Goal: Task Accomplishment & Management: Use online tool/utility

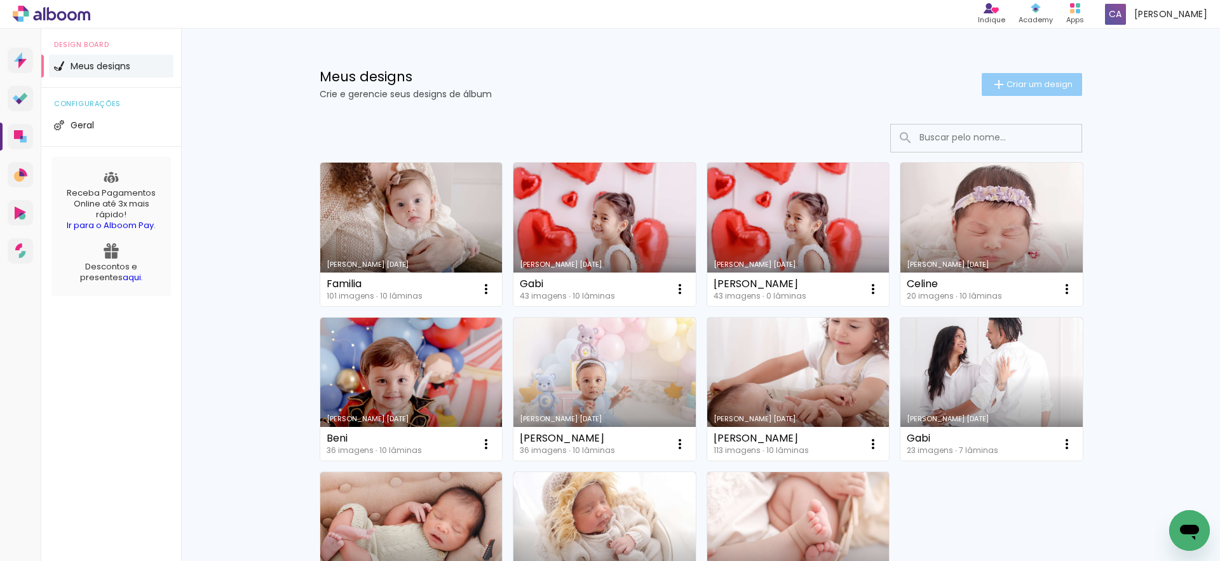
click at [1040, 81] on span "Criar um design" at bounding box center [1040, 84] width 66 height 8
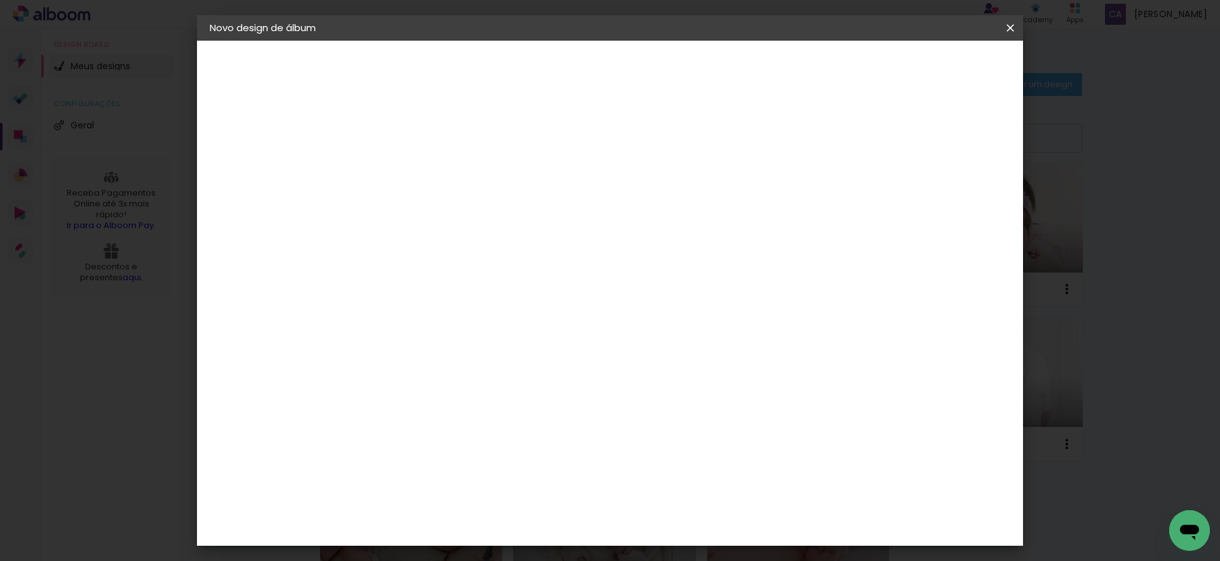
click at [417, 179] on input at bounding box center [417, 171] width 0 height 20
type input "[PERSON_NAME]"
type paper-input "[PERSON_NAME]"
click at [0, 0] on slot "Avançar" at bounding box center [0, 0] width 0 height 0
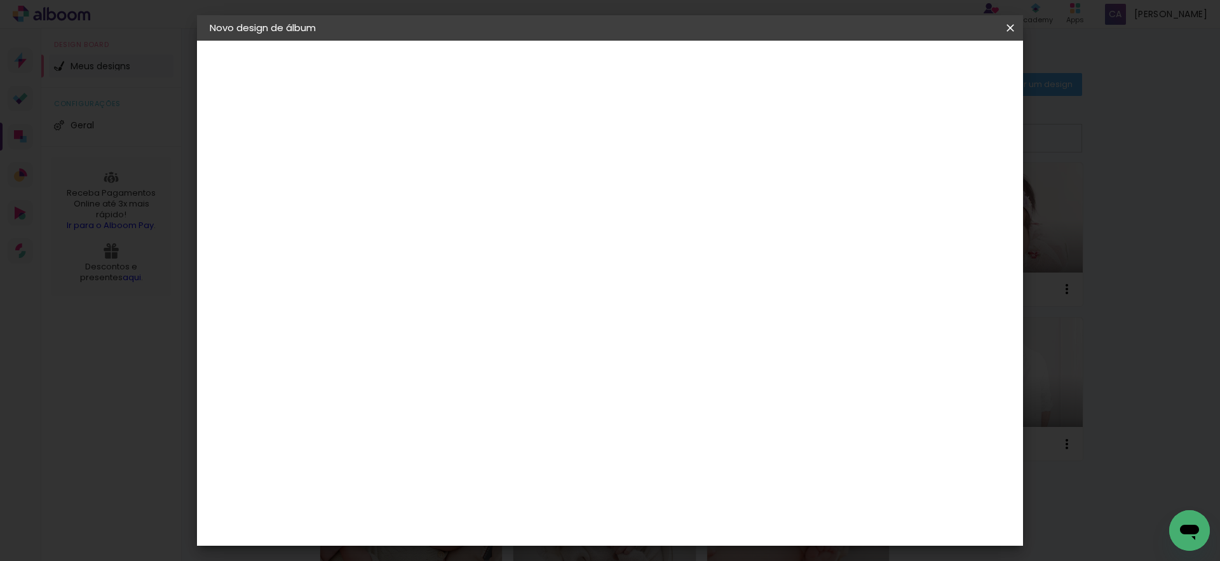
click at [0, 0] on slot "Avançar" at bounding box center [0, 0] width 0 height 0
click at [0, 0] on slot "Voltar" at bounding box center [0, 0] width 0 height 0
click at [516, 433] on paper-item "AlfaFotoBook" at bounding box center [449, 426] width 137 height 28
click at [0, 0] on slot "Avançar" at bounding box center [0, 0] width 0 height 0
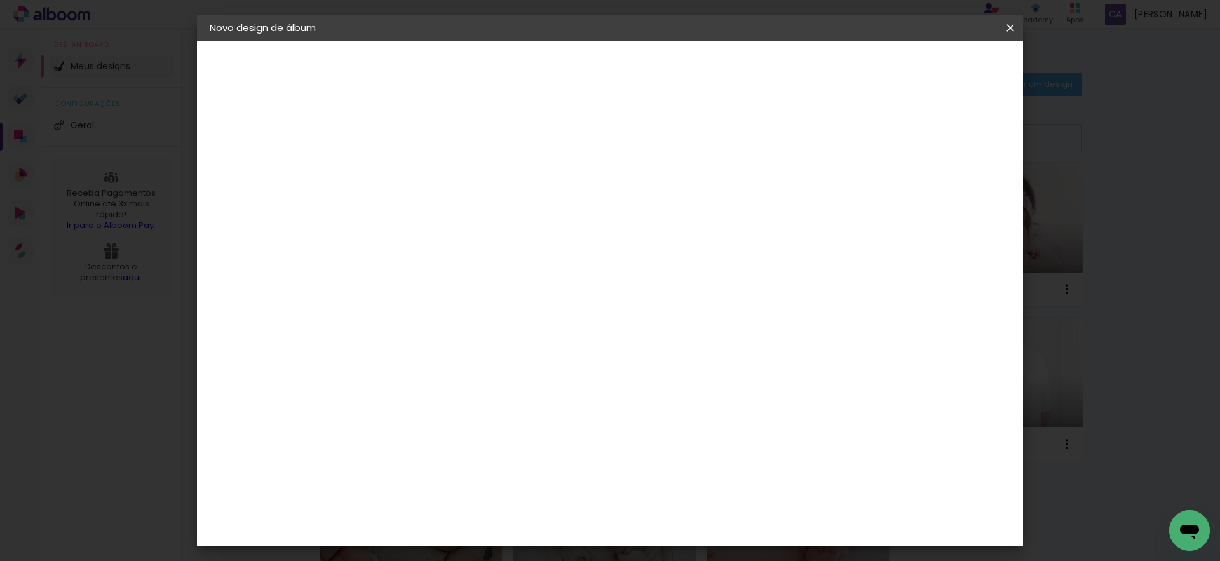
scroll to position [108, 0]
click at [503, 509] on span "Cubic" at bounding box center [473, 526] width 59 height 34
click at [0, 0] on slot "Avançar" at bounding box center [0, 0] width 0 height 0
click at [931, 64] on span "Iniciar design" at bounding box center [902, 67] width 58 height 9
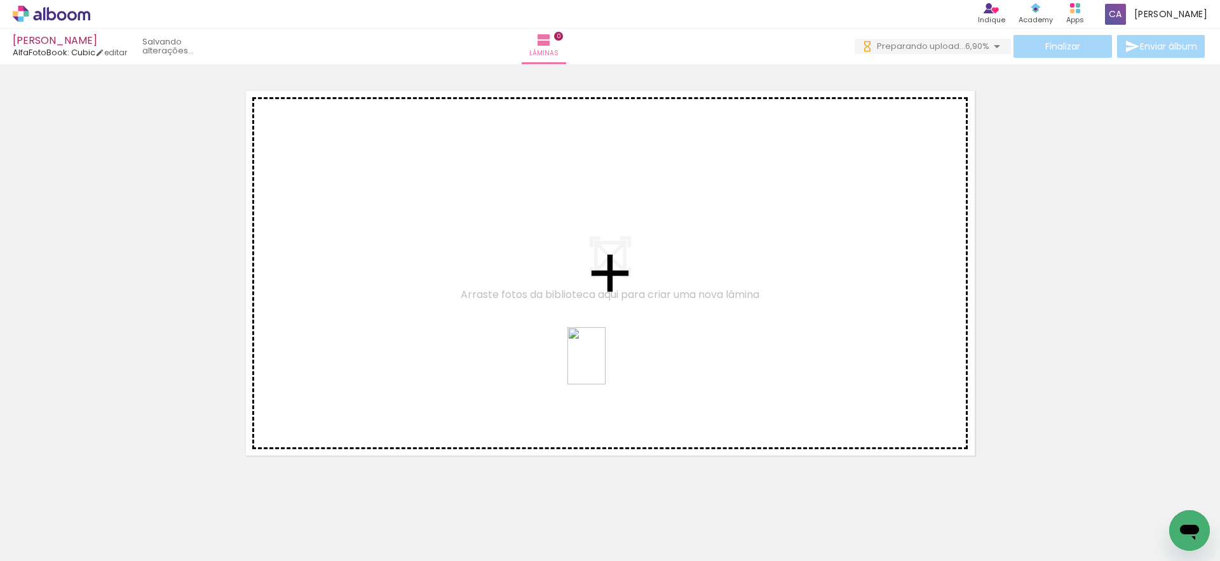
drag, startPoint x: 410, startPoint y: 537, endPoint x: 606, endPoint y: 365, distance: 260.3
click at [606, 365] on quentale-workspace at bounding box center [610, 280] width 1220 height 561
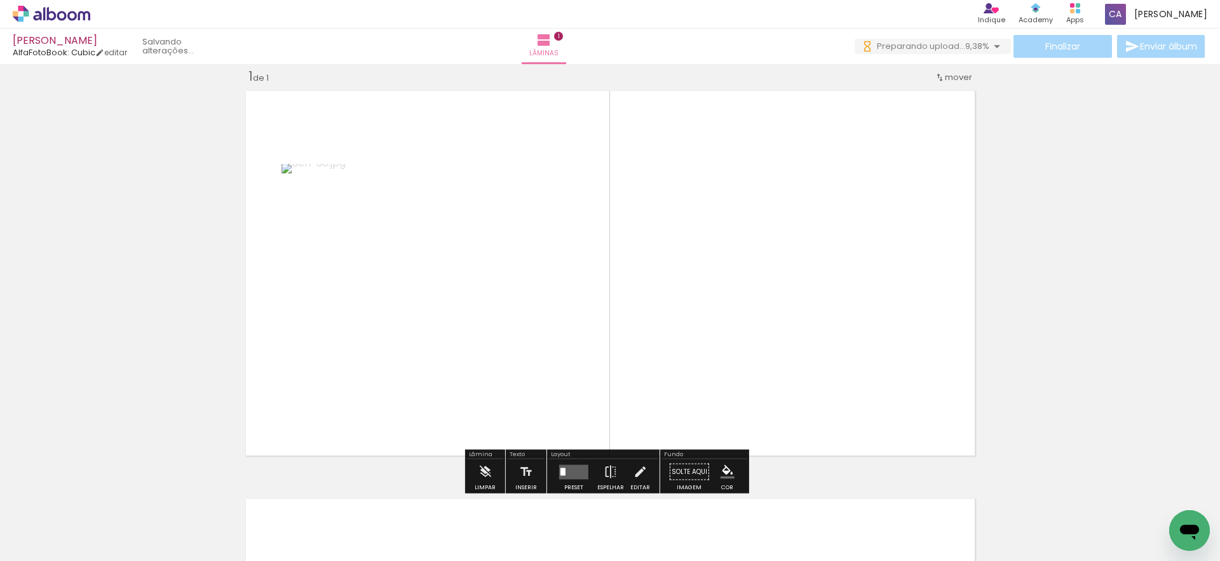
click at [563, 471] on quentale-layouter at bounding box center [573, 472] width 29 height 15
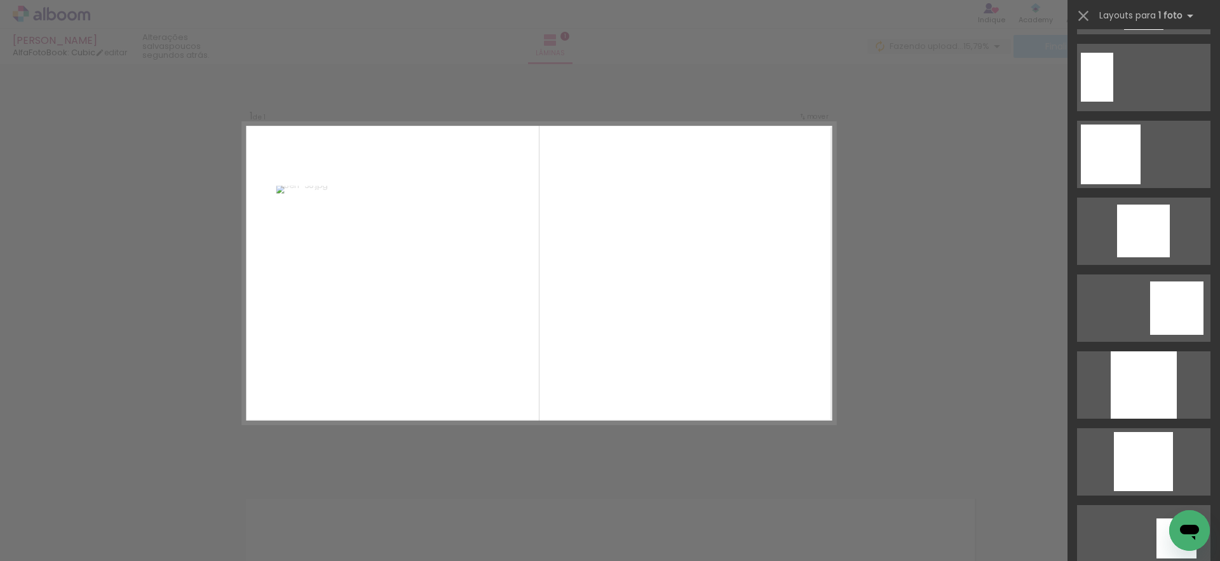
scroll to position [770, 0]
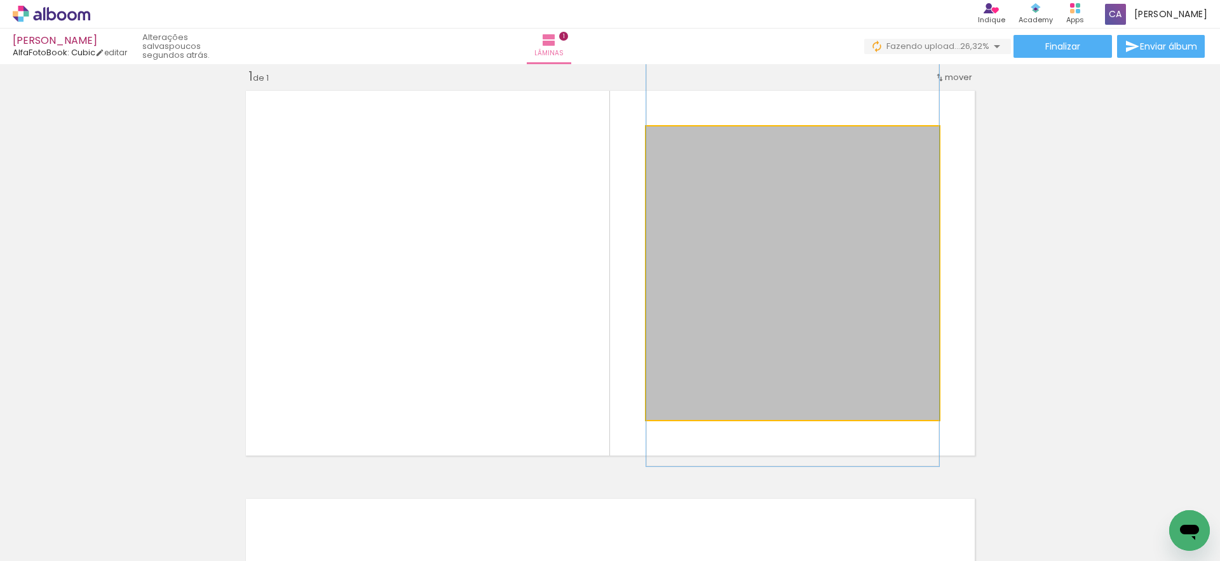
drag, startPoint x: 759, startPoint y: 305, endPoint x: 759, endPoint y: 278, distance: 26.7
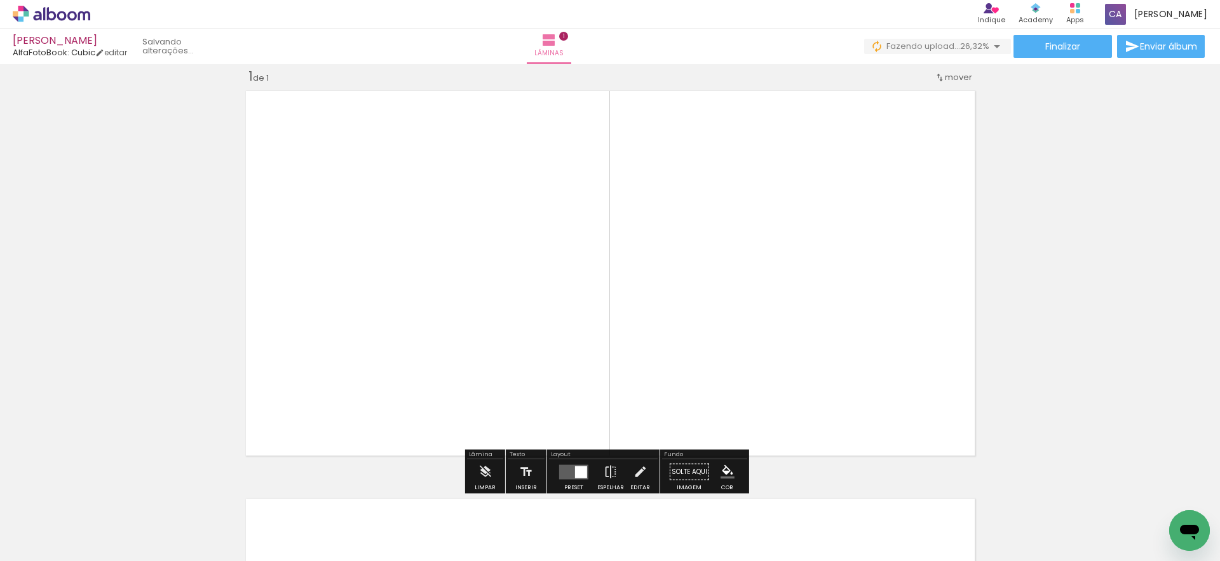
click at [1027, 288] on div "Inserir lâmina 1 de 1" at bounding box center [610, 461] width 1220 height 817
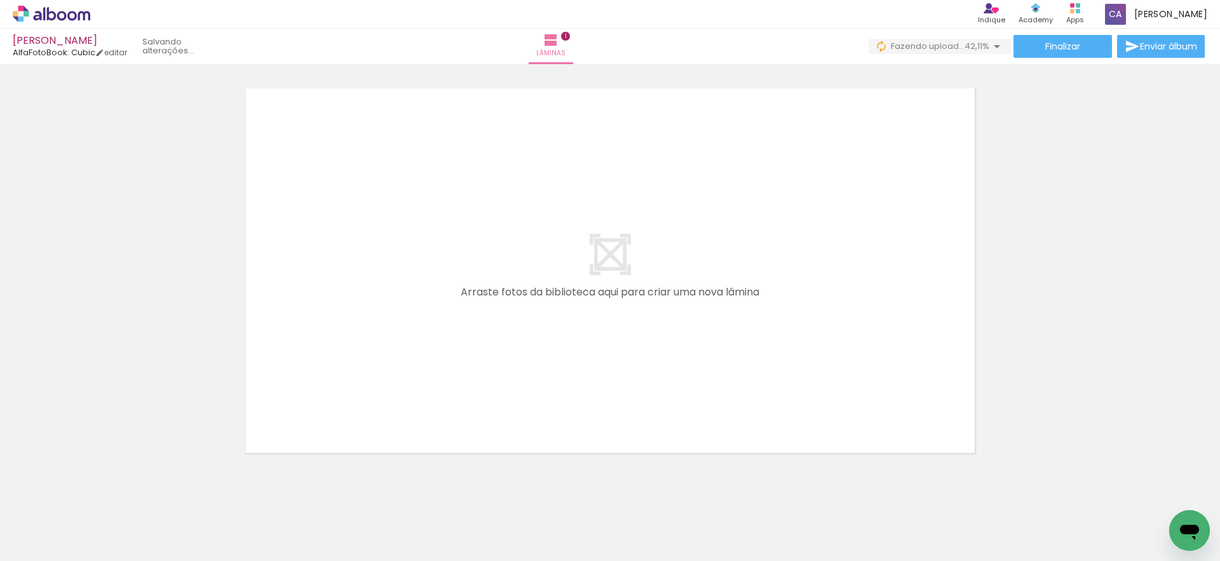
scroll to position [435, 0]
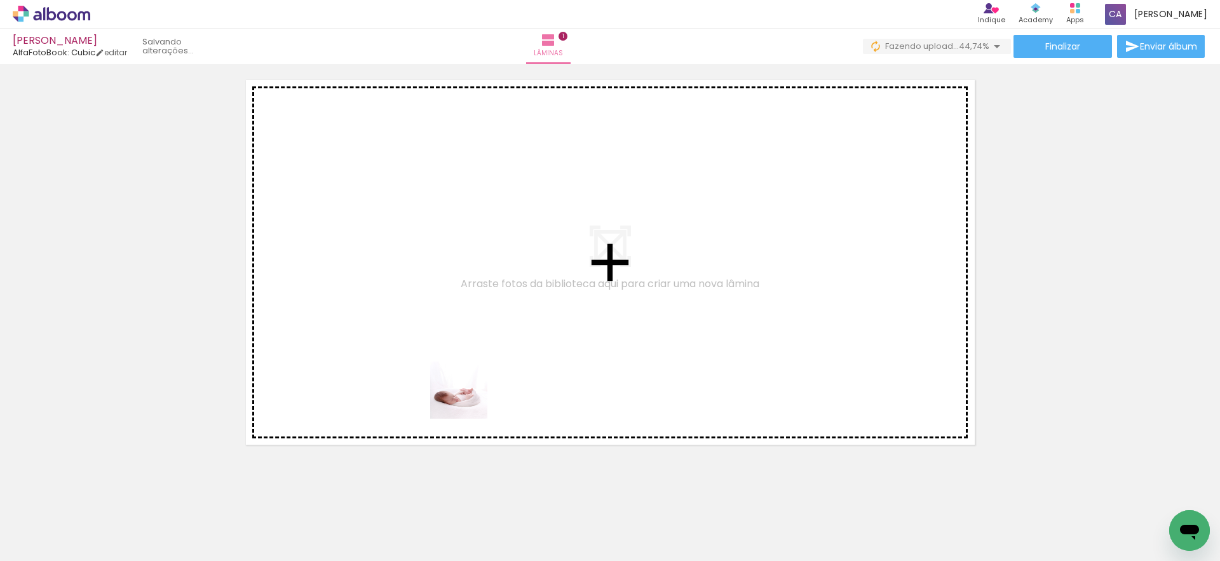
drag, startPoint x: 474, startPoint y: 541, endPoint x: 465, endPoint y: 372, distance: 169.9
click at [465, 372] on quentale-workspace at bounding box center [610, 280] width 1220 height 561
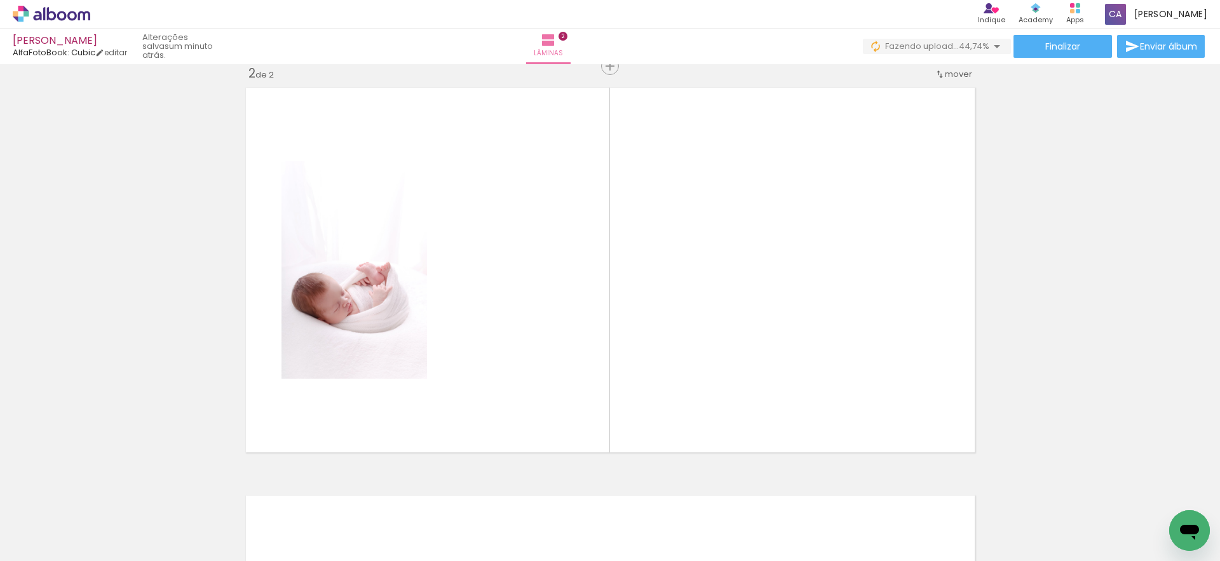
scroll to position [424, 0]
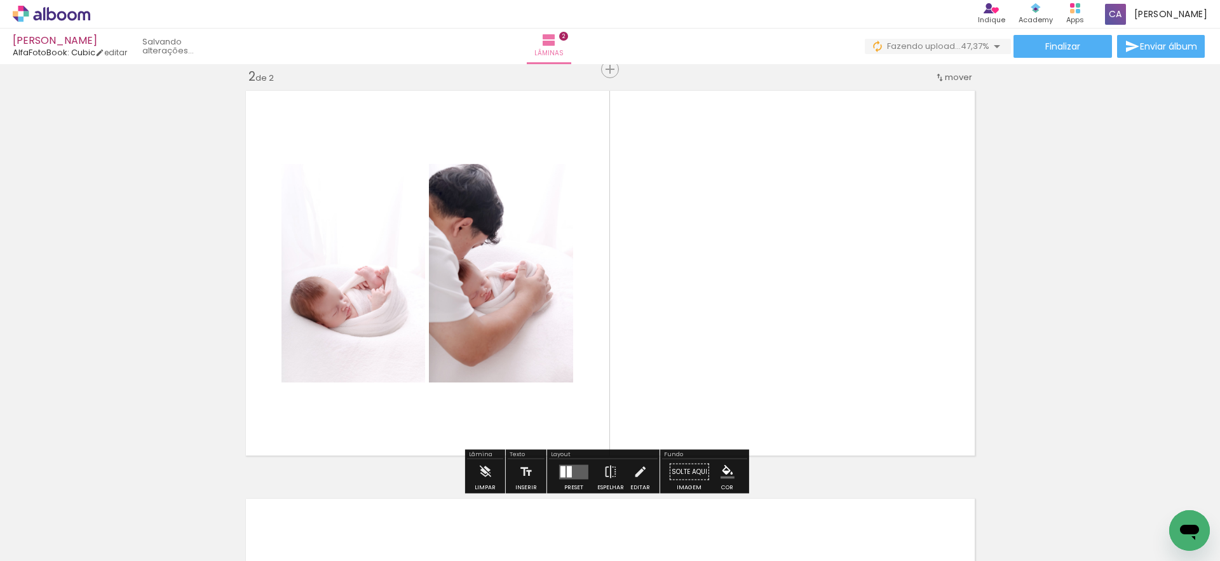
drag, startPoint x: 550, startPoint y: 534, endPoint x: 524, endPoint y: 358, distance: 178.5
click at [524, 358] on quentale-workspace at bounding box center [610, 280] width 1220 height 561
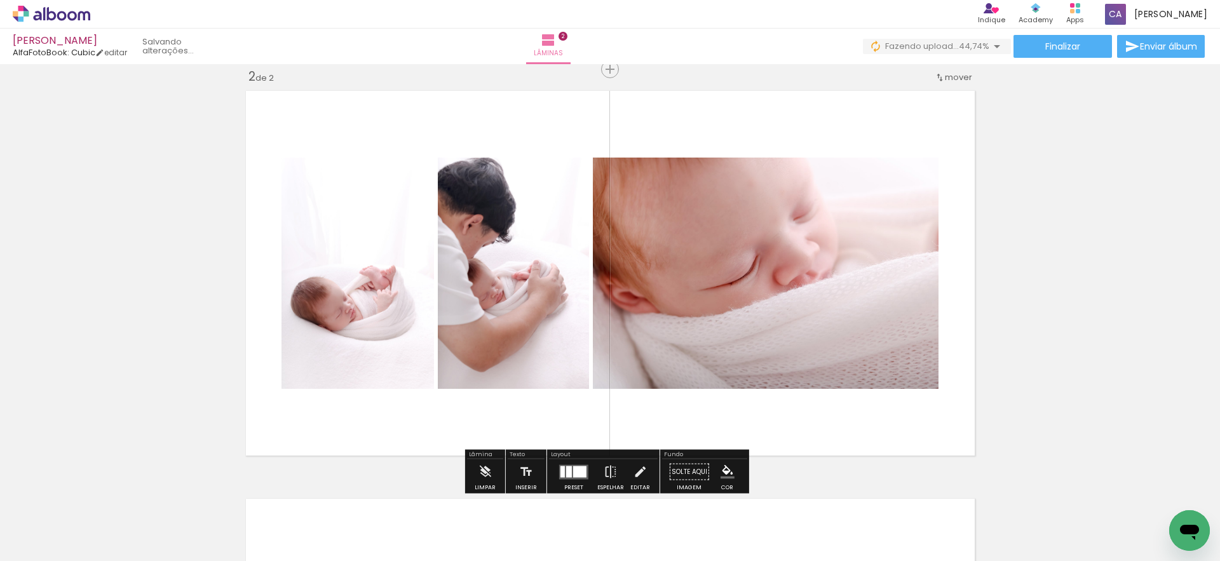
drag, startPoint x: 614, startPoint y: 529, endPoint x: 616, endPoint y: 364, distance: 165.2
click at [616, 364] on quentale-workspace at bounding box center [610, 280] width 1220 height 561
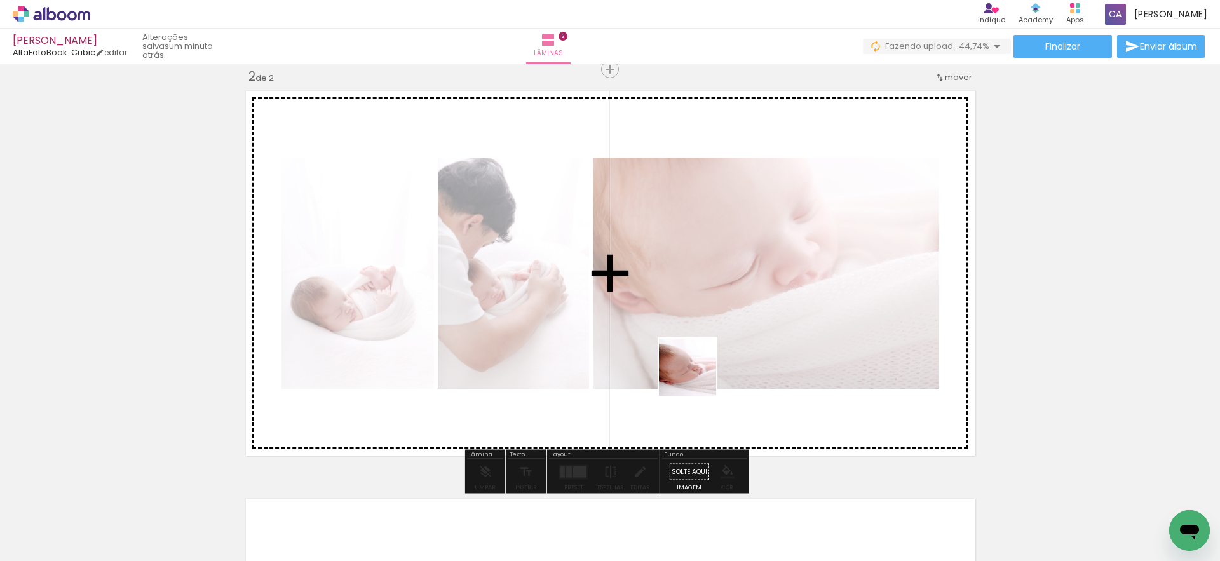
drag, startPoint x: 692, startPoint y: 517, endPoint x: 780, endPoint y: 519, distance: 88.3
click at [698, 348] on quentale-workspace at bounding box center [610, 280] width 1220 height 561
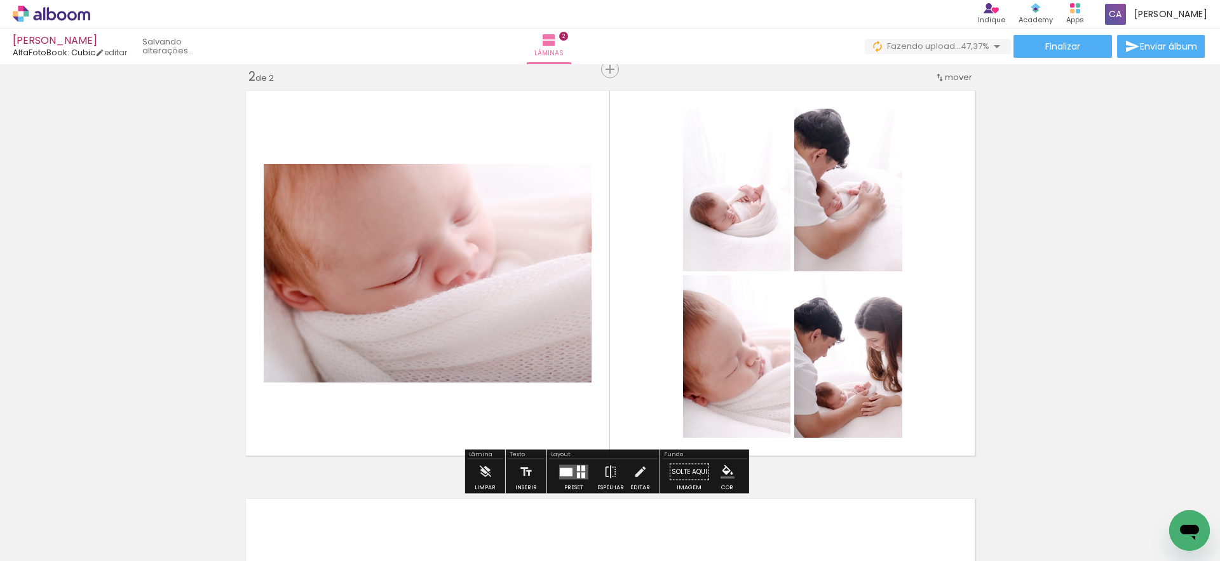
drag, startPoint x: 770, startPoint y: 534, endPoint x: 764, endPoint y: 397, distance: 137.4
click at [764, 397] on quentale-workspace at bounding box center [610, 280] width 1220 height 561
drag, startPoint x: 834, startPoint y: 529, endPoint x: 801, endPoint y: 426, distance: 108.5
click at [801, 426] on quentale-workspace at bounding box center [610, 280] width 1220 height 561
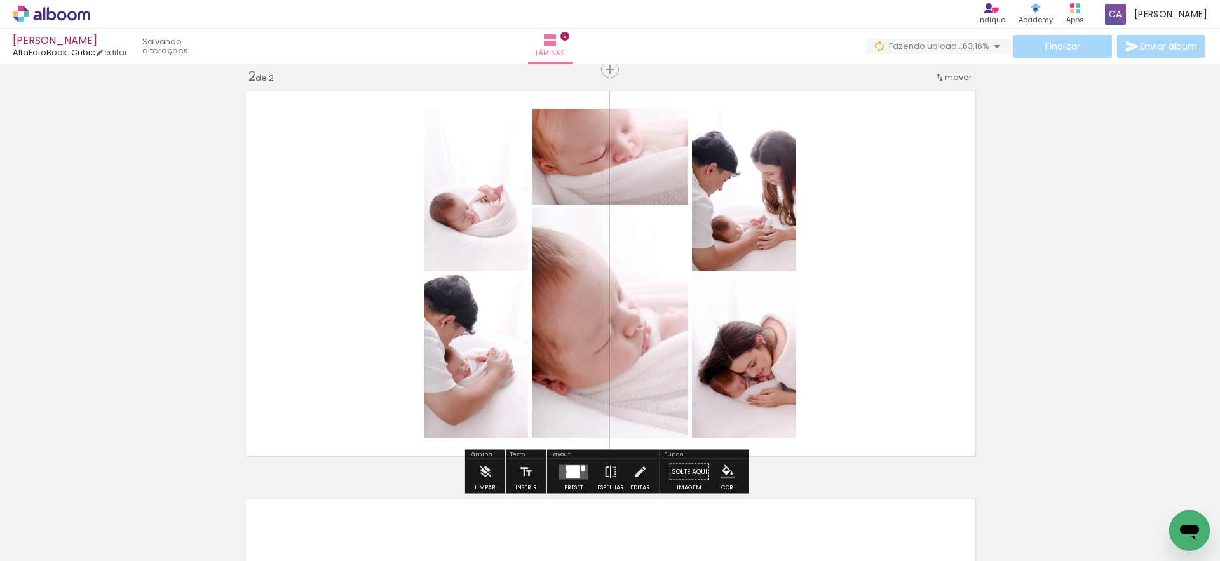
click at [576, 468] on div at bounding box center [573, 472] width 13 height 12
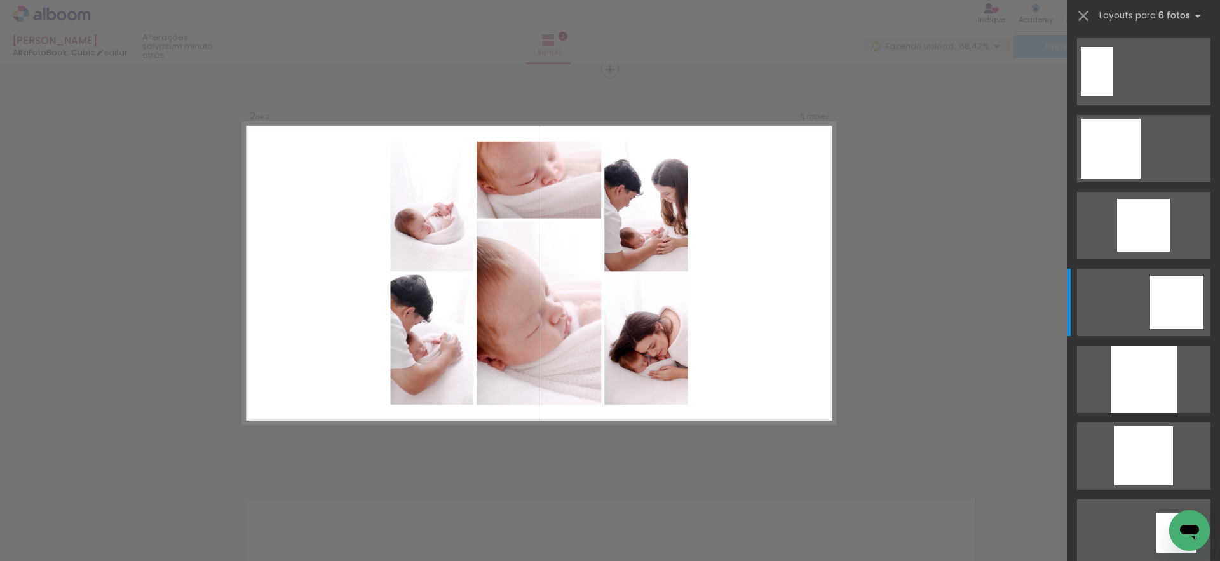
scroll to position [0, 0]
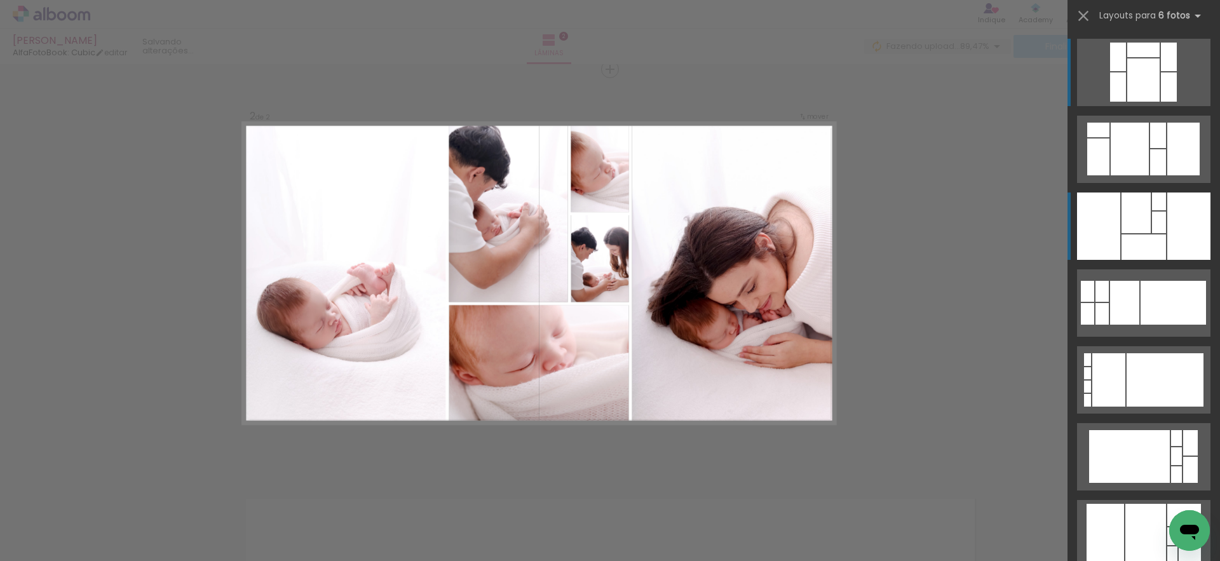
click at [1174, 204] on div at bounding box center [1188, 226] width 43 height 67
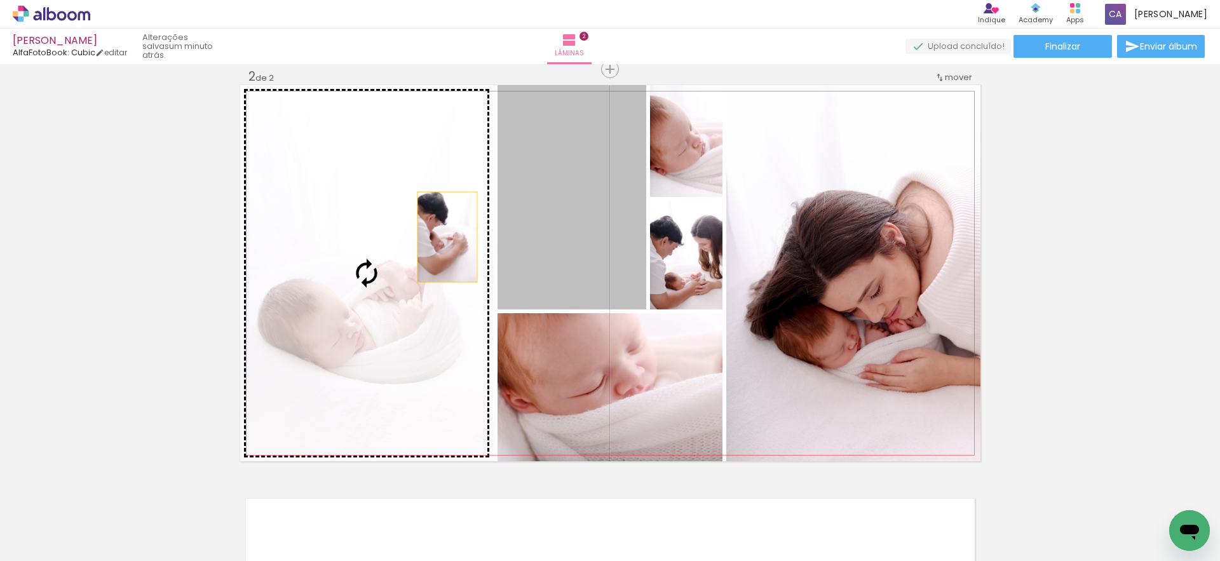
drag, startPoint x: 580, startPoint y: 206, endPoint x: 437, endPoint y: 239, distance: 146.1
click at [0, 0] on slot at bounding box center [0, 0] width 0 height 0
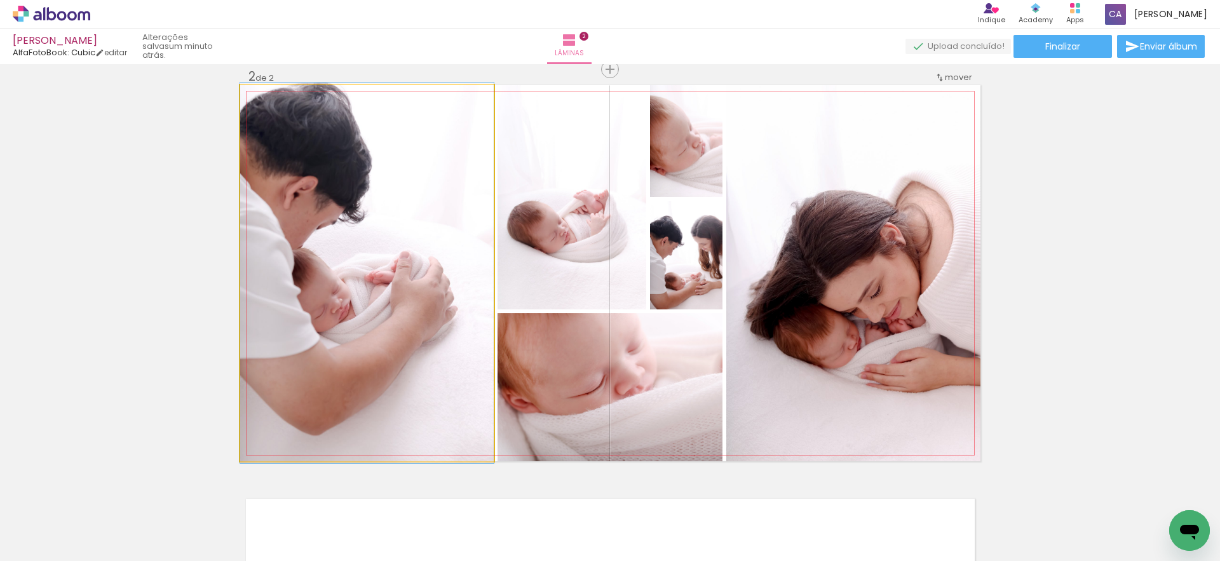
drag, startPoint x: 398, startPoint y: 248, endPoint x: 430, endPoint y: 248, distance: 31.1
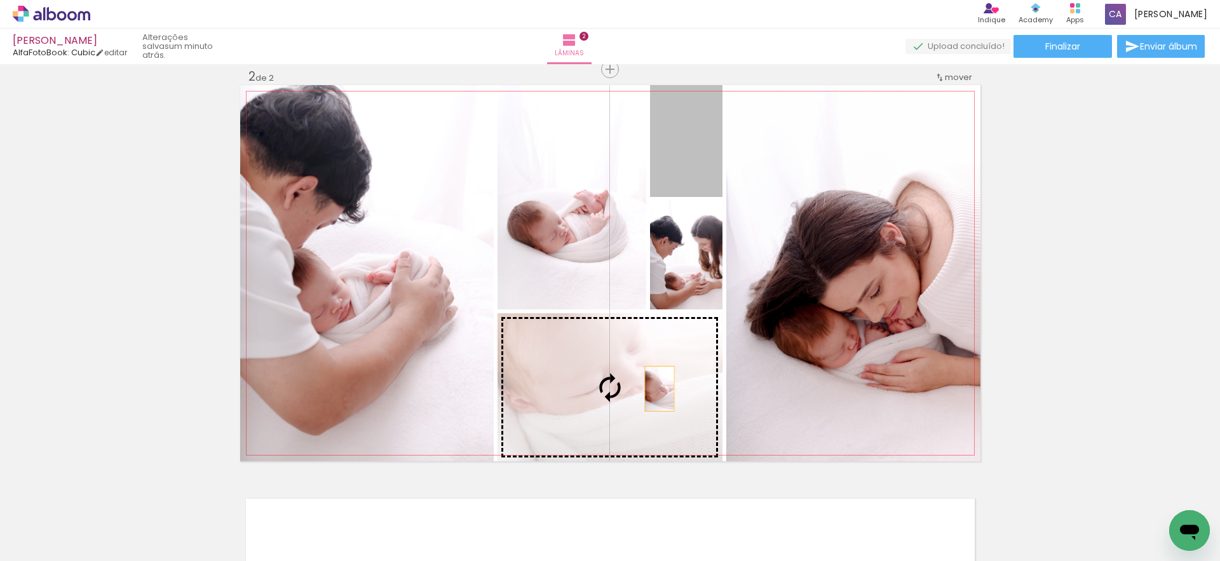
drag, startPoint x: 696, startPoint y: 168, endPoint x: 655, endPoint y: 389, distance: 225.0
click at [0, 0] on slot at bounding box center [0, 0] width 0 height 0
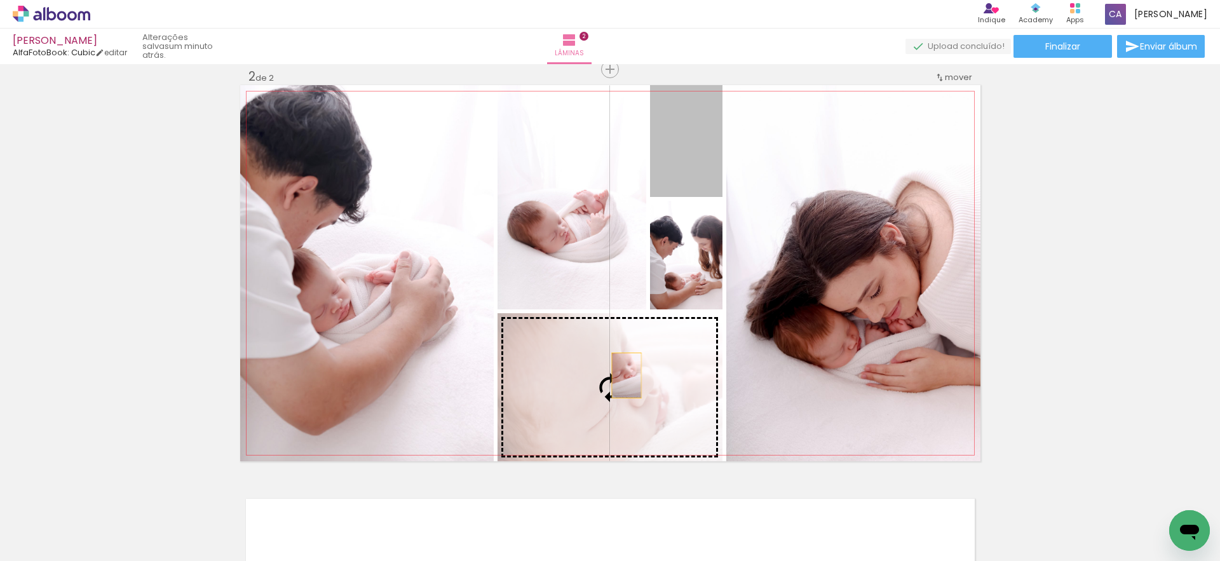
scroll to position [424, 0]
drag, startPoint x: 673, startPoint y: 163, endPoint x: 621, endPoint y: 381, distance: 224.7
click at [0, 0] on slot at bounding box center [0, 0] width 0 height 0
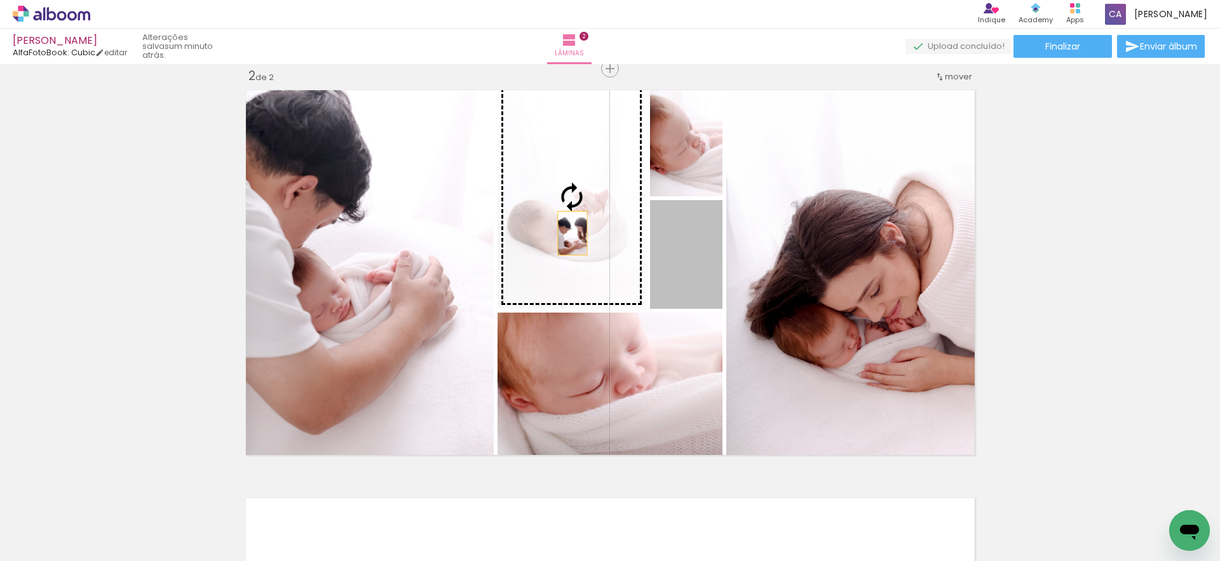
drag, startPoint x: 691, startPoint y: 280, endPoint x: 605, endPoint y: 255, distance: 90.1
click at [0, 0] on slot at bounding box center [0, 0] width 0 height 0
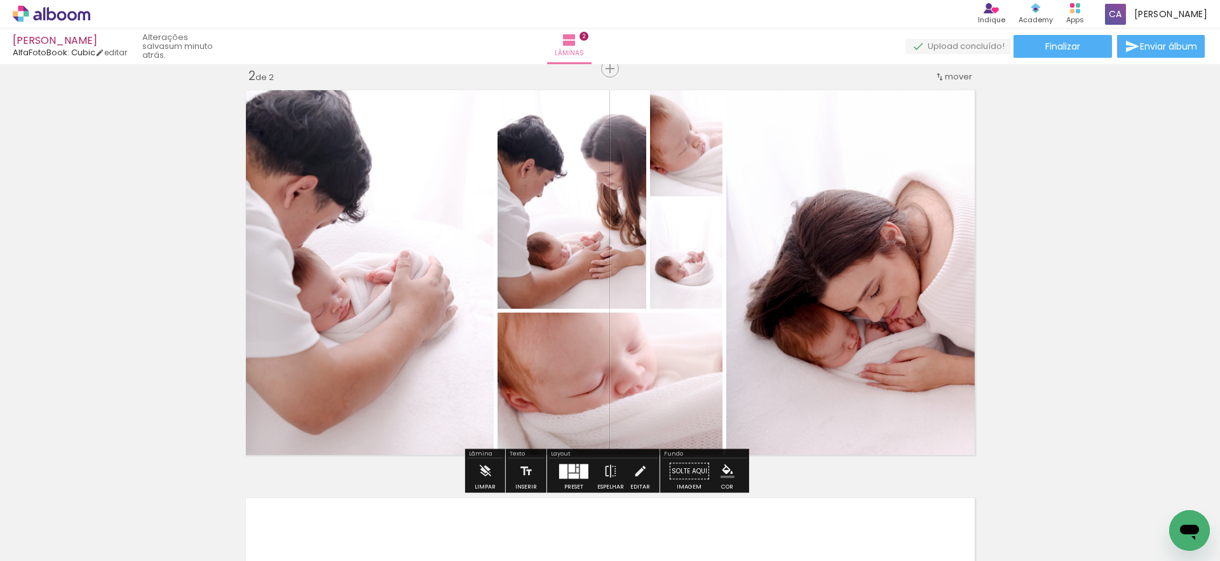
click at [1129, 265] on div "Inserir lâmina 1 de 2 Inserir lâmina 2 de 2" at bounding box center [610, 256] width 1220 height 1224
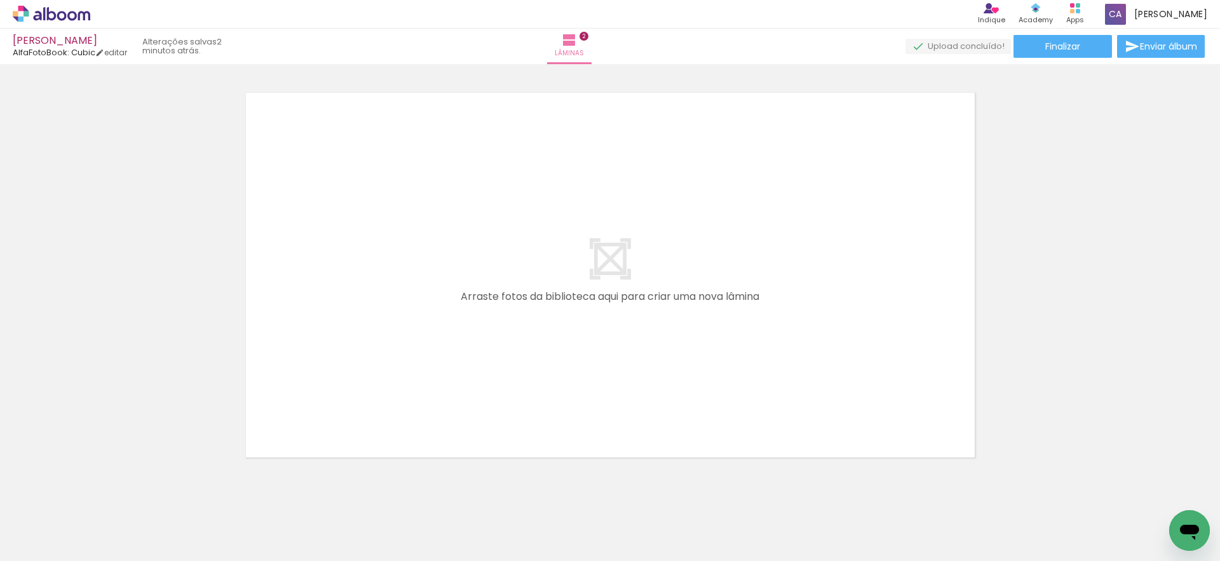
scroll to position [0, 0]
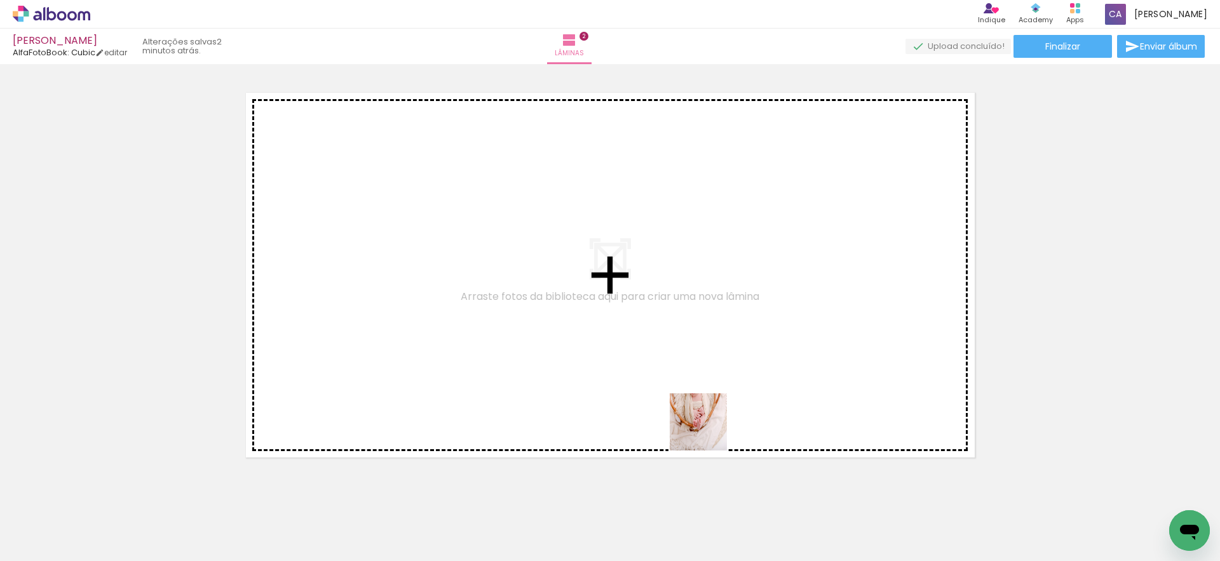
drag, startPoint x: 775, startPoint y: 536, endPoint x: 689, endPoint y: 414, distance: 148.6
click at [689, 414] on quentale-workspace at bounding box center [610, 280] width 1220 height 561
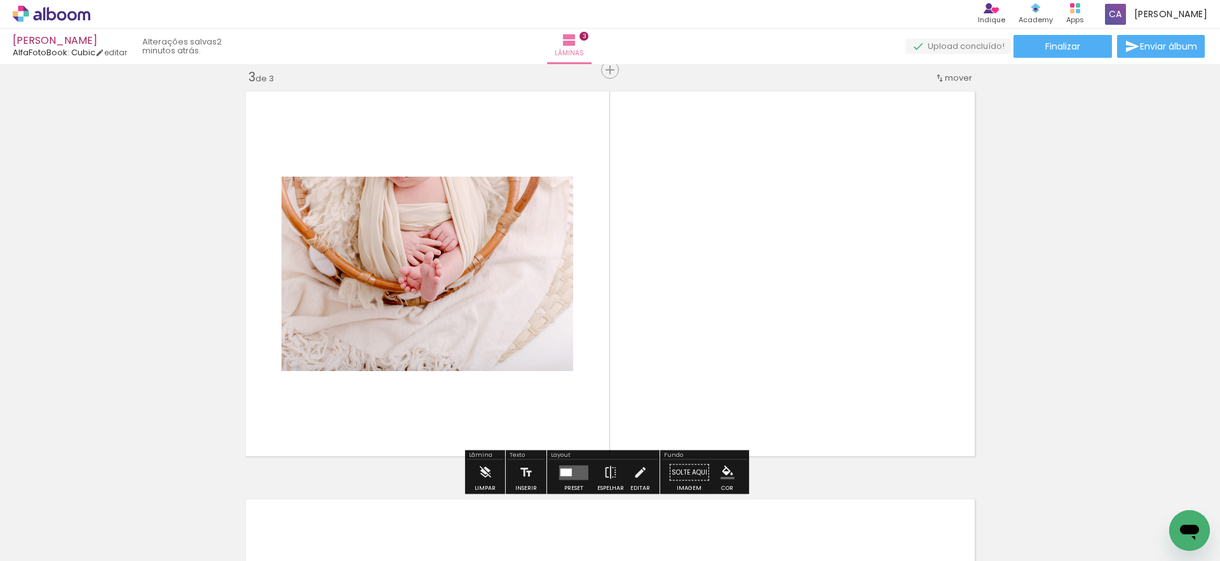
scroll to position [832, 0]
click at [562, 470] on div at bounding box center [565, 472] width 11 height 8
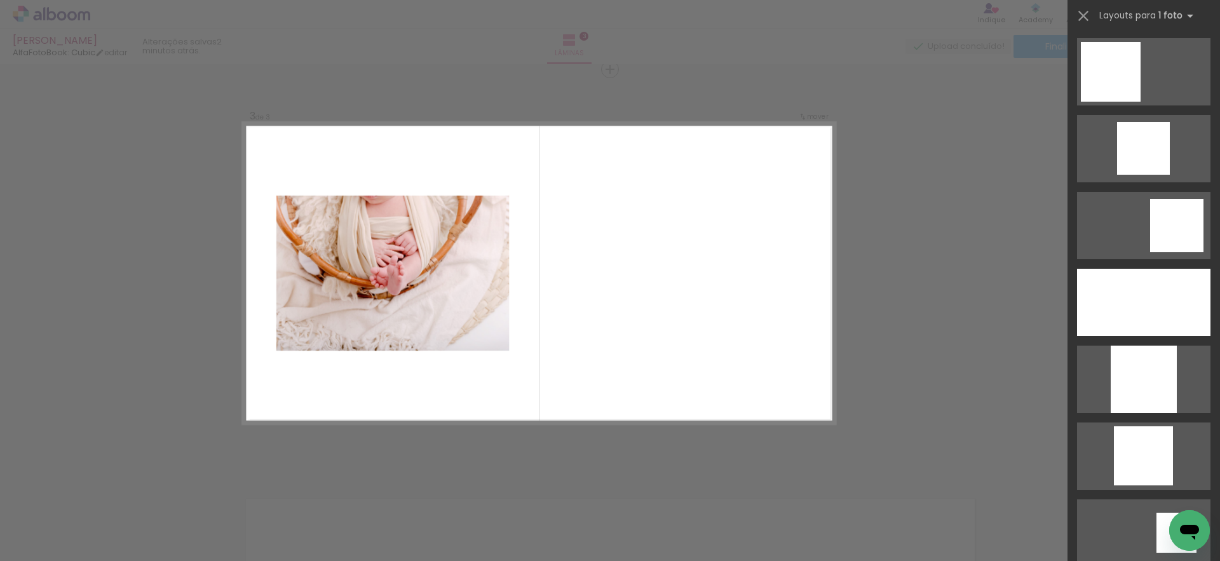
scroll to position [1187, 0]
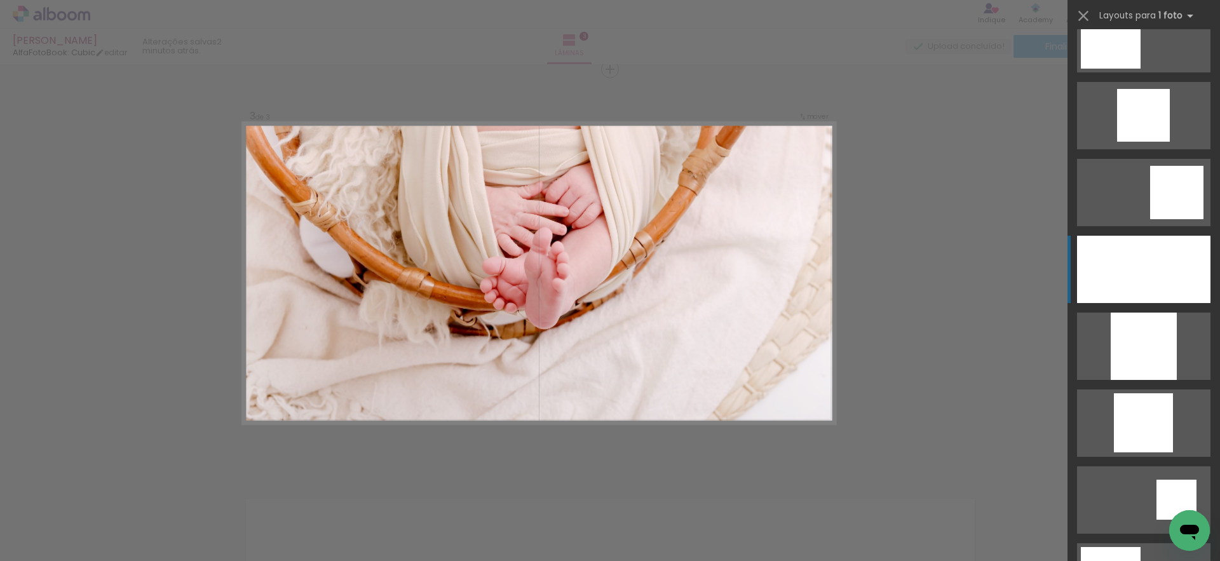
drag, startPoint x: 1172, startPoint y: 243, endPoint x: 1166, endPoint y: 240, distance: 6.8
click at [1172, 313] on div at bounding box center [1144, 346] width 66 height 67
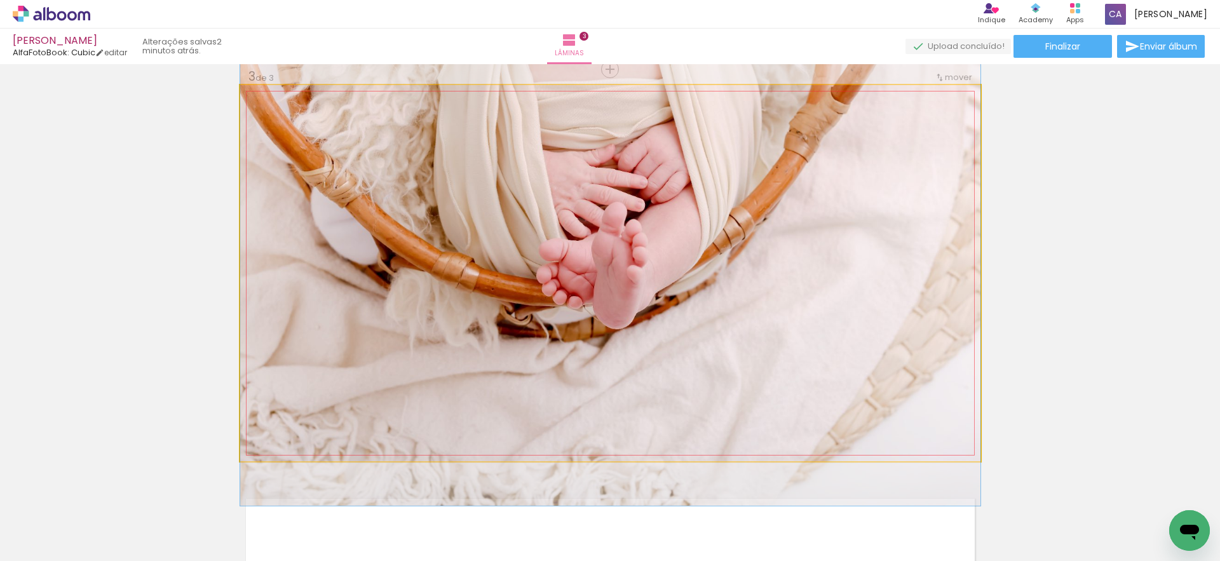
drag, startPoint x: 717, startPoint y: 255, endPoint x: 771, endPoint y: 241, distance: 56.0
click at [833, 245] on quentale-photo at bounding box center [610, 273] width 740 height 376
click at [807, 248] on quentale-photo at bounding box center [610, 273] width 740 height 376
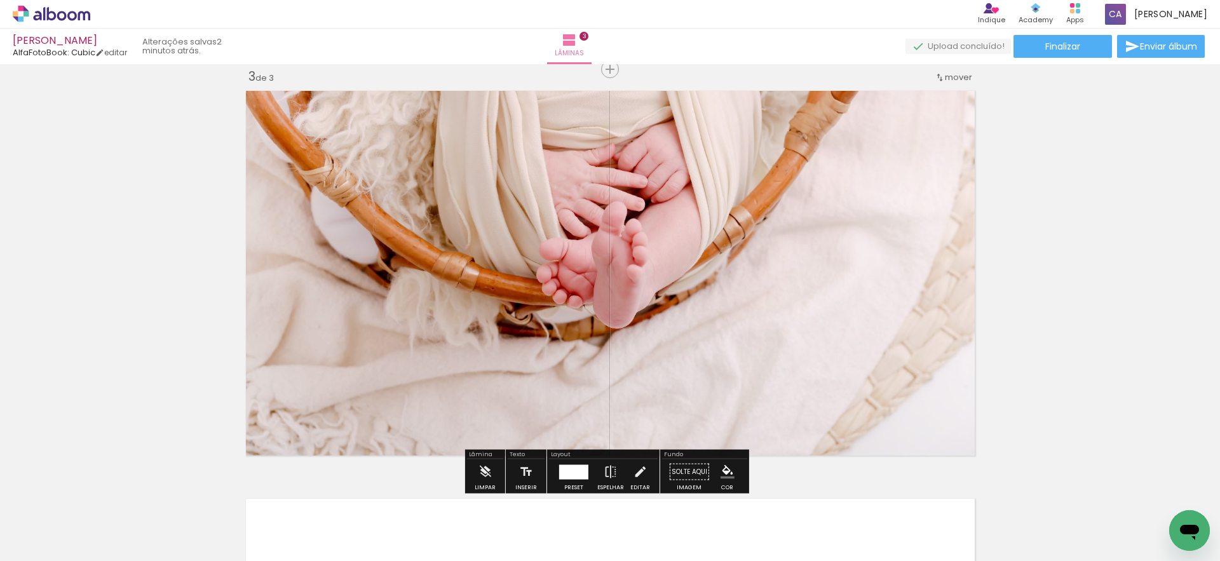
click at [807, 248] on quentale-photo at bounding box center [610, 273] width 740 height 376
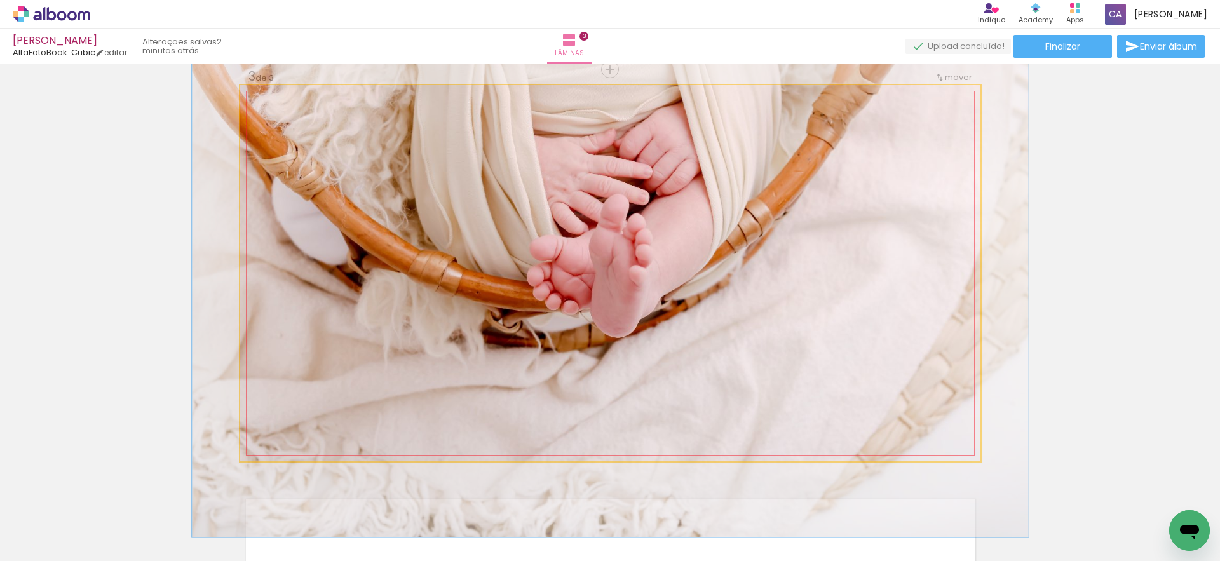
drag, startPoint x: 265, startPoint y: 98, endPoint x: 330, endPoint y: 126, distance: 70.3
type paper-slider "111"
click at [270, 98] on div at bounding box center [275, 98] width 11 height 11
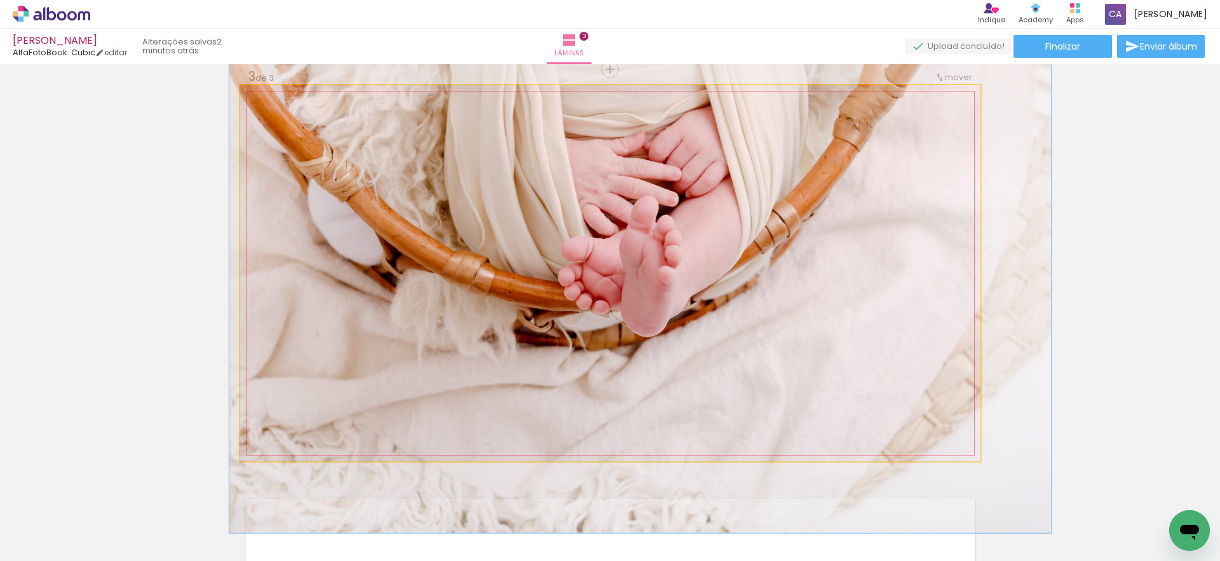
drag, startPoint x: 435, startPoint y: 198, endPoint x: 465, endPoint y: 199, distance: 29.9
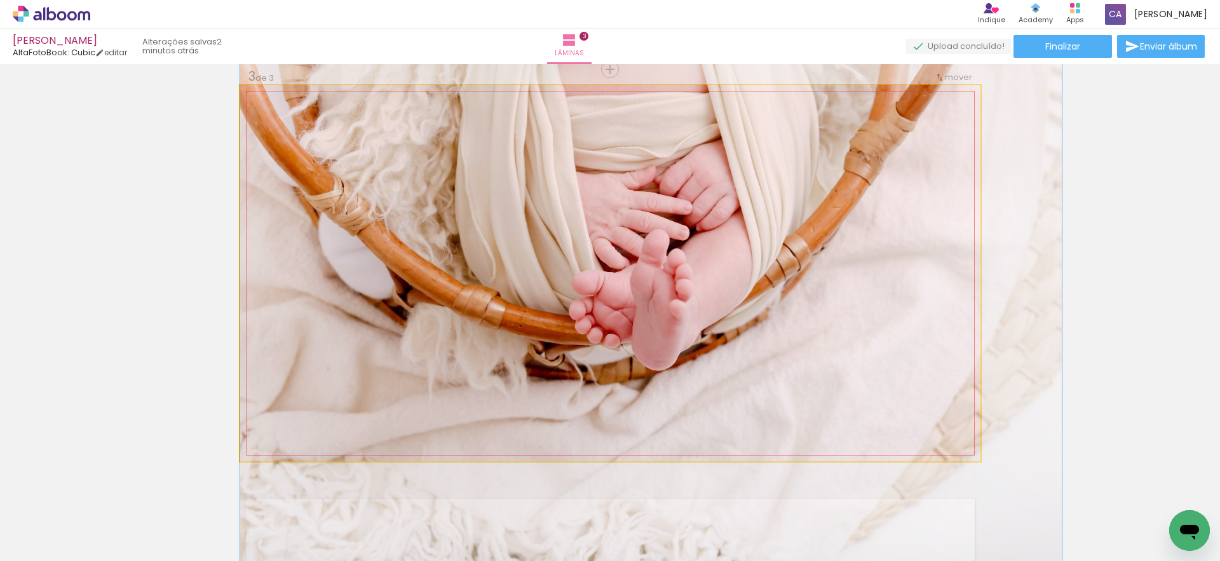
drag, startPoint x: 796, startPoint y: 232, endPoint x: 815, endPoint y: 266, distance: 38.7
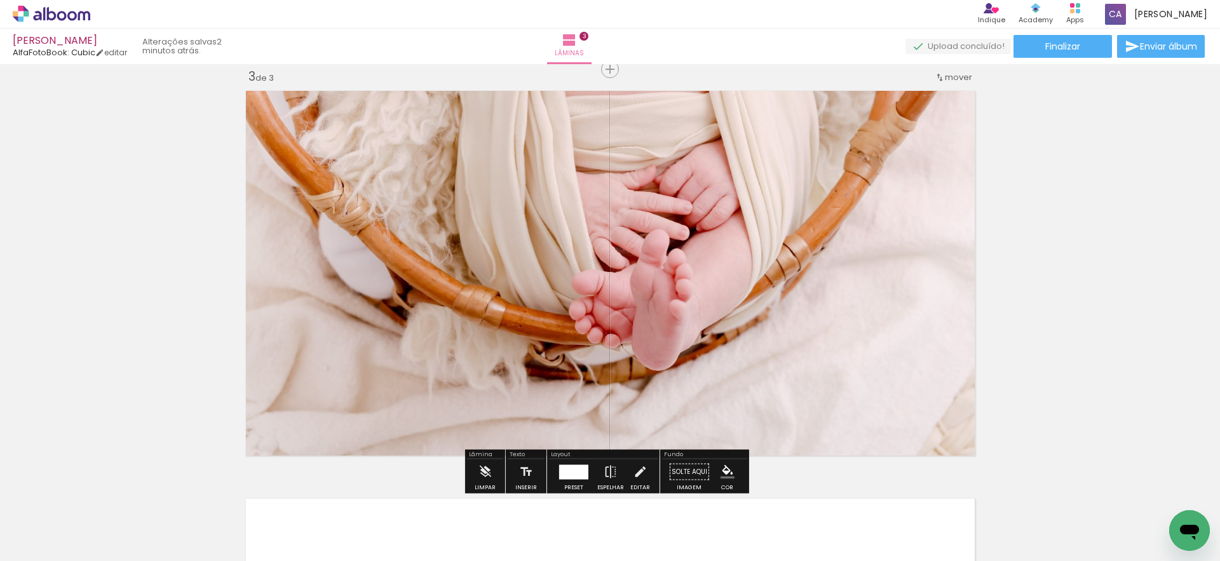
click at [1087, 251] on div "Inserir lâmina 1 de 3 Inserir lâmina 2 de 3 Inserir lâmina 3 de 3" at bounding box center [610, 53] width 1220 height 1632
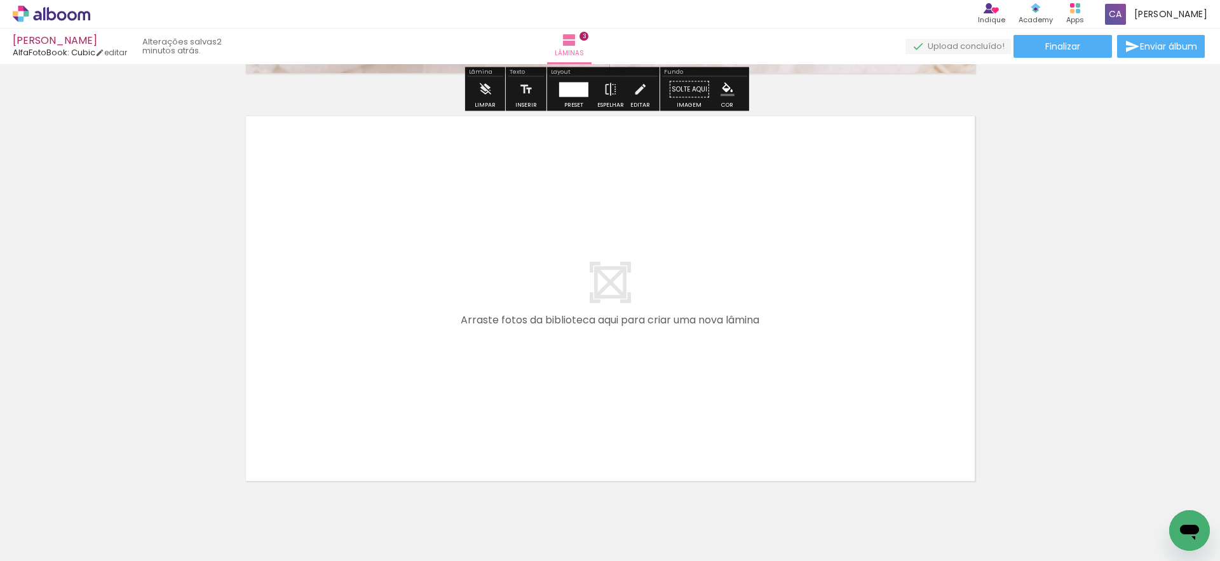
scroll to position [1264, 0]
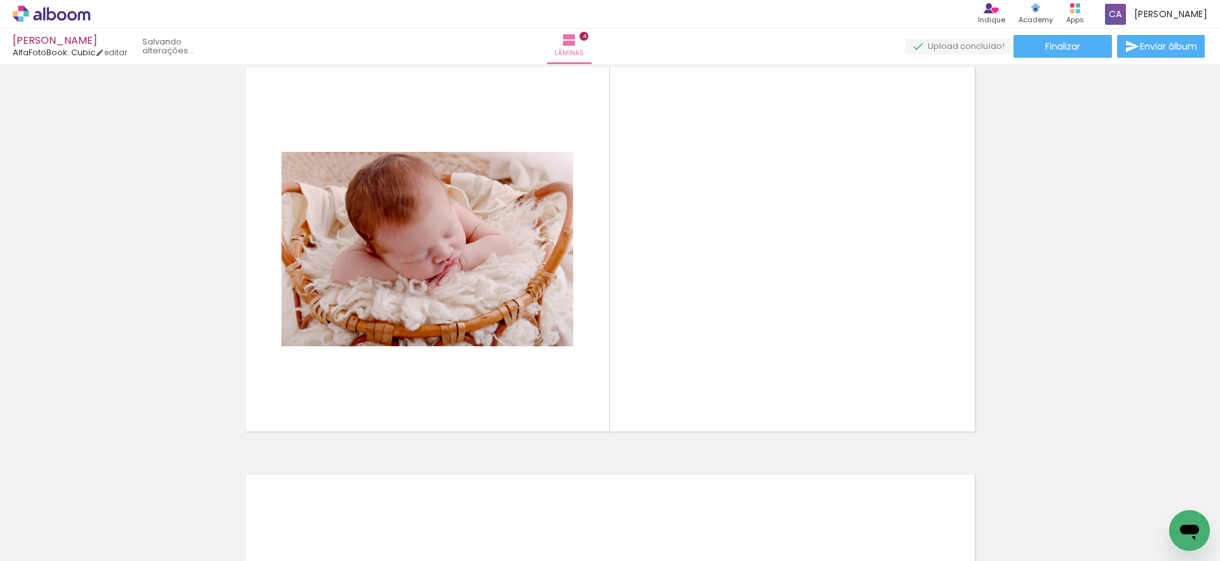
drag, startPoint x: 140, startPoint y: 536, endPoint x: 383, endPoint y: 379, distance: 289.6
click at [383, 379] on quentale-workspace at bounding box center [610, 280] width 1220 height 561
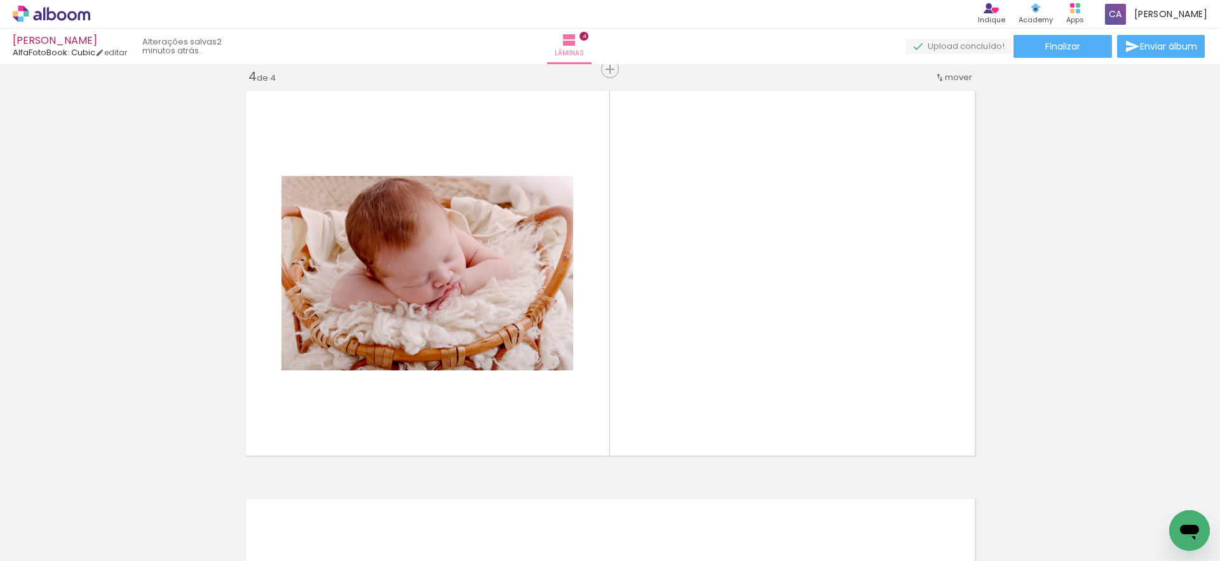
scroll to position [0, 0]
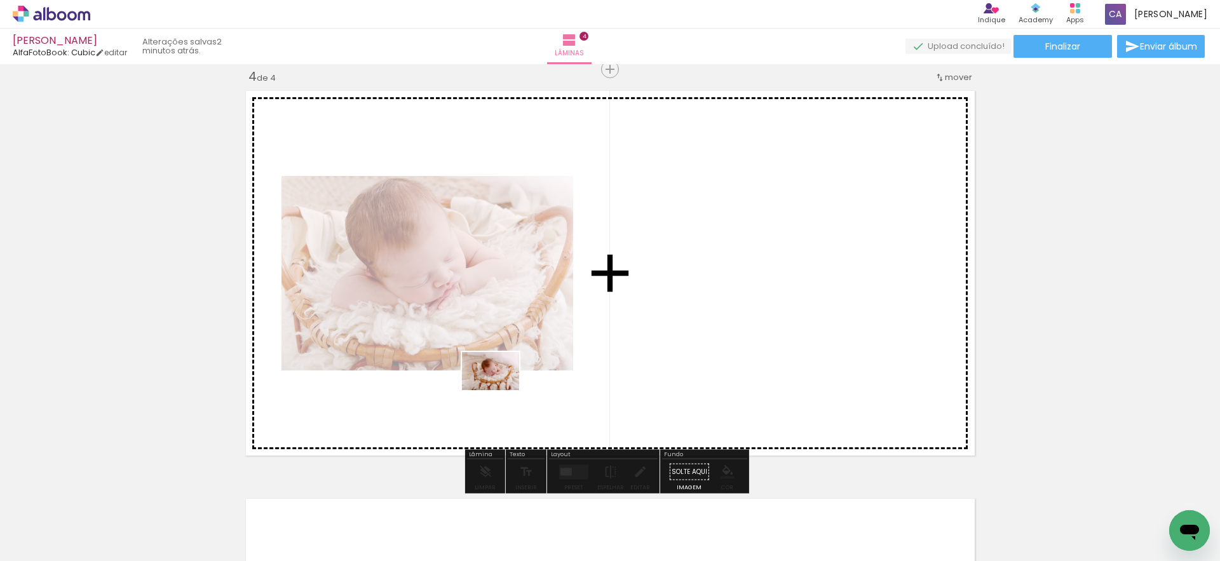
drag, startPoint x: 214, startPoint y: 532, endPoint x: 510, endPoint y: 386, distance: 330.5
click at [510, 386] on quentale-workspace at bounding box center [610, 280] width 1220 height 561
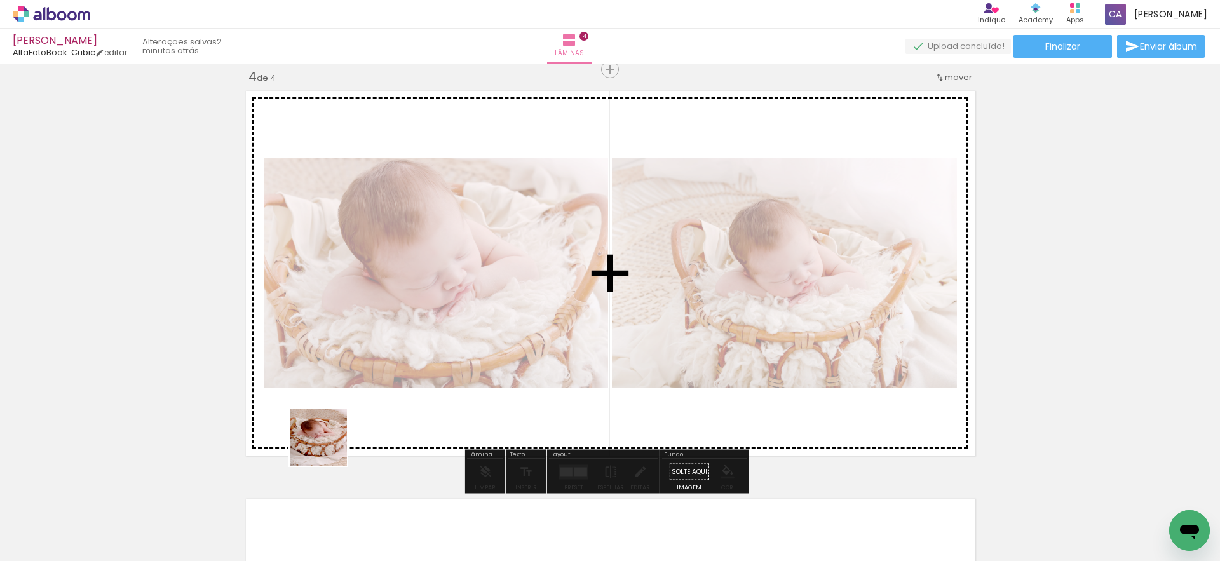
drag, startPoint x: 328, startPoint y: 447, endPoint x: 353, endPoint y: 397, distance: 56.3
click at [353, 397] on quentale-workspace at bounding box center [610, 280] width 1220 height 561
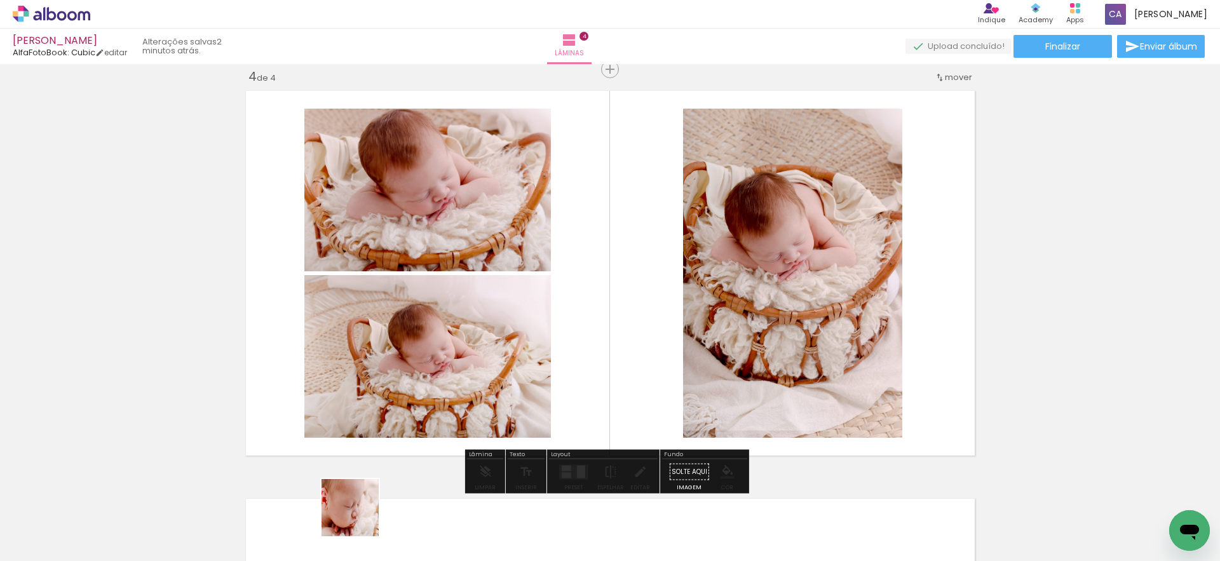
drag, startPoint x: 354, startPoint y: 525, endPoint x: 451, endPoint y: 381, distance: 174.0
click at [451, 381] on quentale-workspace at bounding box center [610, 280] width 1220 height 561
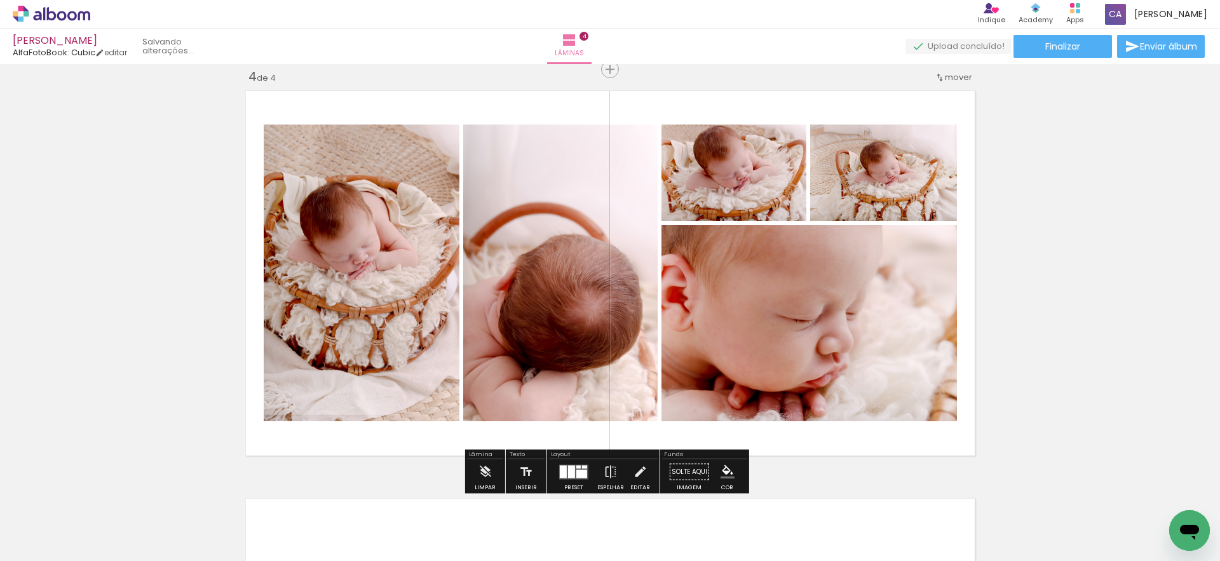
drag, startPoint x: 423, startPoint y: 533, endPoint x: 471, endPoint y: 400, distance: 141.1
click at [471, 400] on quentale-workspace at bounding box center [610, 280] width 1220 height 561
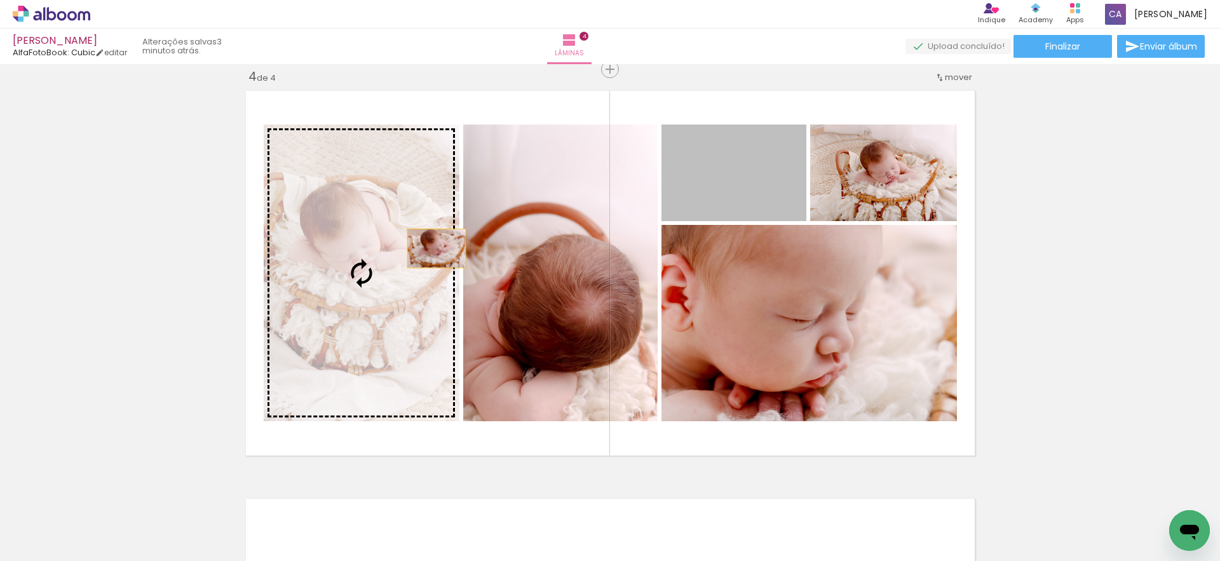
drag, startPoint x: 766, startPoint y: 204, endPoint x: 423, endPoint y: 252, distance: 346.5
click at [0, 0] on slot at bounding box center [0, 0] width 0 height 0
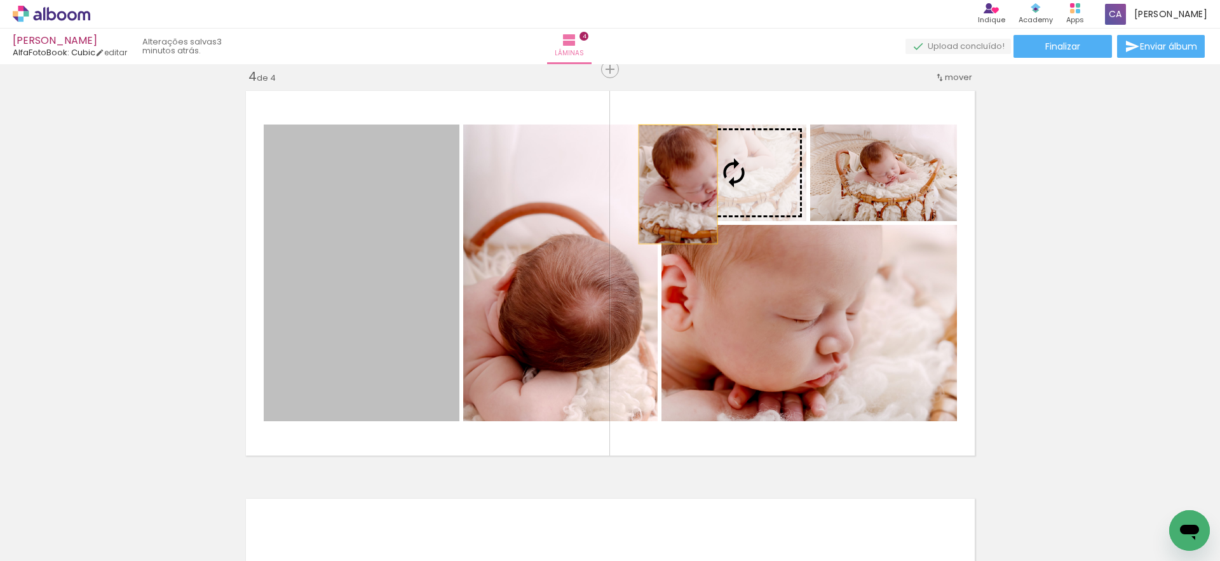
drag, startPoint x: 382, startPoint y: 288, endPoint x: 674, endPoint y: 185, distance: 309.5
click at [0, 0] on slot at bounding box center [0, 0] width 0 height 0
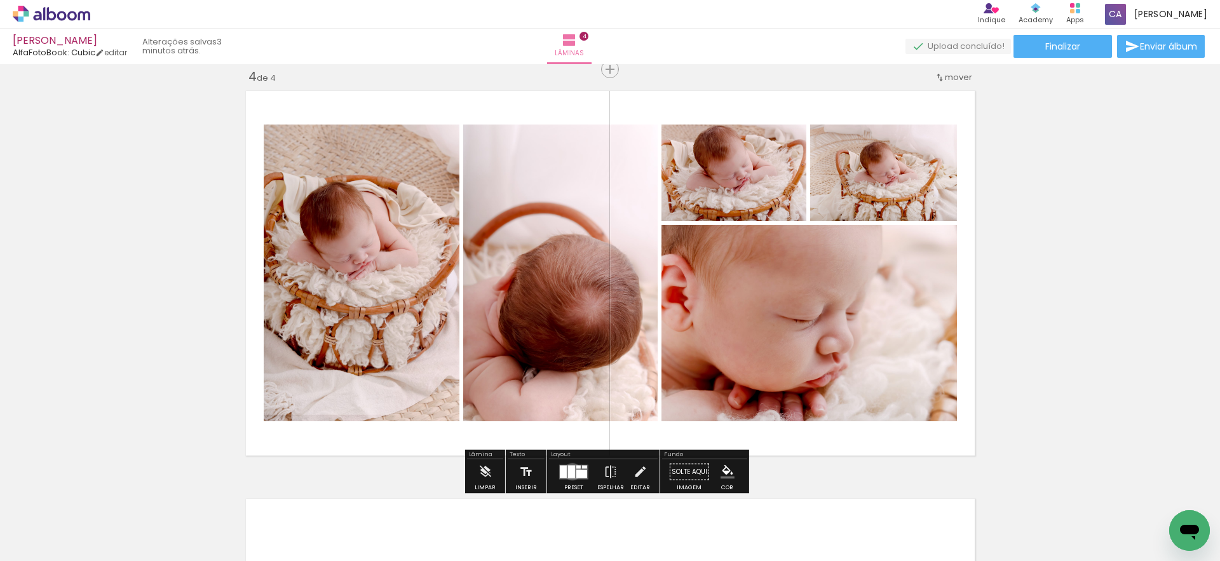
click at [569, 471] on div at bounding box center [571, 471] width 7 height 13
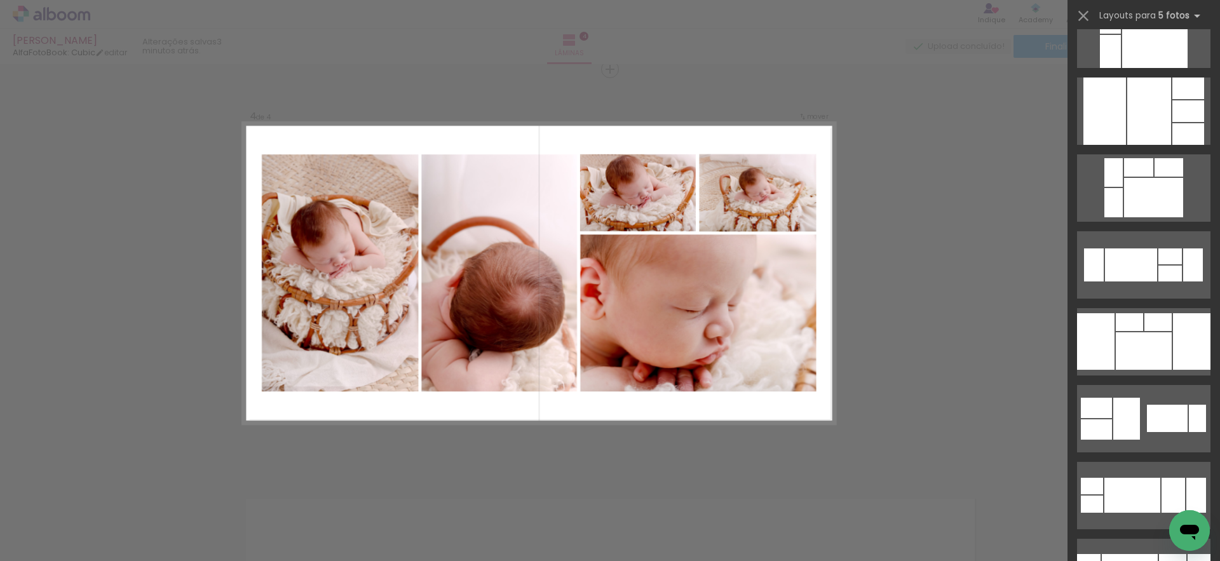
scroll to position [432, 0]
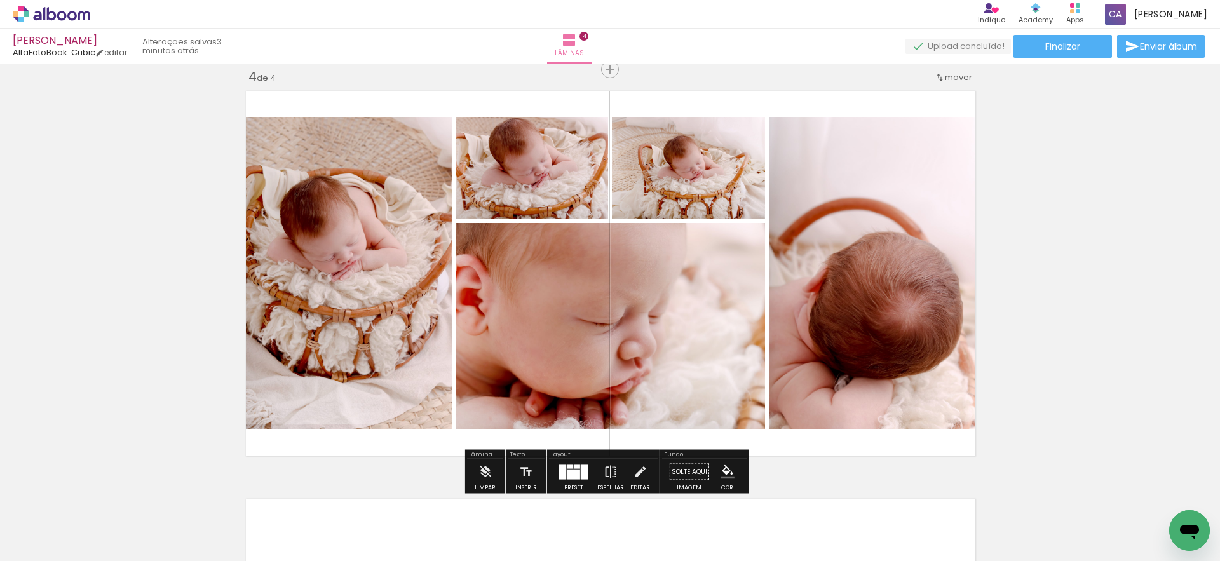
click at [581, 476] on div at bounding box center [584, 472] width 7 height 15
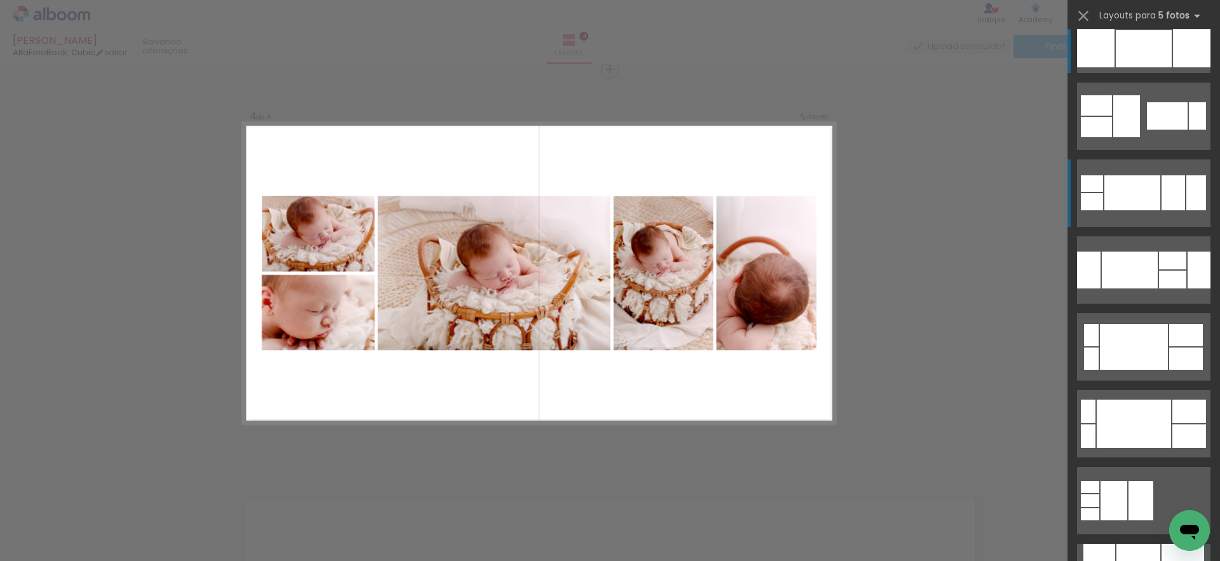
scroll to position [648, 0]
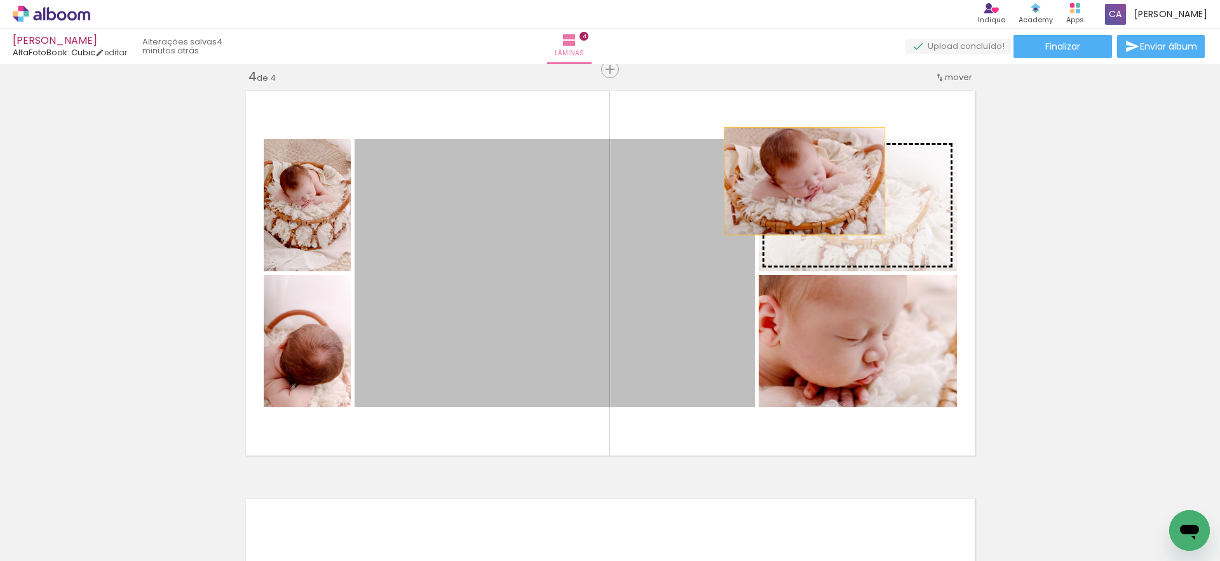
drag, startPoint x: 499, startPoint y: 261, endPoint x: 800, endPoint y: 181, distance: 311.7
click at [0, 0] on slot at bounding box center [0, 0] width 0 height 0
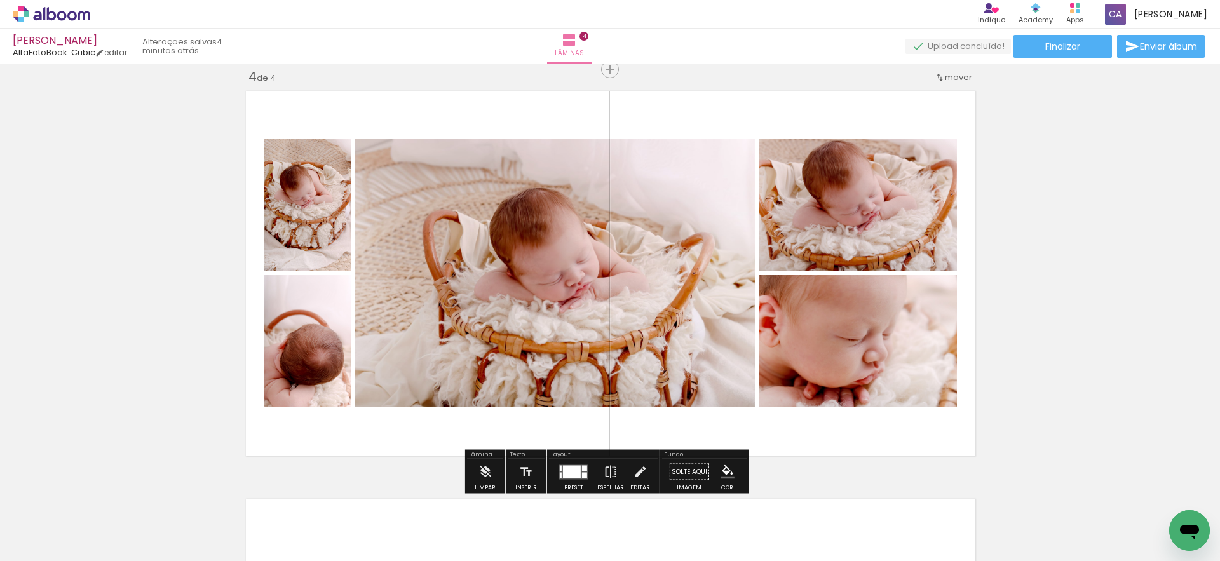
click at [570, 473] on div at bounding box center [572, 471] width 18 height 13
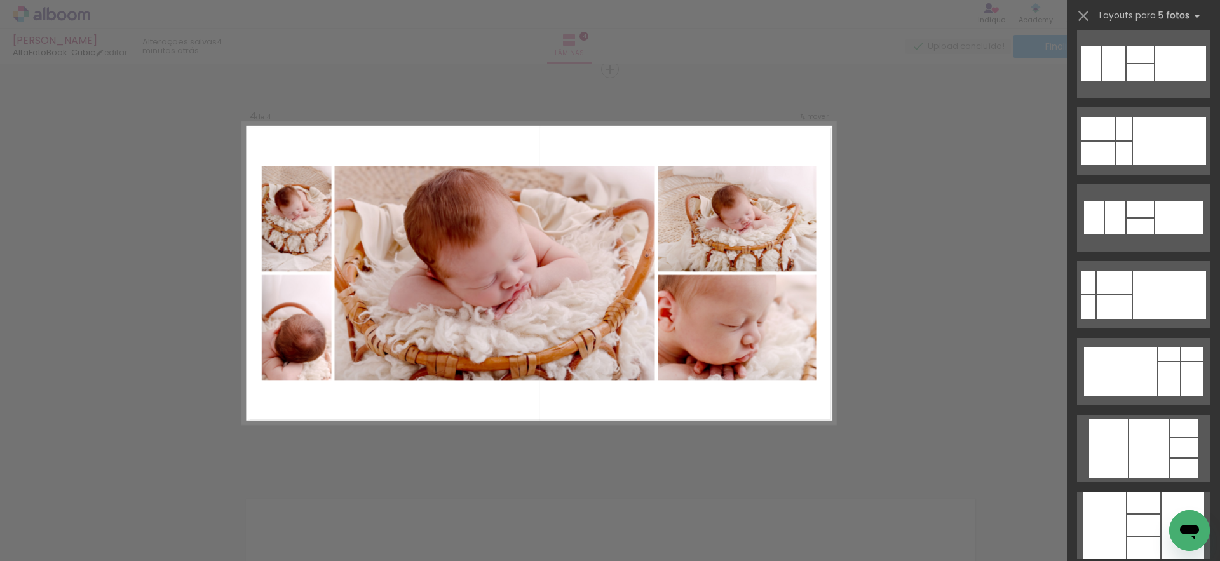
scroll to position [1512, 0]
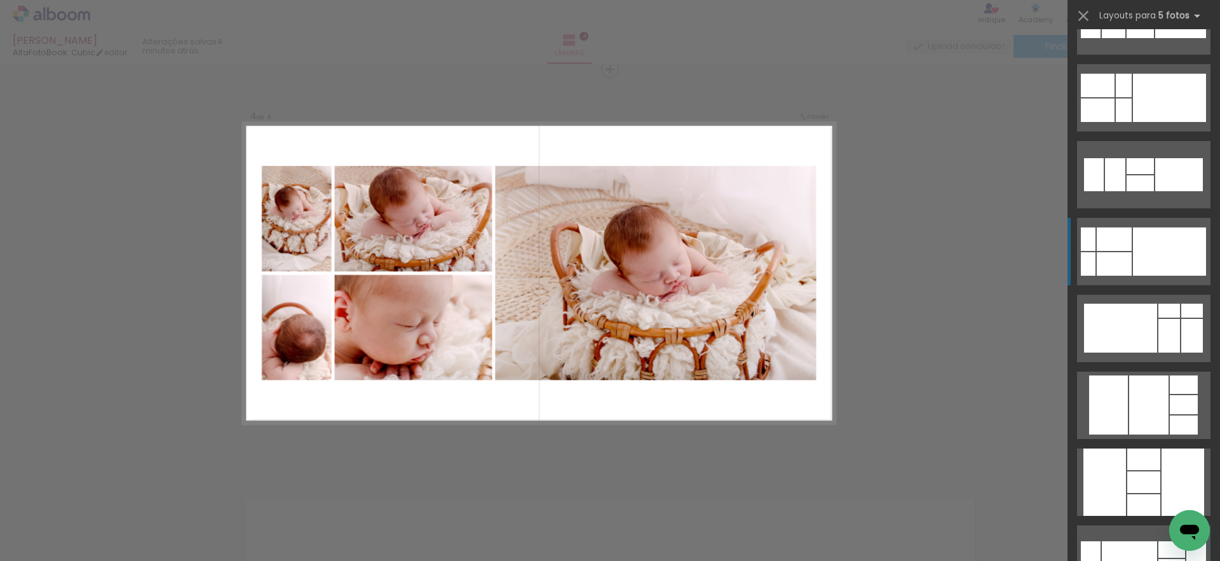
click at [1140, 55] on quentale-layouter at bounding box center [1143, 20] width 133 height 67
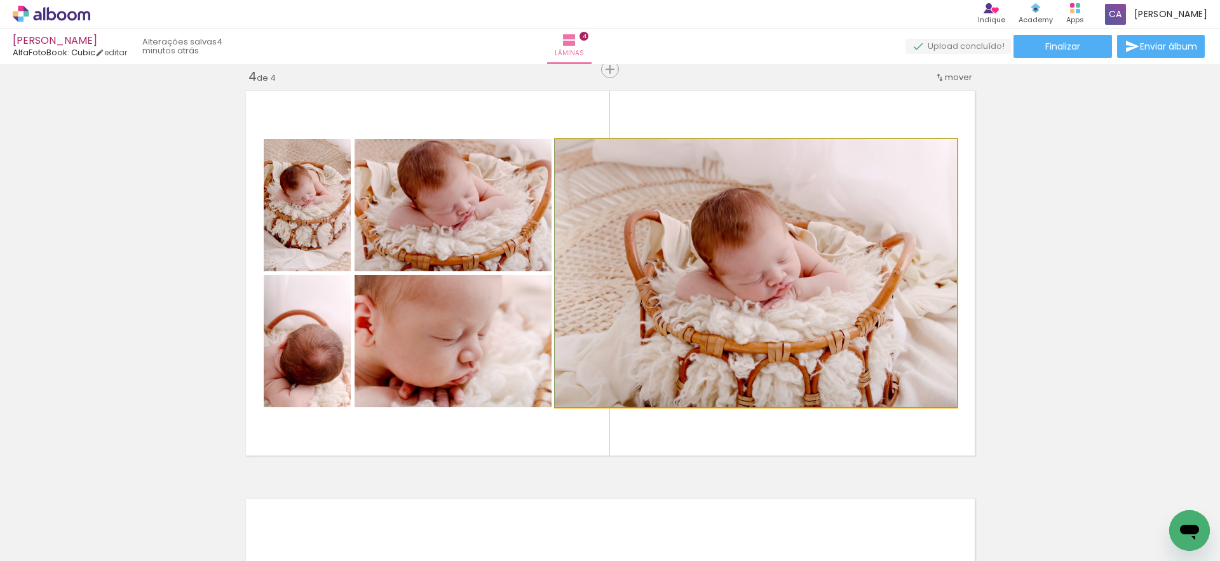
drag, startPoint x: 844, startPoint y: 330, endPoint x: 844, endPoint y: 312, distance: 17.8
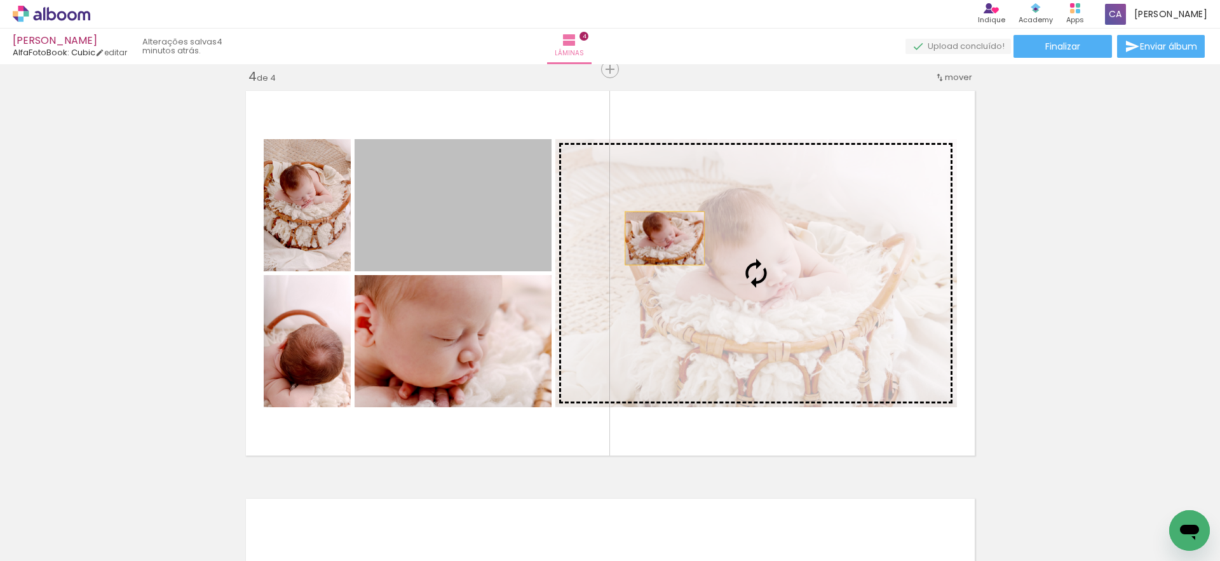
drag, startPoint x: 400, startPoint y: 218, endPoint x: 660, endPoint y: 238, distance: 260.7
click at [0, 0] on slot at bounding box center [0, 0] width 0 height 0
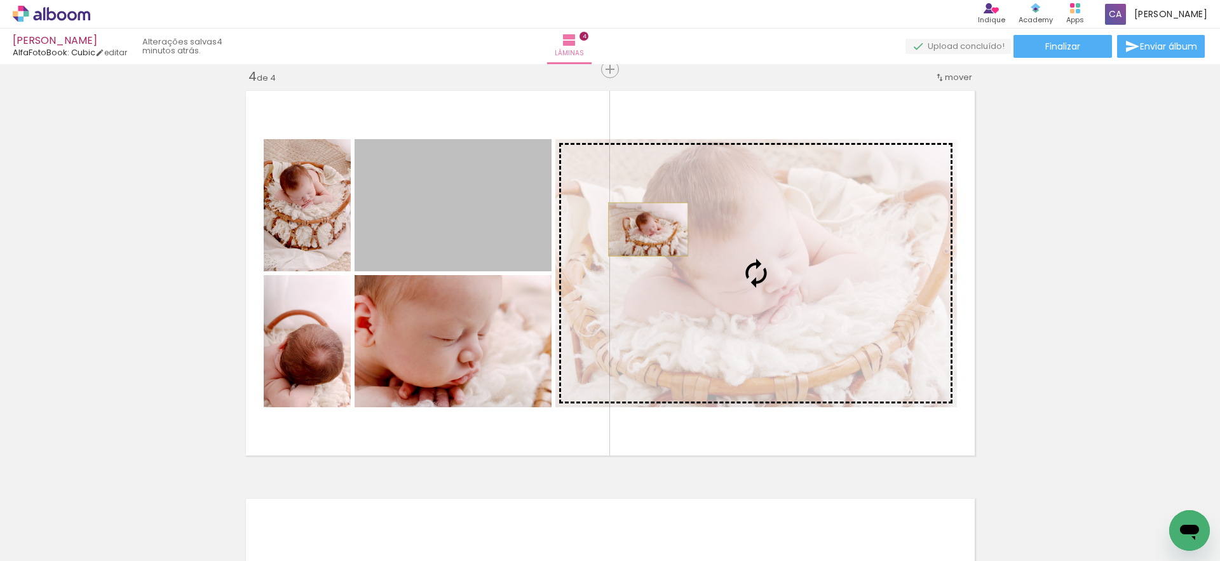
drag, startPoint x: 485, startPoint y: 224, endPoint x: 643, endPoint y: 229, distance: 158.3
click at [0, 0] on slot at bounding box center [0, 0] width 0 height 0
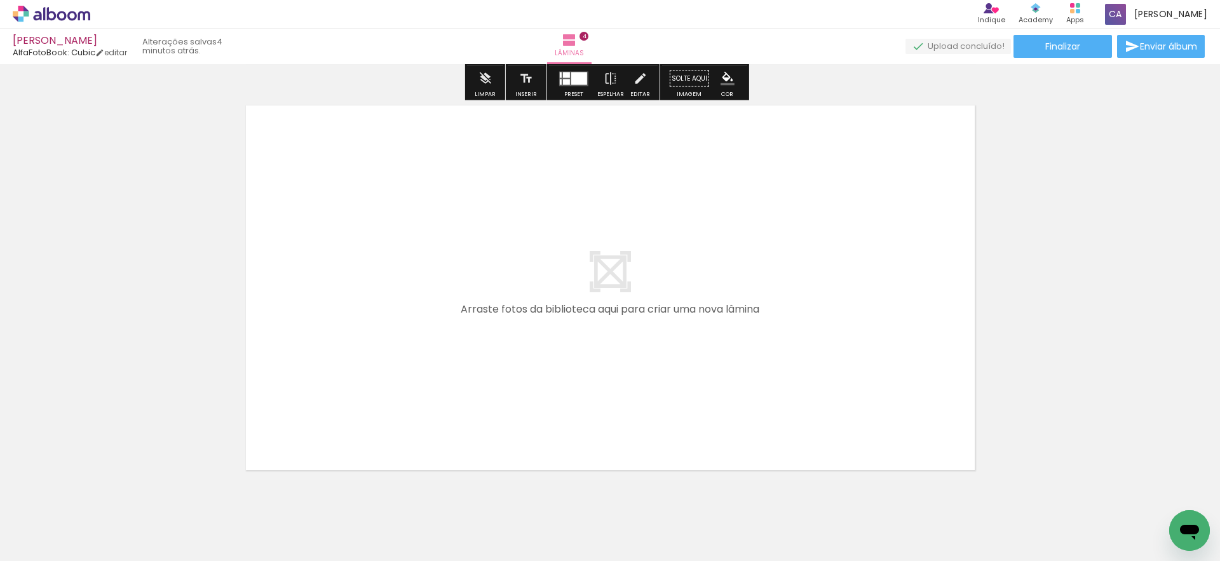
scroll to position [1672, 0]
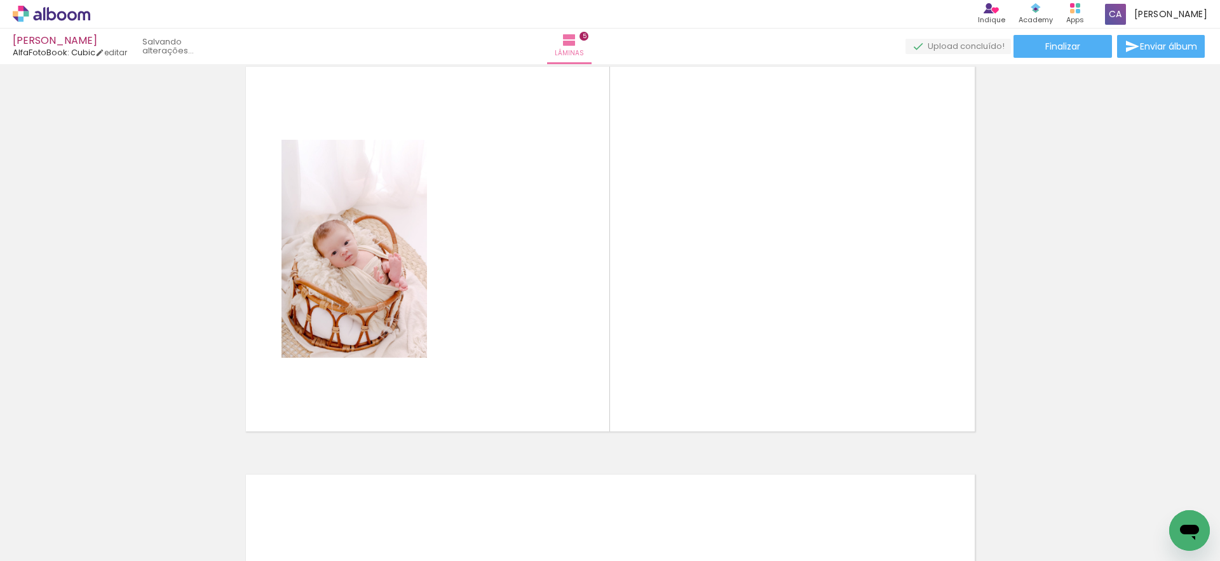
drag, startPoint x: 614, startPoint y: 508, endPoint x: 496, endPoint y: 334, distance: 210.4
click at [496, 334] on quentale-workspace at bounding box center [610, 280] width 1220 height 561
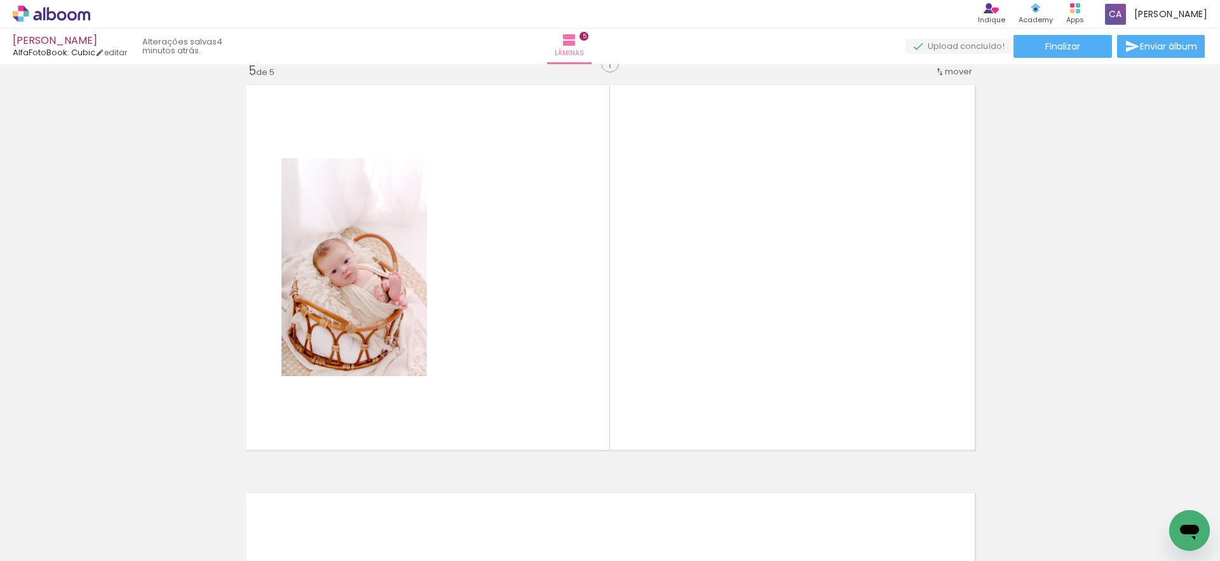
scroll to position [1648, 0]
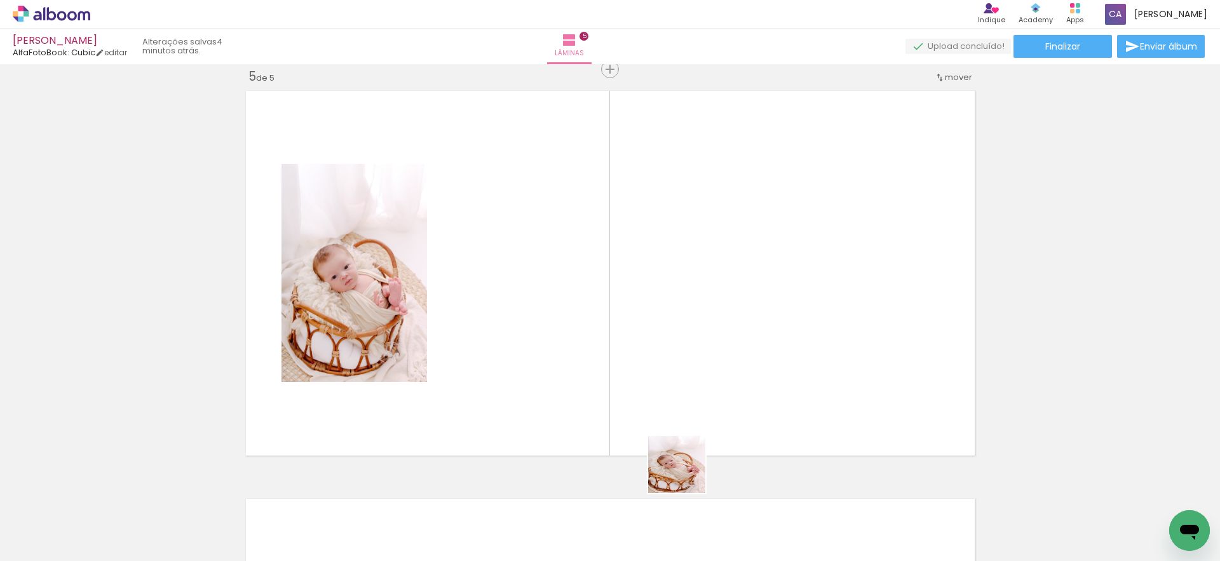
drag, startPoint x: 705, startPoint y: 522, endPoint x: 653, endPoint y: 416, distance: 118.2
click at [653, 416] on quentale-workspace at bounding box center [610, 280] width 1220 height 561
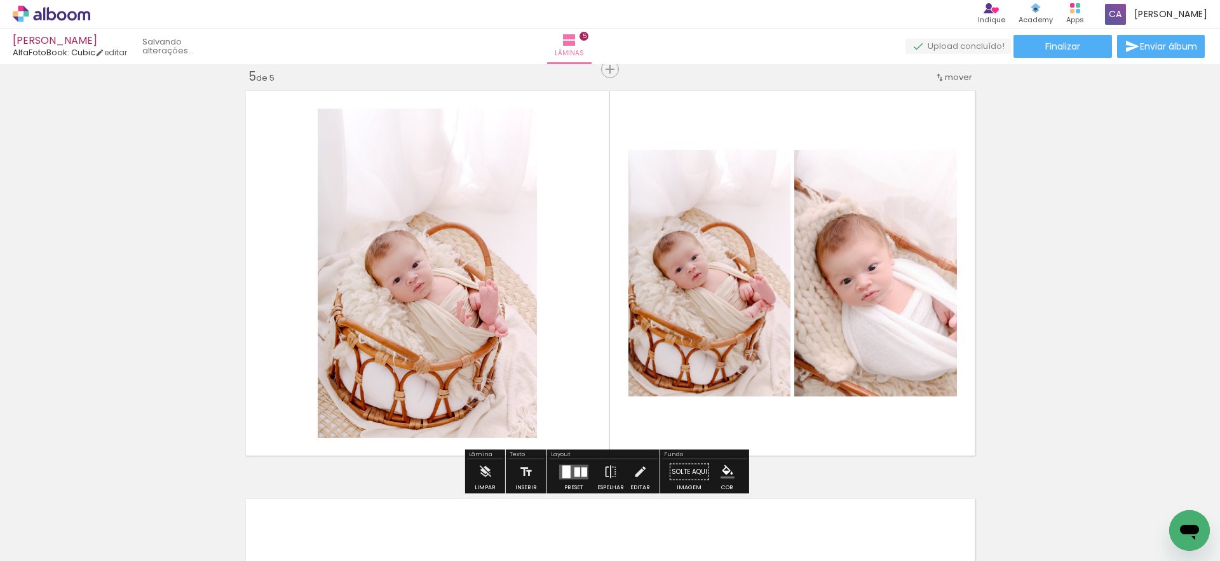
drag, startPoint x: 846, startPoint y: 522, endPoint x: 787, endPoint y: 393, distance: 141.3
click at [787, 393] on quentale-workspace at bounding box center [610, 280] width 1220 height 561
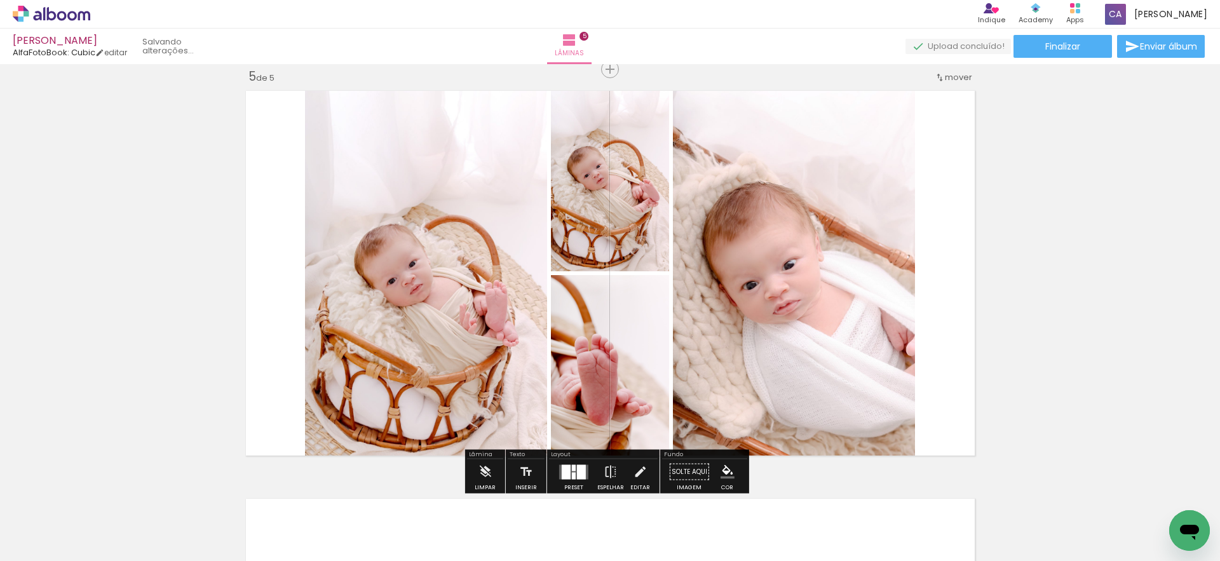
drag, startPoint x: 563, startPoint y: 536, endPoint x: 568, endPoint y: 423, distance: 113.2
click at [568, 423] on quentale-workspace at bounding box center [610, 280] width 1220 height 561
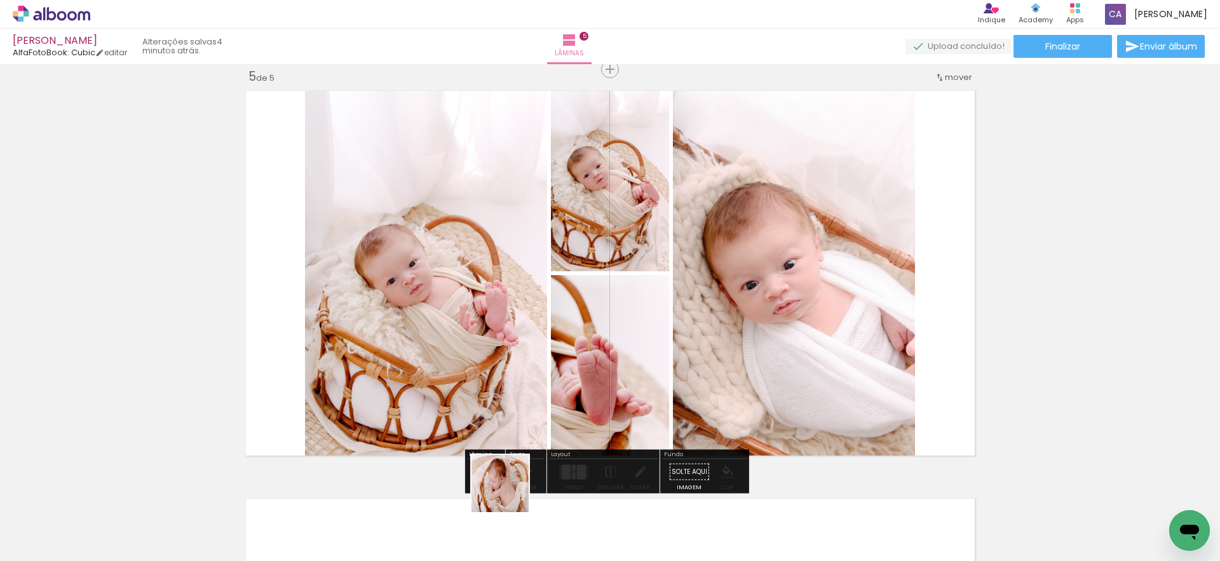
drag, startPoint x: 501, startPoint y: 524, endPoint x: 521, endPoint y: 407, distance: 118.6
click at [521, 407] on quentale-workspace at bounding box center [610, 280] width 1220 height 561
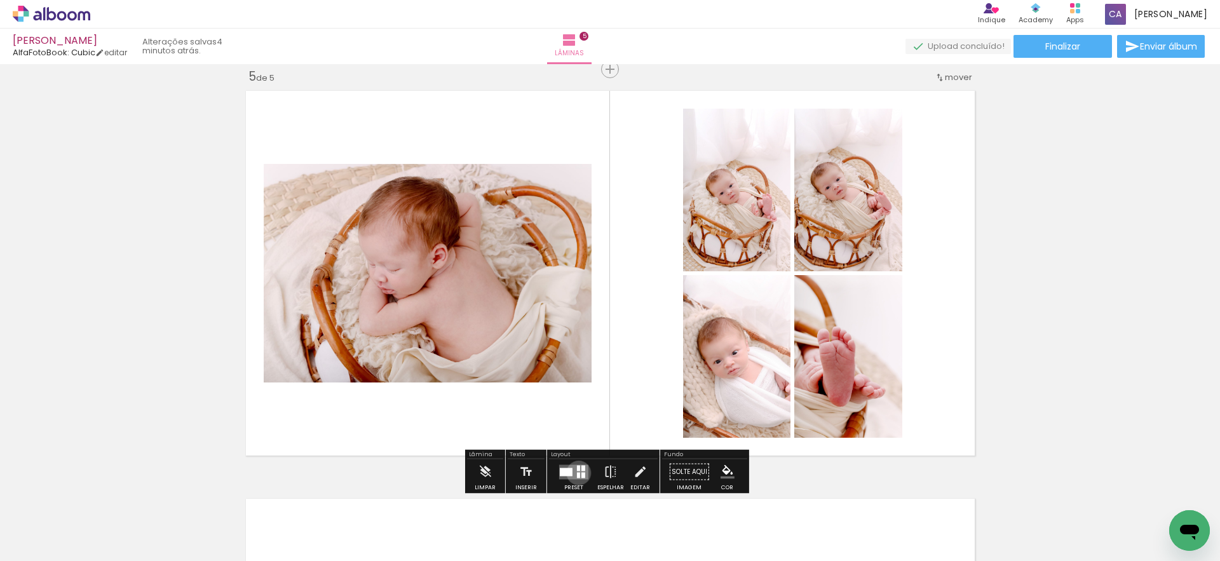
click at [577, 473] on div at bounding box center [578, 475] width 3 height 6
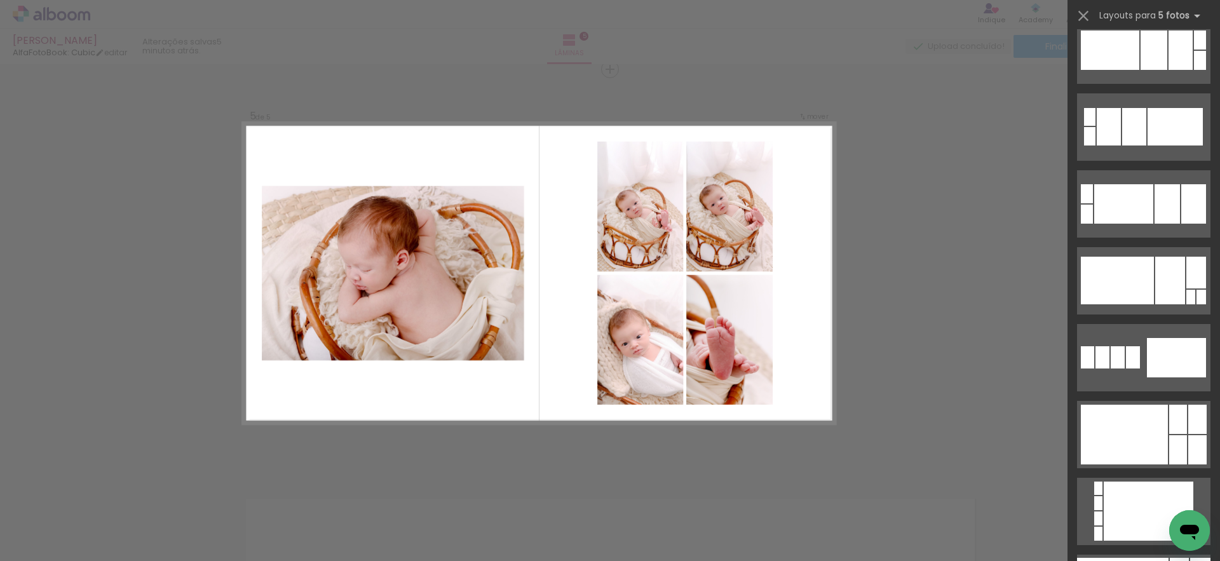
scroll to position [2031, 0]
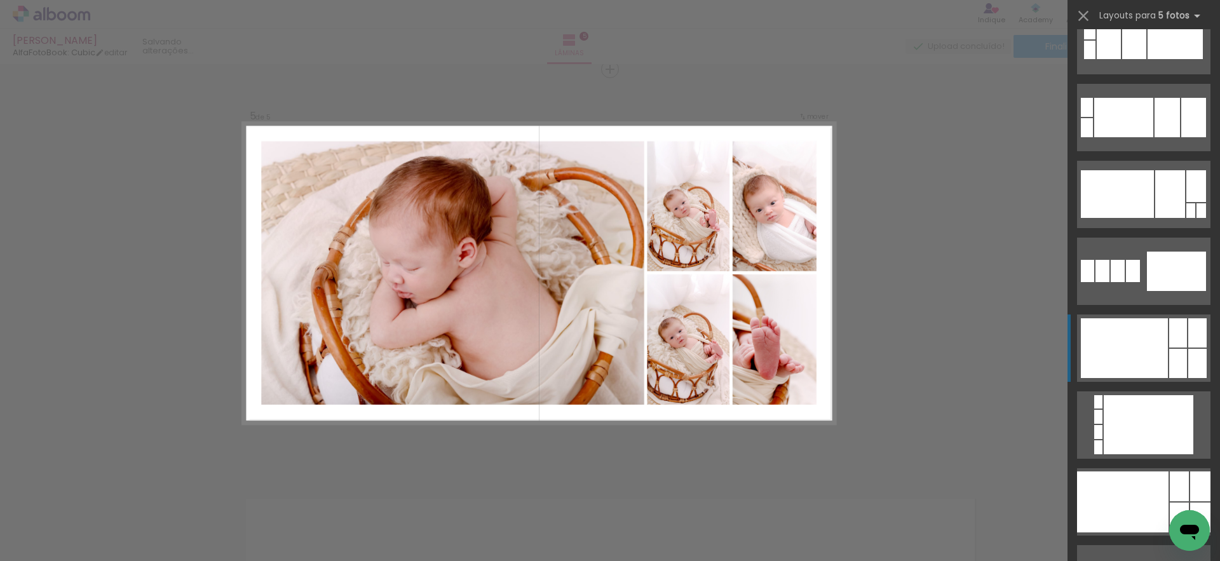
click at [1137, 218] on div at bounding box center [1117, 194] width 73 height 48
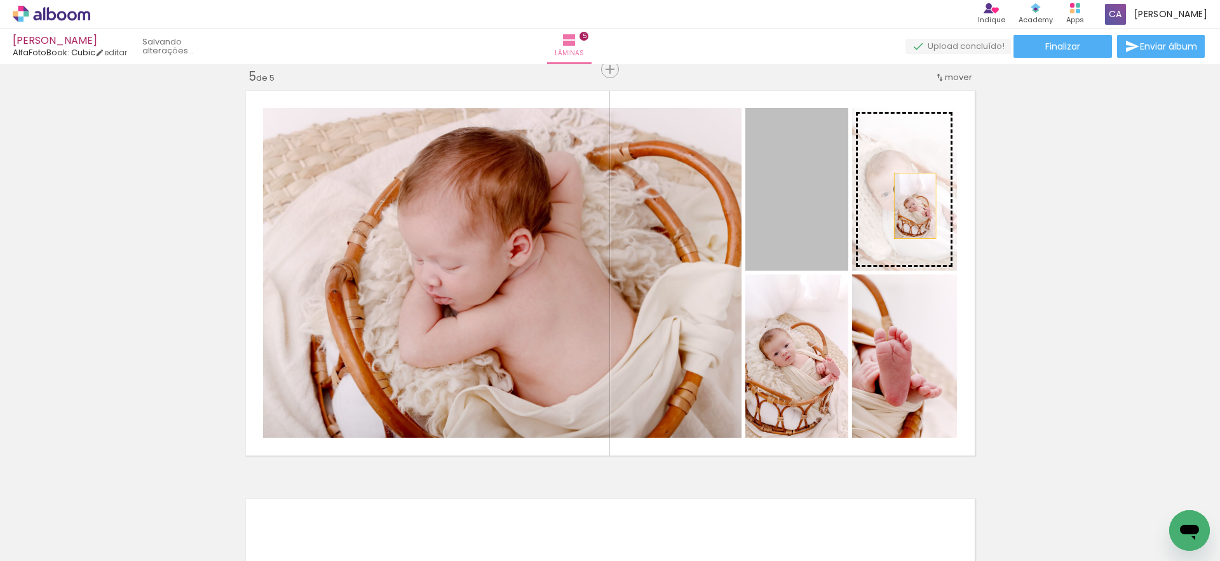
drag, startPoint x: 806, startPoint y: 222, endPoint x: 910, endPoint y: 206, distance: 105.4
click at [0, 0] on slot at bounding box center [0, 0] width 0 height 0
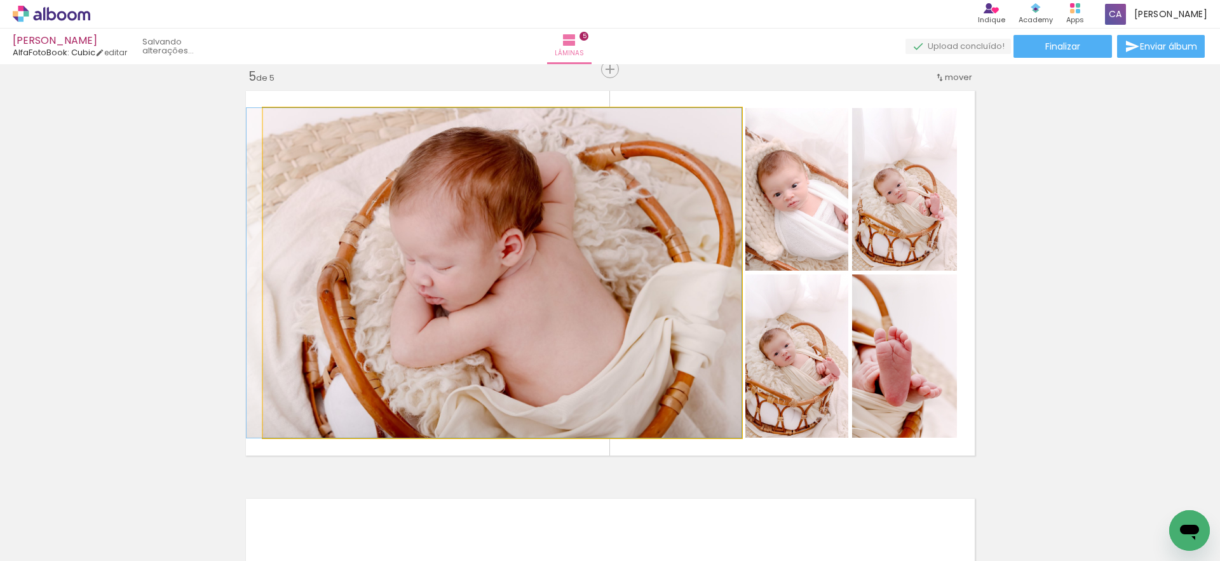
drag, startPoint x: 592, startPoint y: 347, endPoint x: 571, endPoint y: 335, distance: 24.7
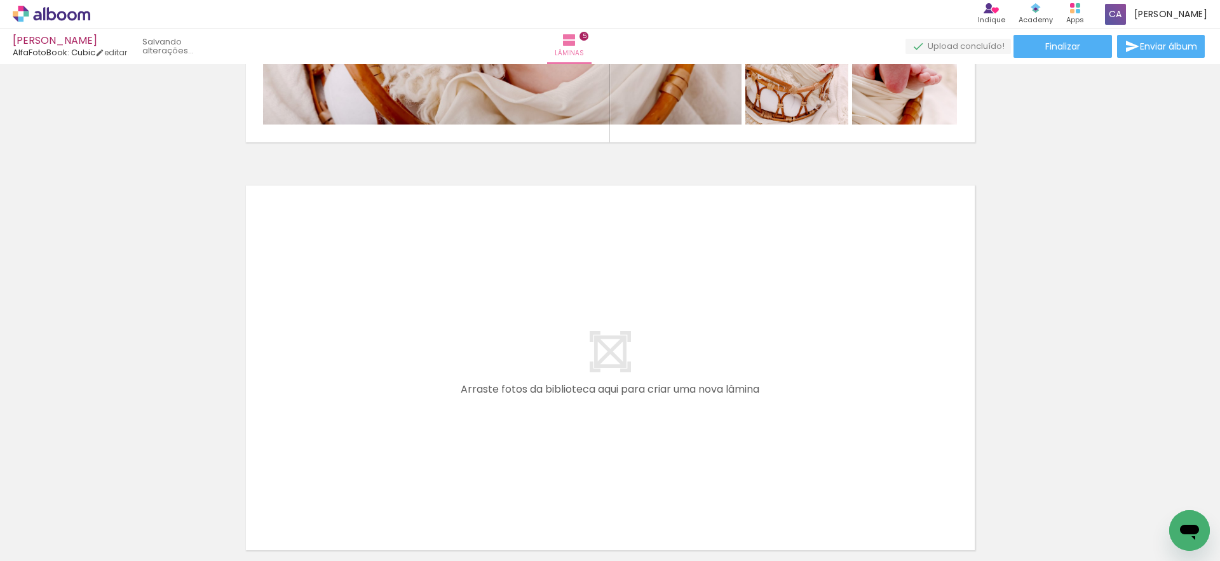
scroll to position [2080, 0]
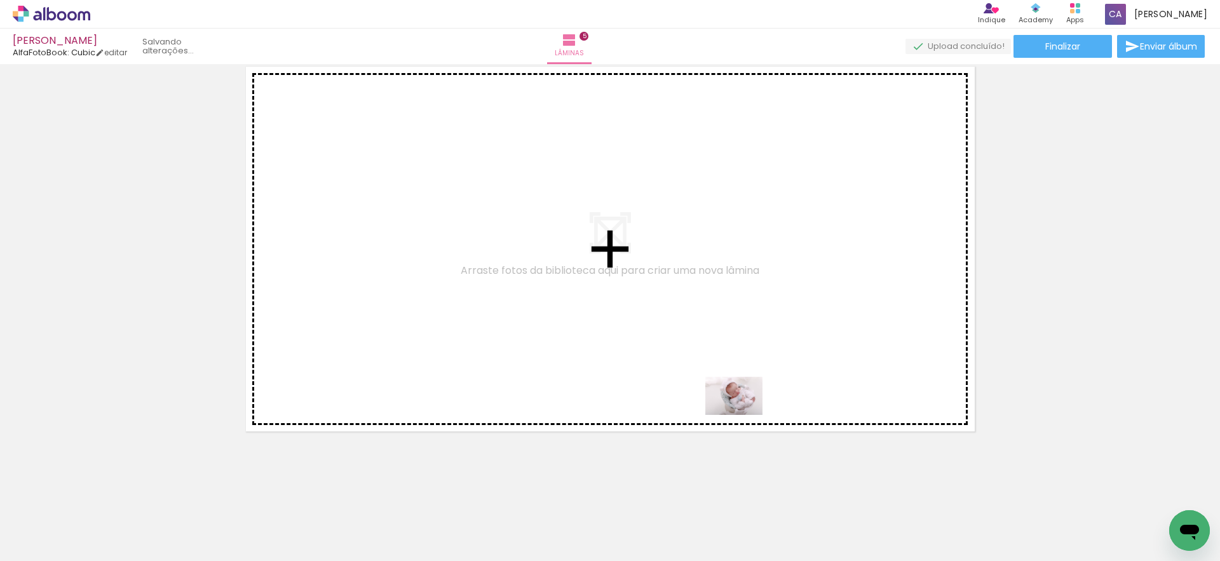
drag, startPoint x: 1121, startPoint y: 529, endPoint x: 743, endPoint y: 415, distance: 394.8
click at [743, 415] on quentale-workspace at bounding box center [610, 280] width 1220 height 561
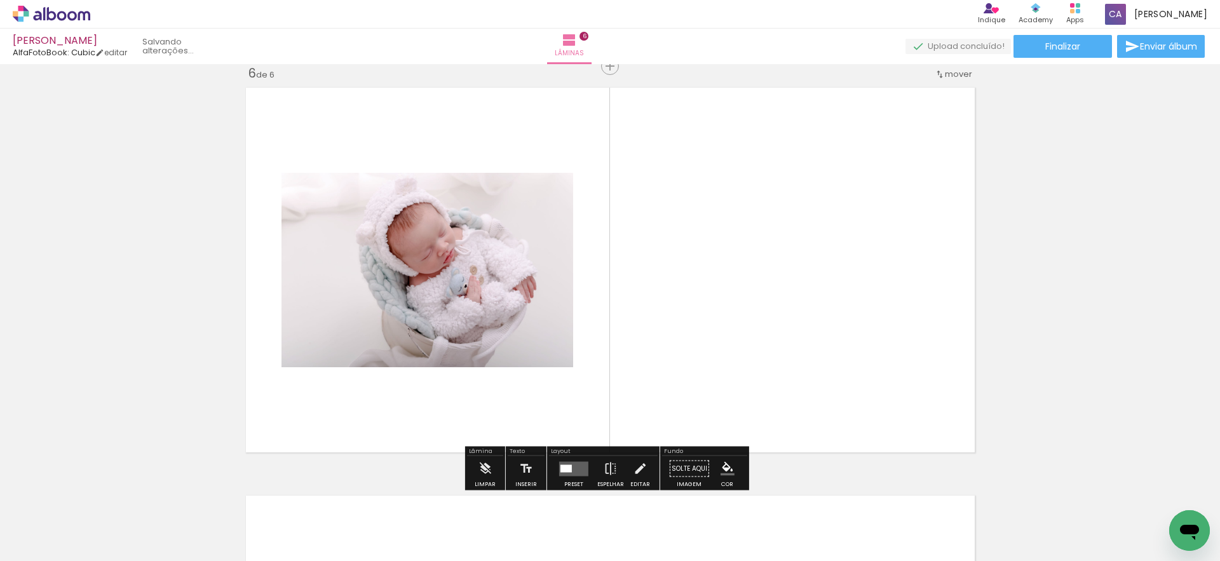
scroll to position [2056, 0]
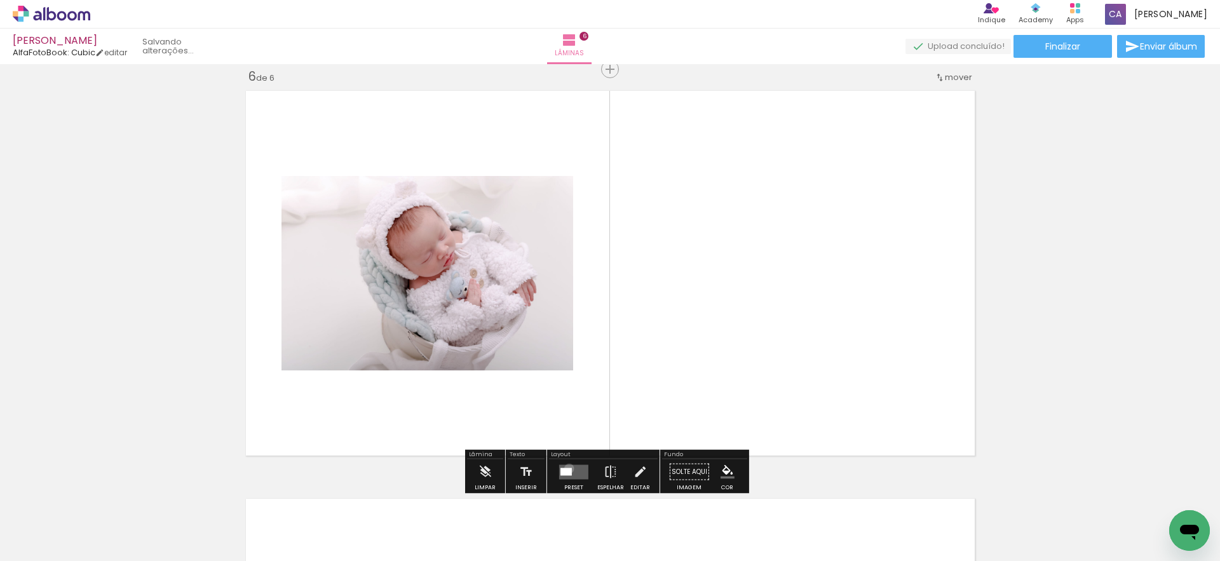
click at [566, 468] on div at bounding box center [565, 472] width 11 height 8
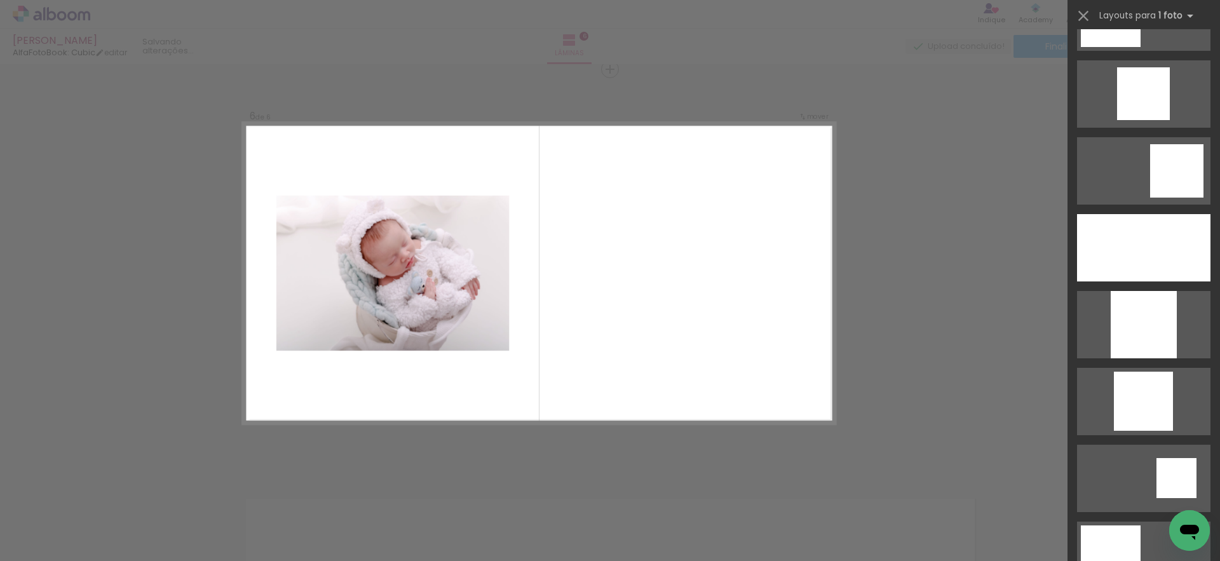
scroll to position [1214, 0]
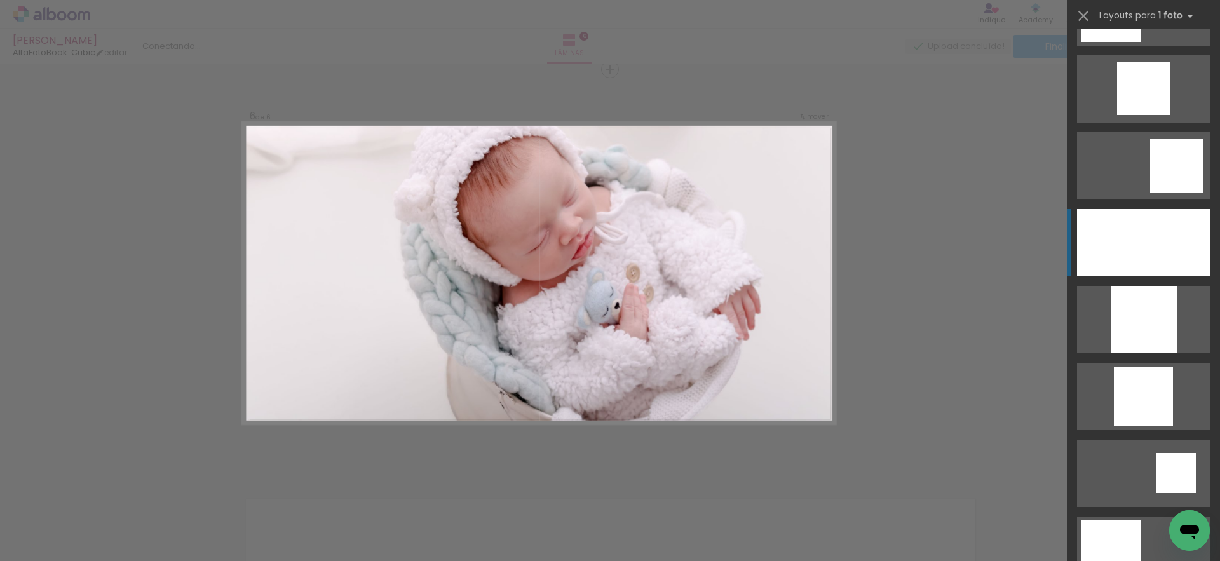
click at [1177, 286] on div at bounding box center [1144, 319] width 66 height 67
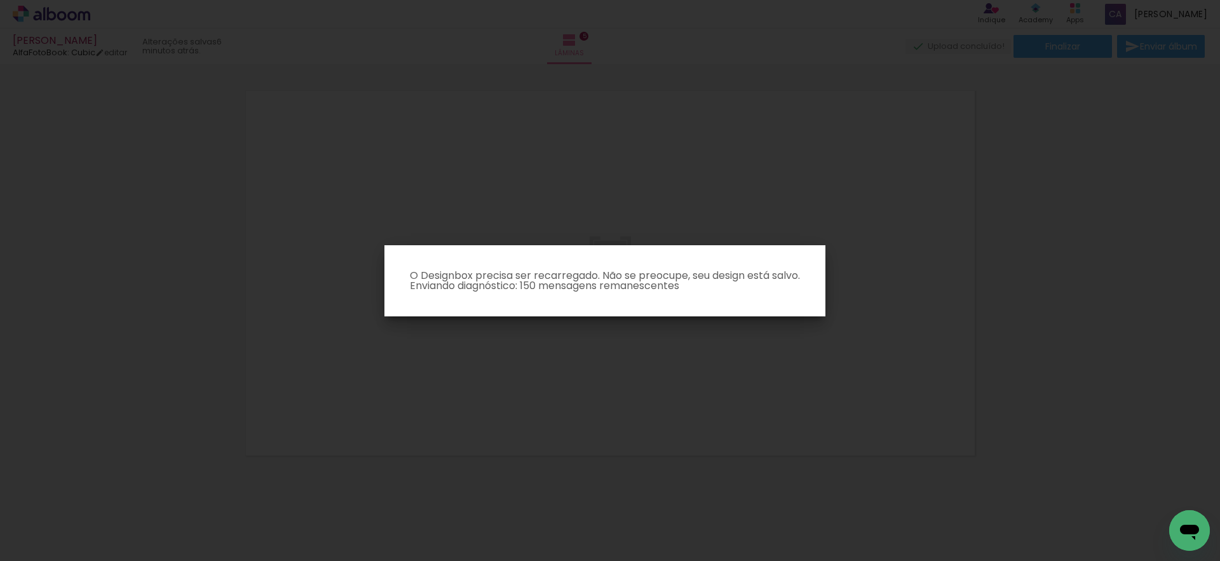
drag, startPoint x: 634, startPoint y: 226, endPoint x: 635, endPoint y: 283, distance: 57.2
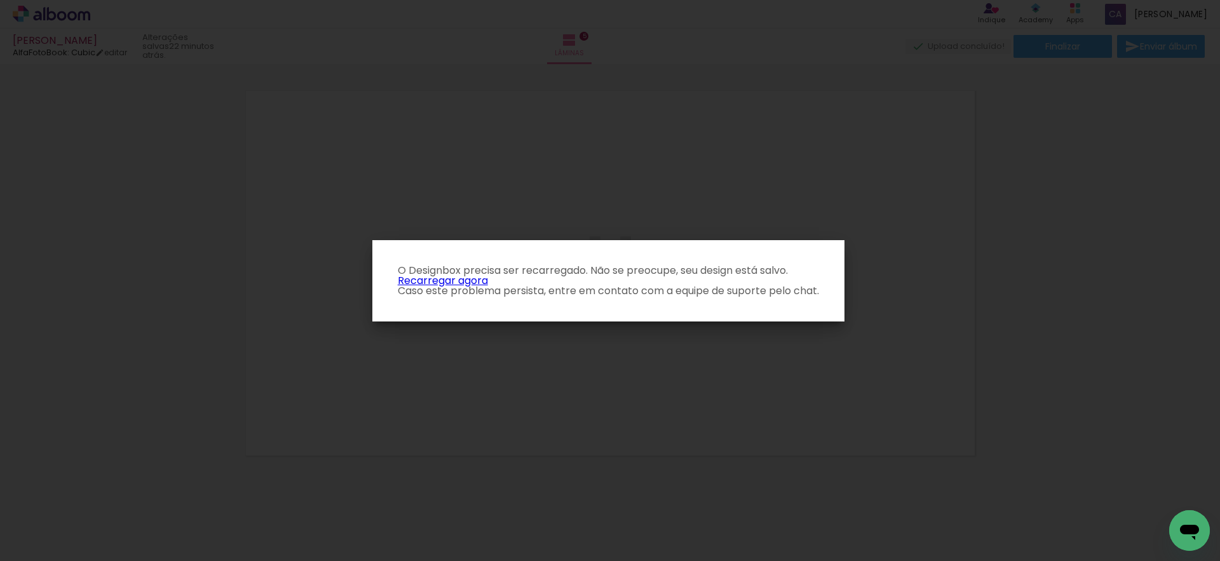
click at [480, 278] on link "Recarregar agora" at bounding box center [443, 280] width 90 height 15
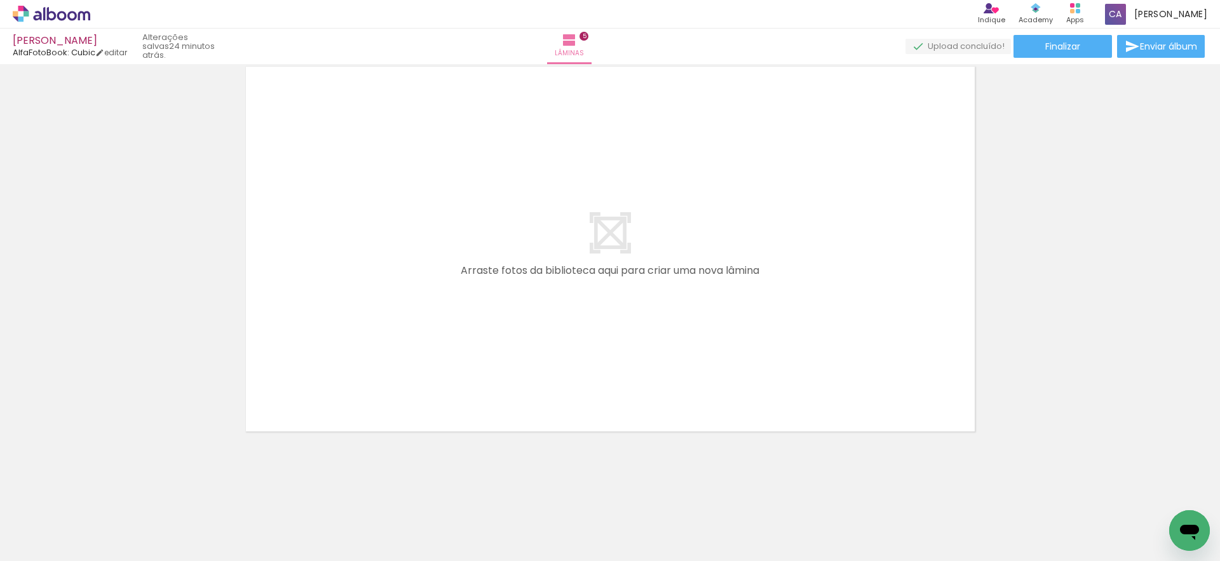
scroll to position [0, 1580]
drag, startPoint x: 1101, startPoint y: 531, endPoint x: 725, endPoint y: 393, distance: 400.9
click at [725, 393] on quentale-workspace at bounding box center [610, 280] width 1220 height 561
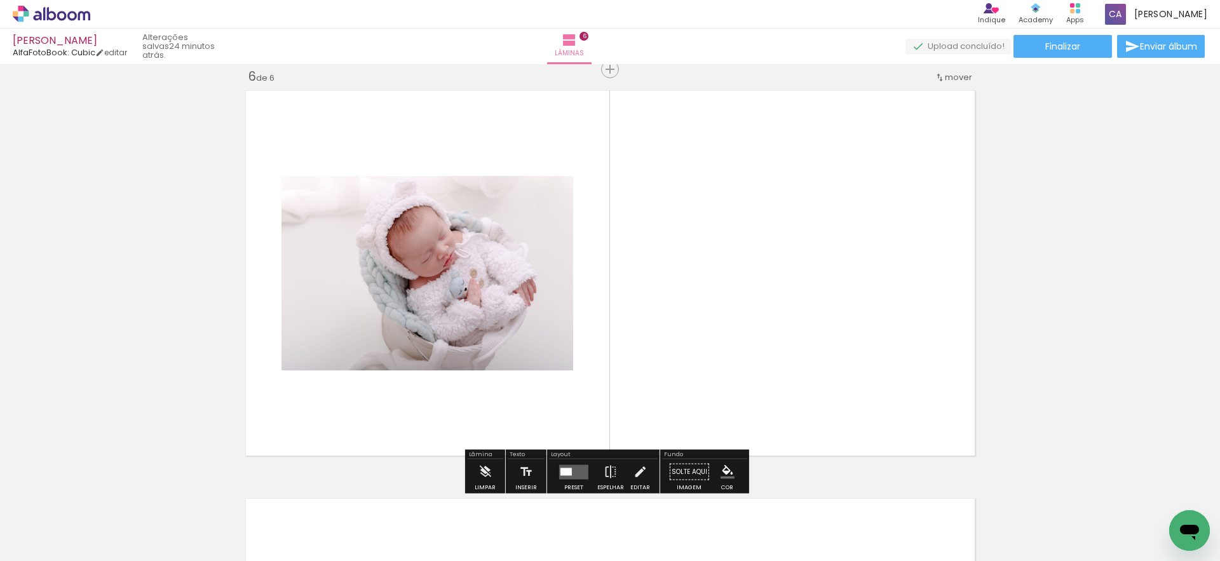
scroll to position [2056, 0]
click at [568, 473] on div at bounding box center [565, 472] width 11 height 8
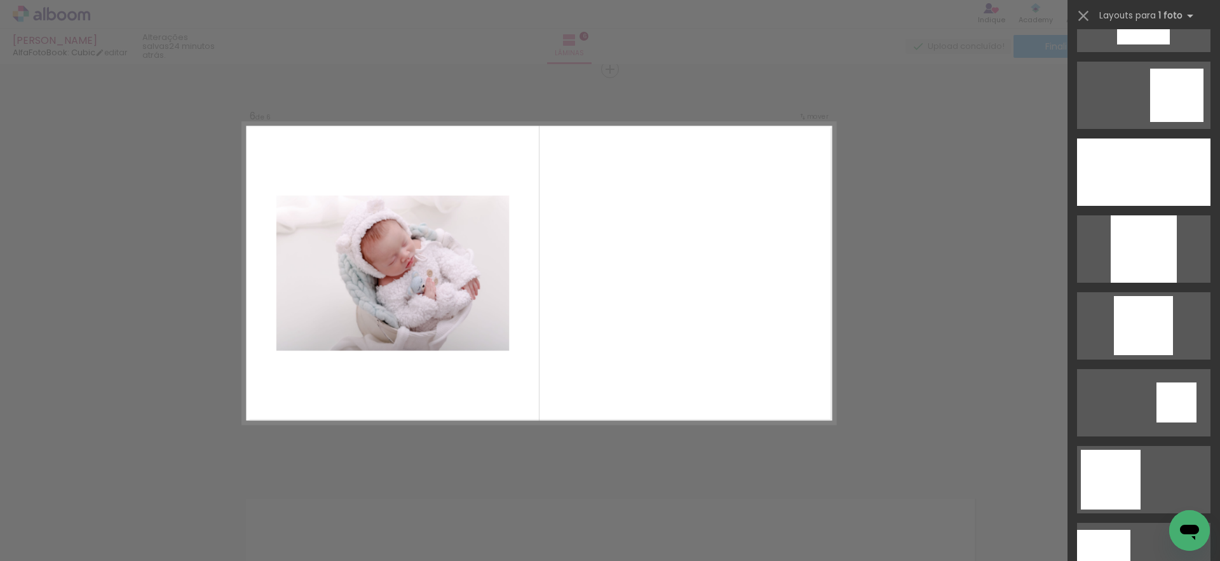
scroll to position [1257, 0]
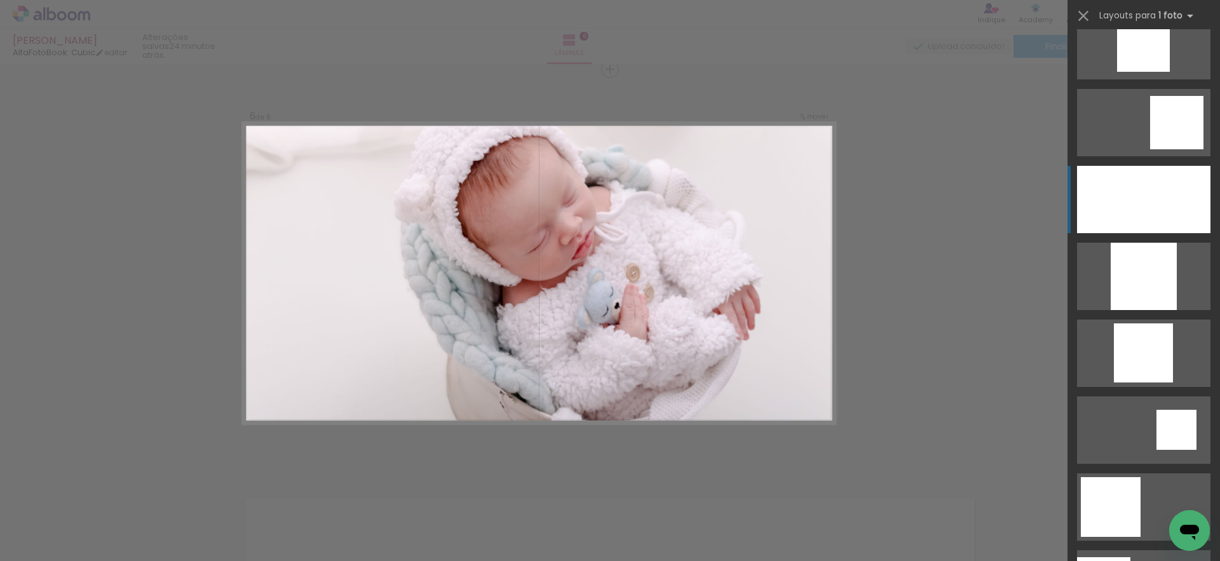
click at [1150, 243] on div at bounding box center [1144, 276] width 66 height 67
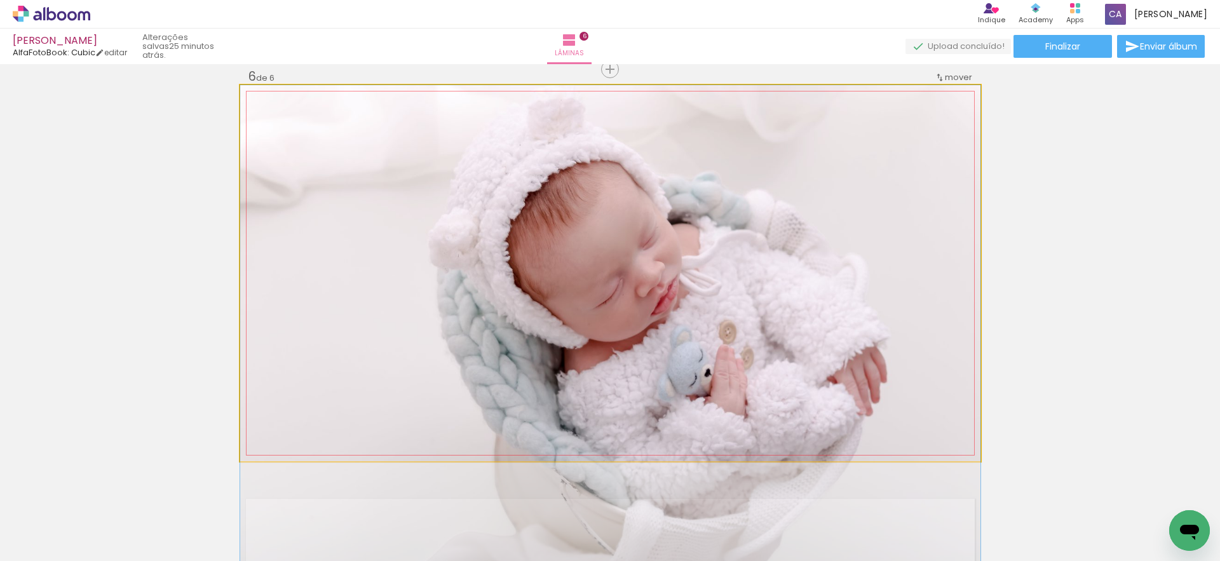
drag, startPoint x: 668, startPoint y: 211, endPoint x: 667, endPoint y: 271, distance: 60.4
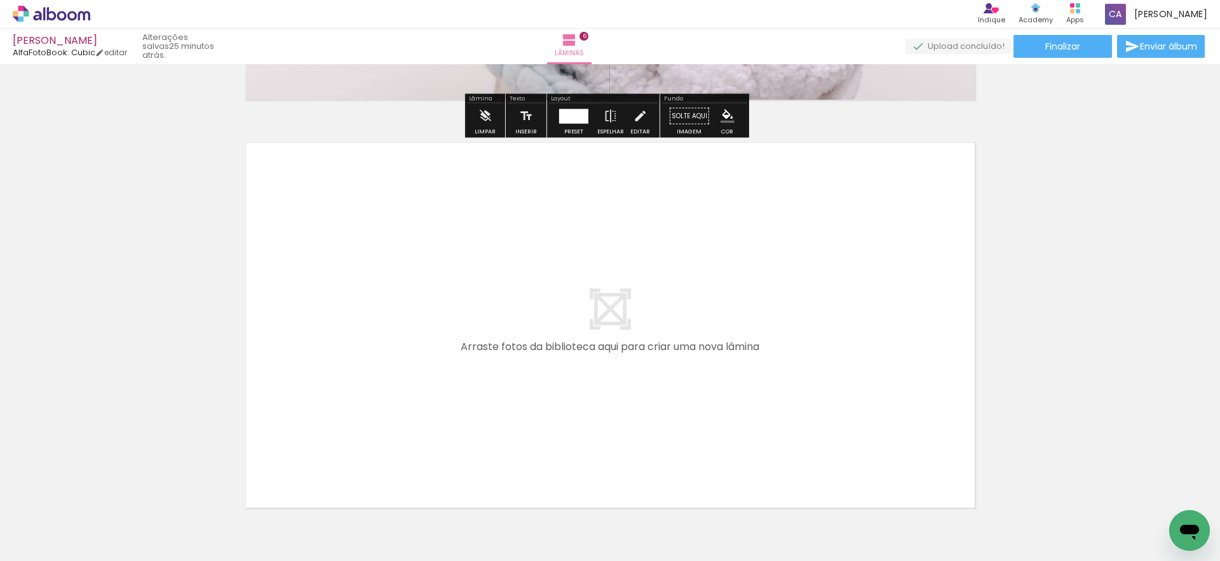
scroll to position [2488, 0]
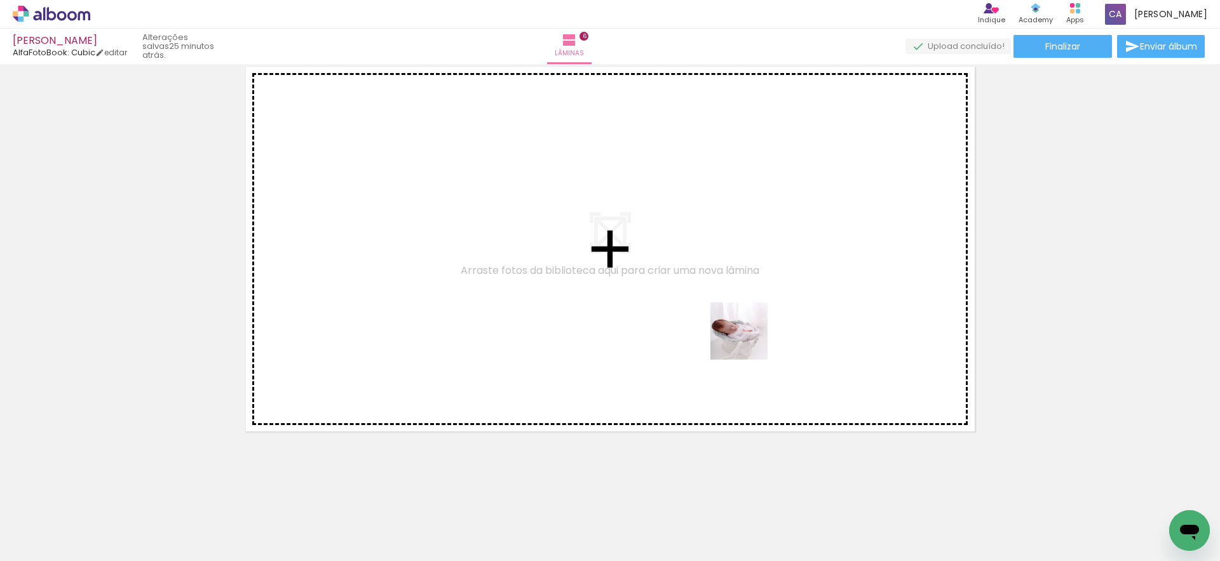
drag, startPoint x: 911, startPoint y: 545, endPoint x: 739, endPoint y: 331, distance: 274.8
click at [739, 331] on quentale-workspace at bounding box center [610, 280] width 1220 height 561
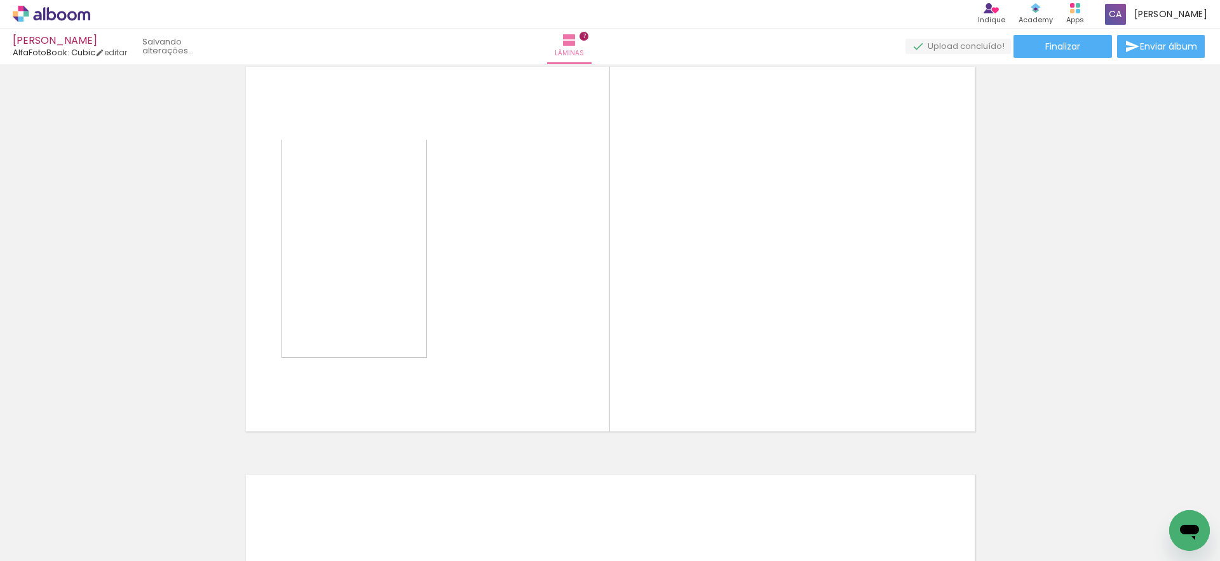
scroll to position [2464, 0]
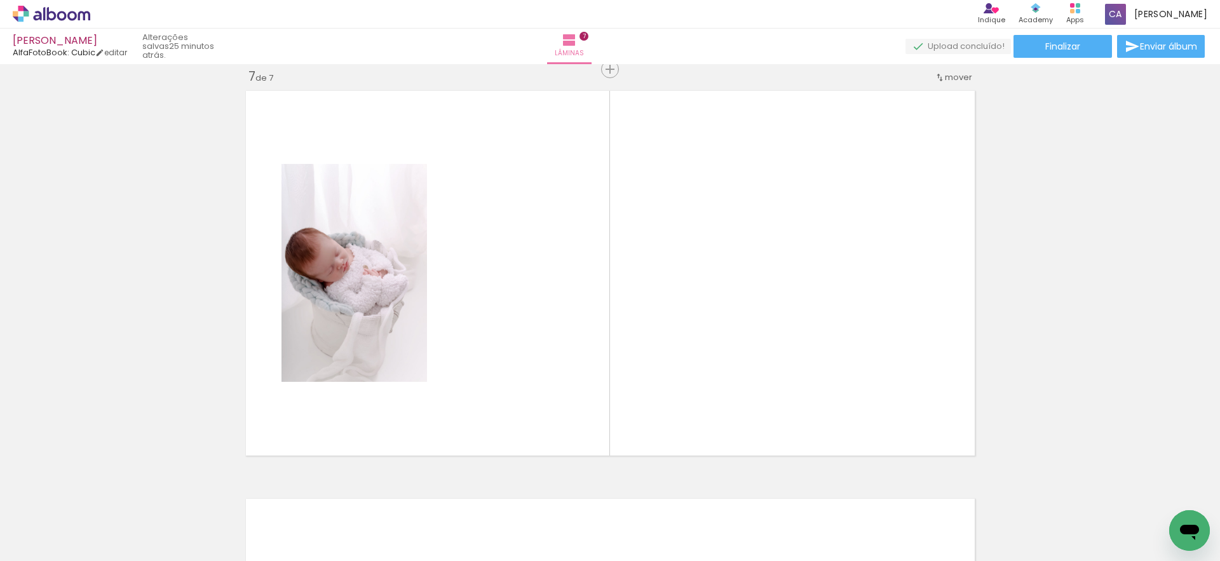
drag, startPoint x: 976, startPoint y: 529, endPoint x: 1037, endPoint y: 539, distance: 61.8
click at [701, 373] on quentale-workspace at bounding box center [610, 280] width 1220 height 561
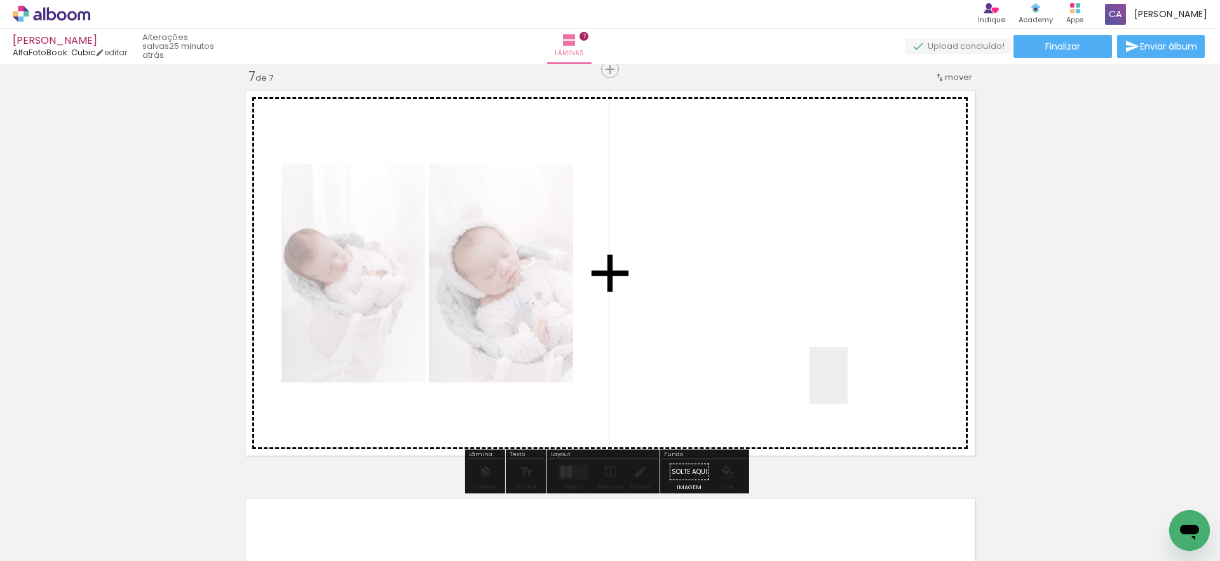
click at [846, 384] on quentale-workspace at bounding box center [610, 280] width 1220 height 561
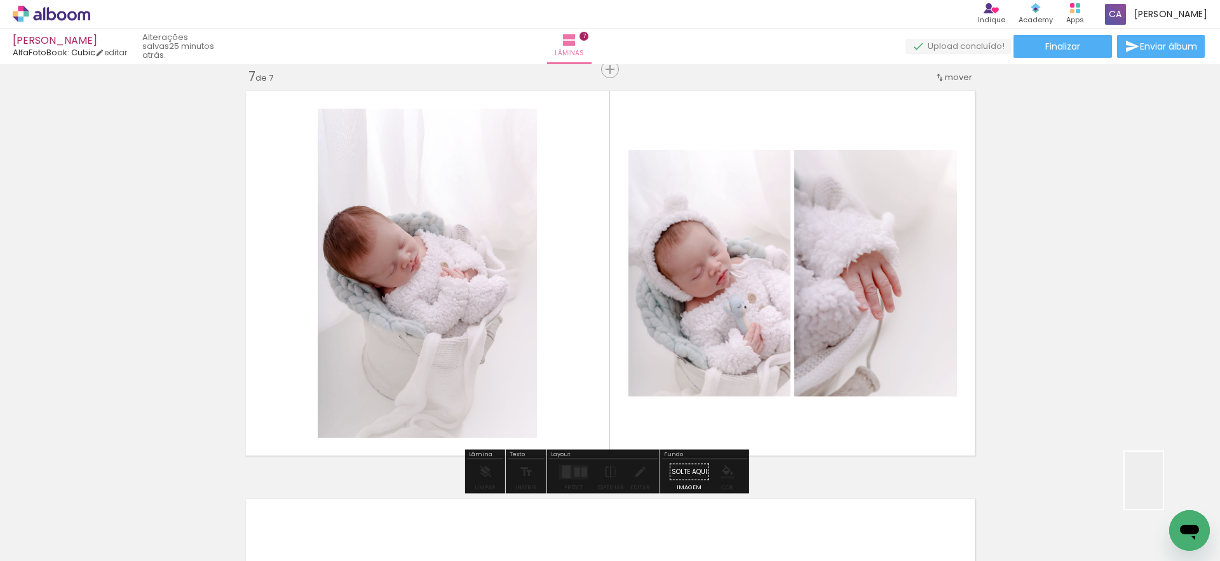
drag, startPoint x: 1170, startPoint y: 496, endPoint x: 901, endPoint y: 314, distance: 324.5
click at [901, 314] on quentale-workspace at bounding box center [610, 280] width 1220 height 561
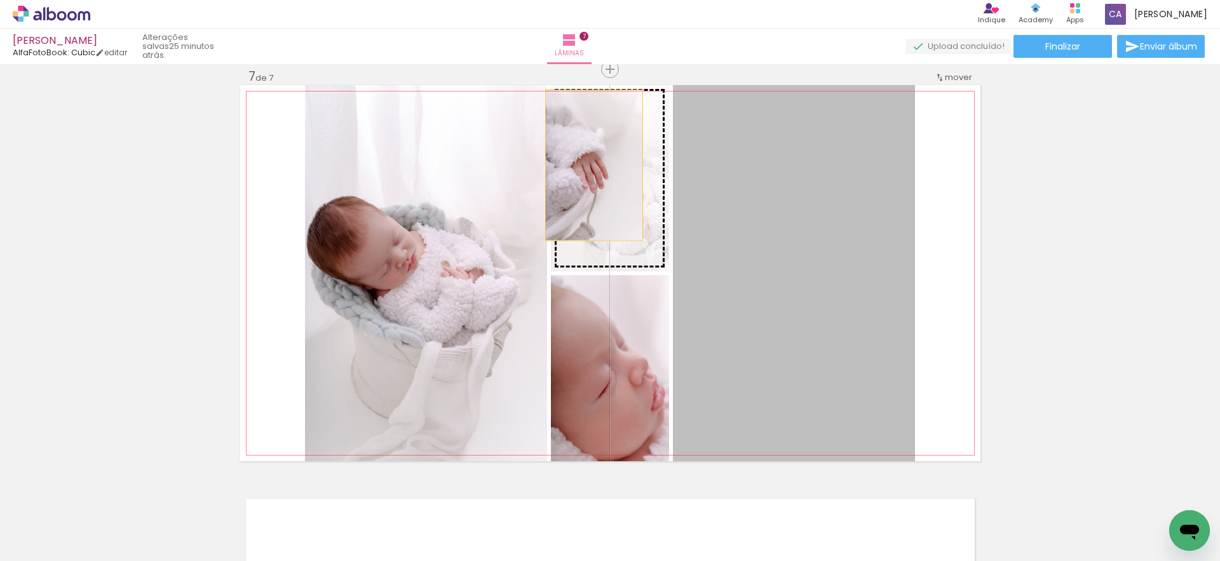
drag, startPoint x: 797, startPoint y: 297, endPoint x: 590, endPoint y: 166, distance: 245.4
click at [0, 0] on slot at bounding box center [0, 0] width 0 height 0
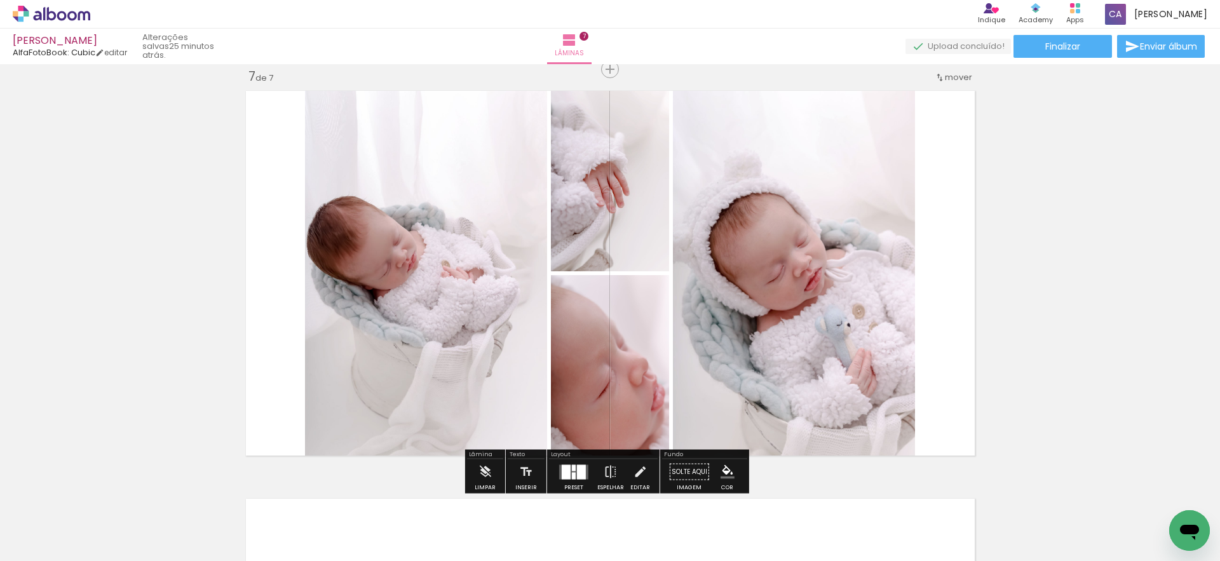
click at [573, 476] on quentale-layouter at bounding box center [573, 472] width 29 height 15
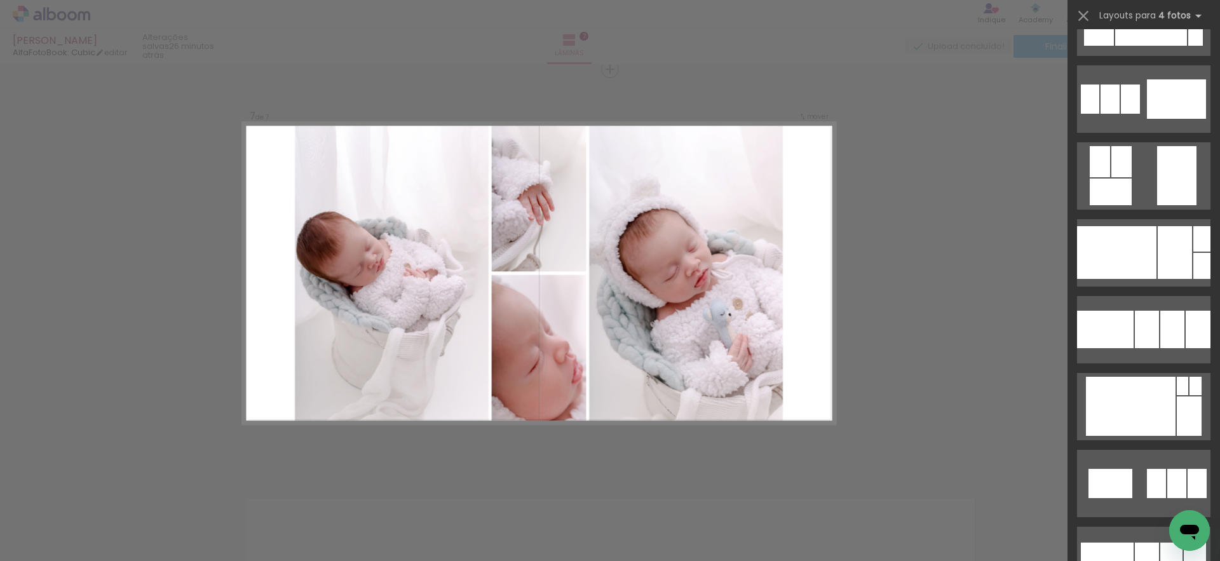
scroll to position [7166, 0]
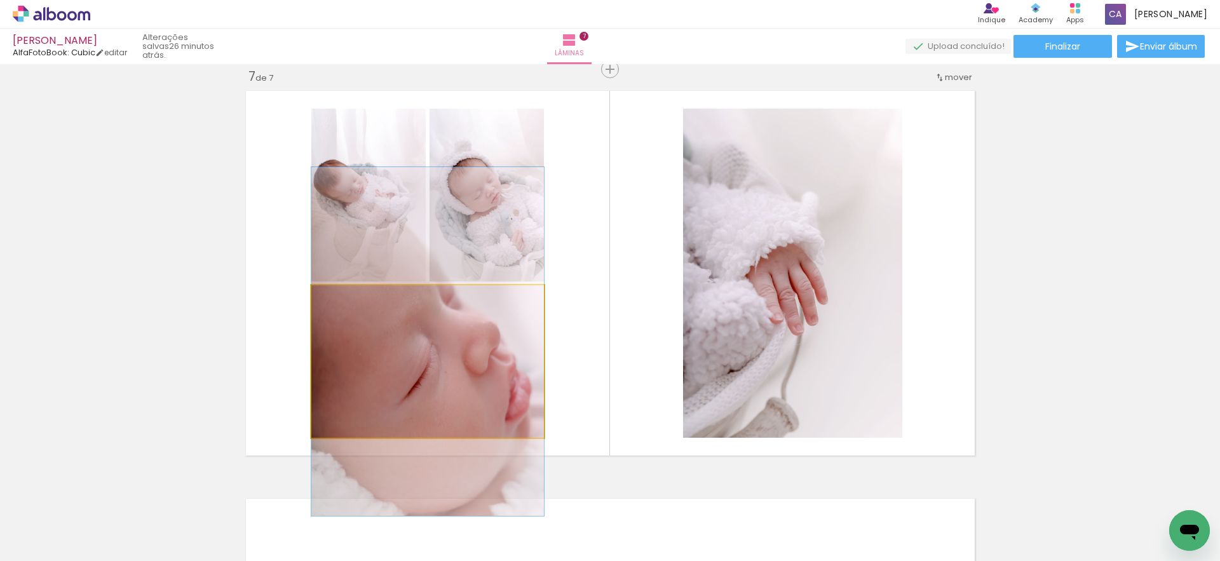
drag, startPoint x: 453, startPoint y: 376, endPoint x: 466, endPoint y: 349, distance: 30.1
click at [452, 355] on div at bounding box center [427, 341] width 233 height 349
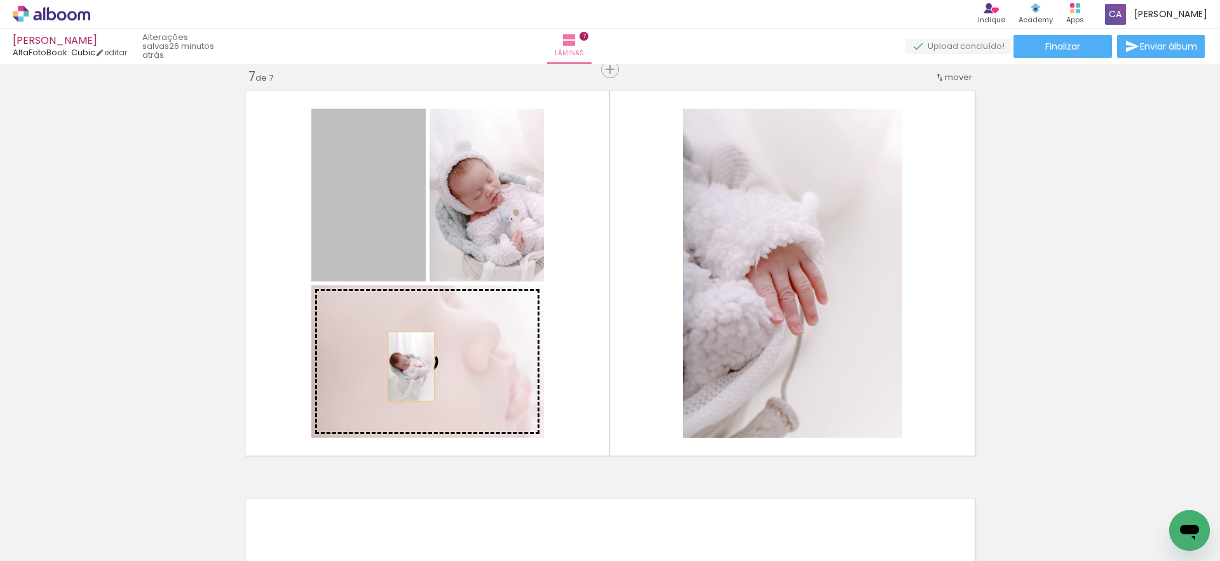
drag, startPoint x: 368, startPoint y: 230, endPoint x: 403, endPoint y: 362, distance: 136.7
click at [0, 0] on slot at bounding box center [0, 0] width 0 height 0
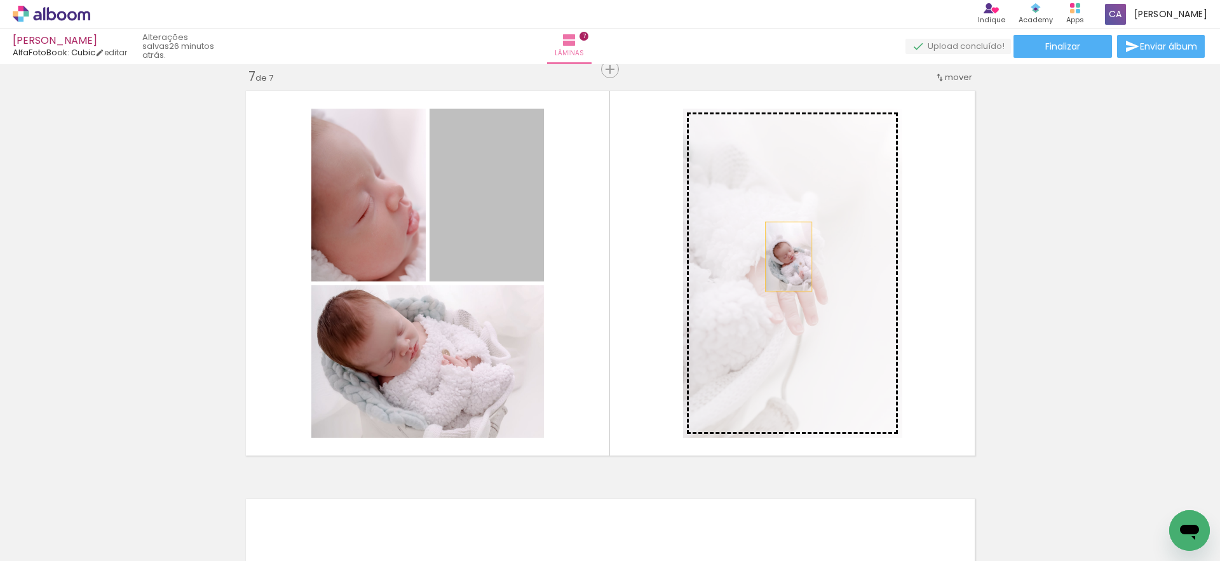
drag, startPoint x: 501, startPoint y: 230, endPoint x: 800, endPoint y: 265, distance: 300.7
click at [0, 0] on slot at bounding box center [0, 0] width 0 height 0
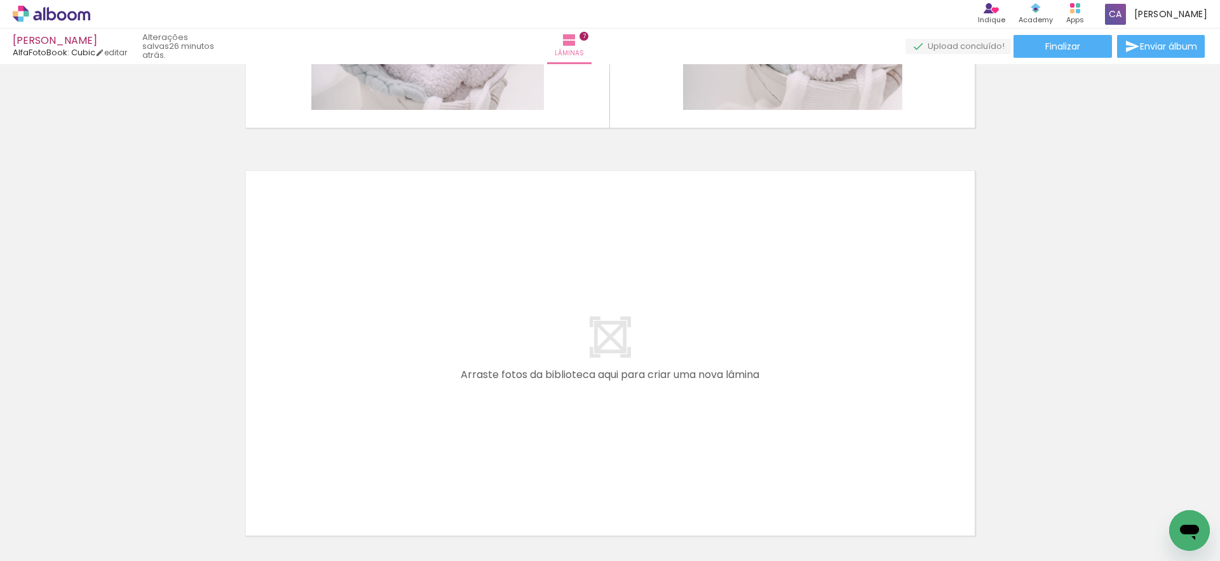
scroll to position [2896, 0]
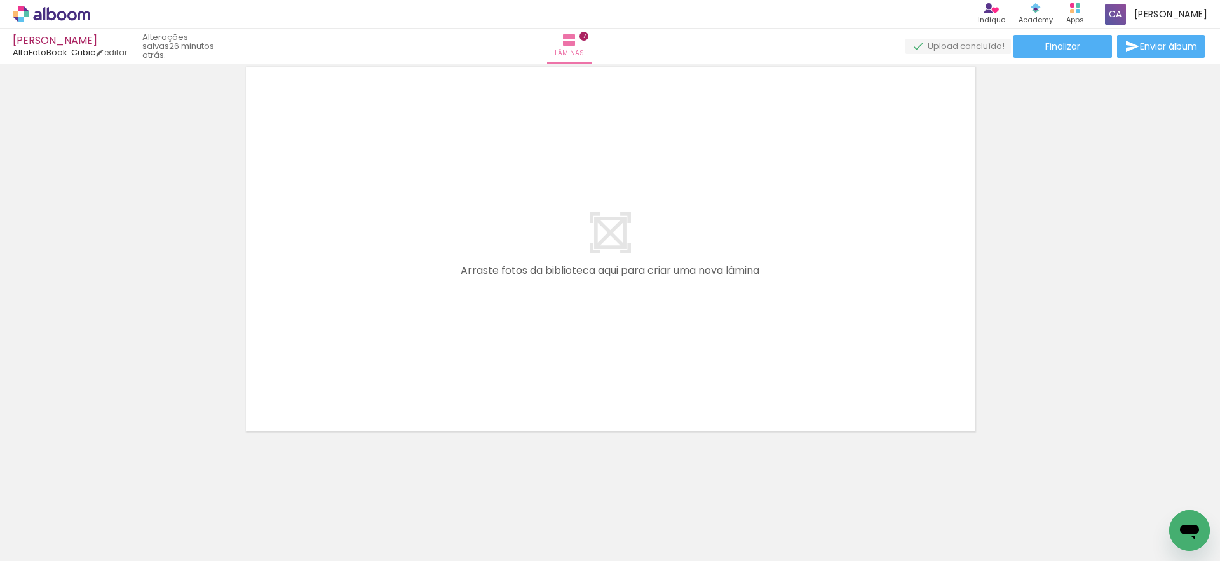
drag, startPoint x: 1218, startPoint y: 434, endPoint x: 29, endPoint y: 8, distance: 1262.5
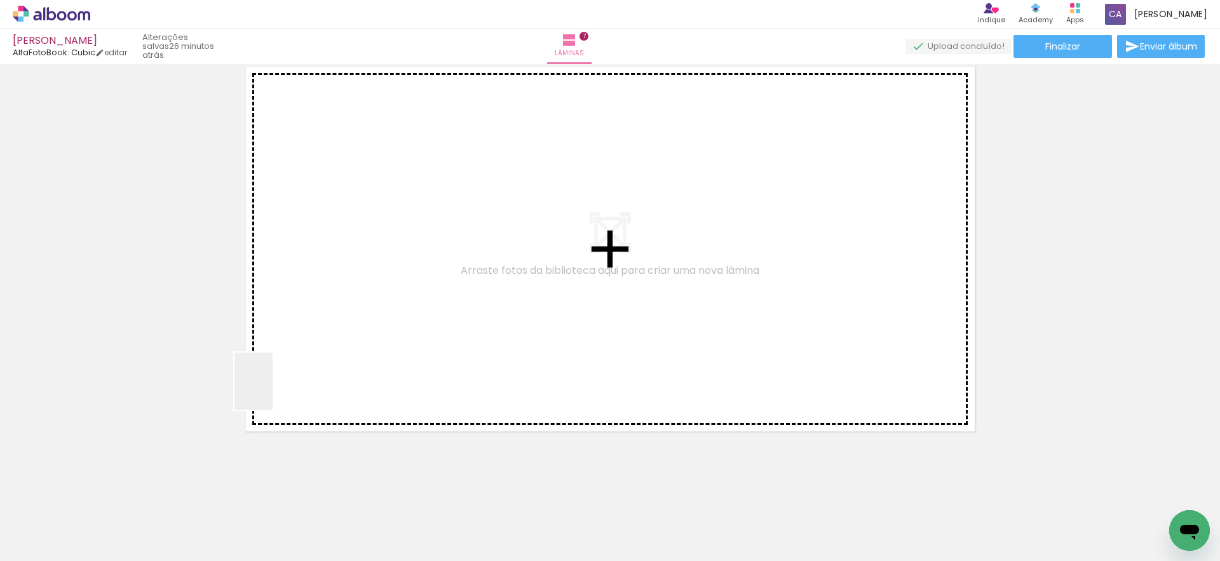
click at [274, 339] on quentale-workspace at bounding box center [610, 280] width 1220 height 561
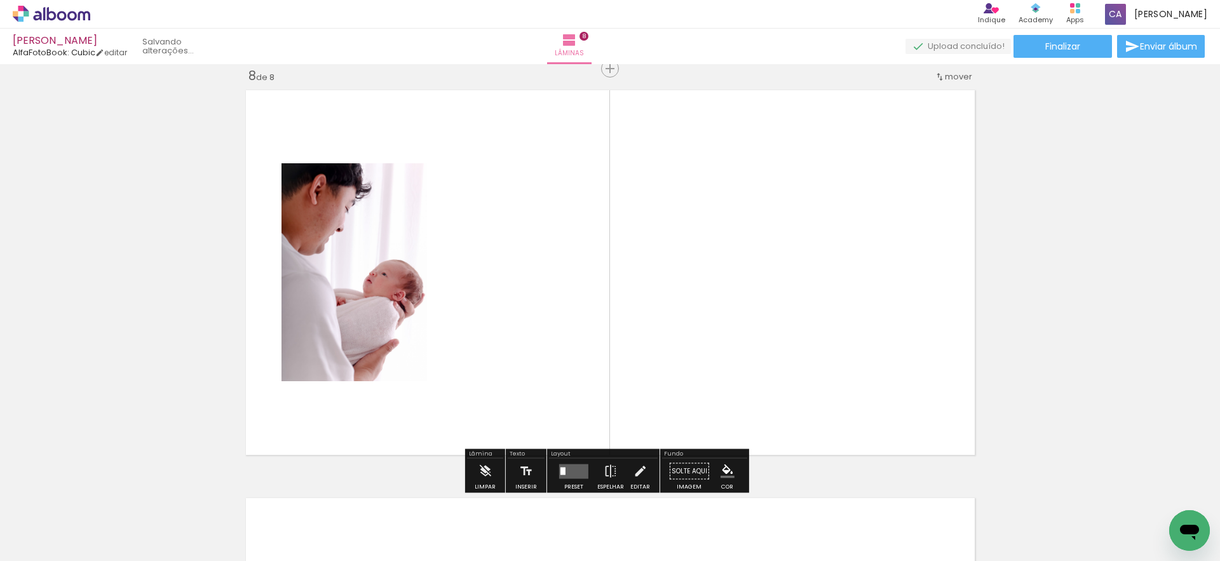
scroll to position [2872, 0]
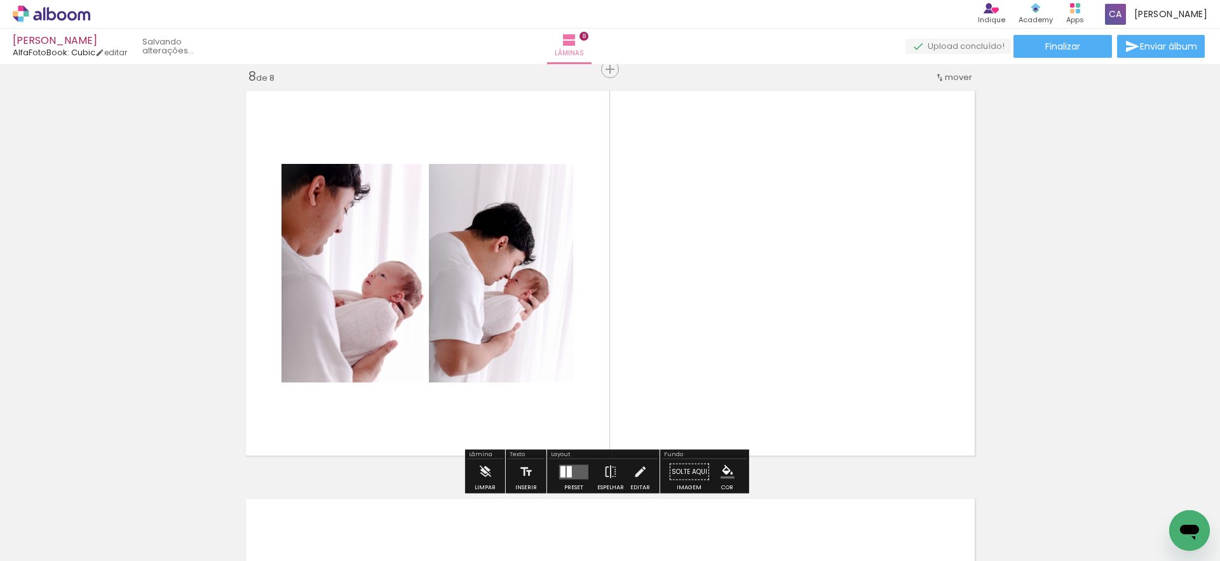
drag, startPoint x: 341, startPoint y: 541, endPoint x: 456, endPoint y: 392, distance: 188.1
click at [456, 392] on quentale-workspace at bounding box center [610, 280] width 1220 height 561
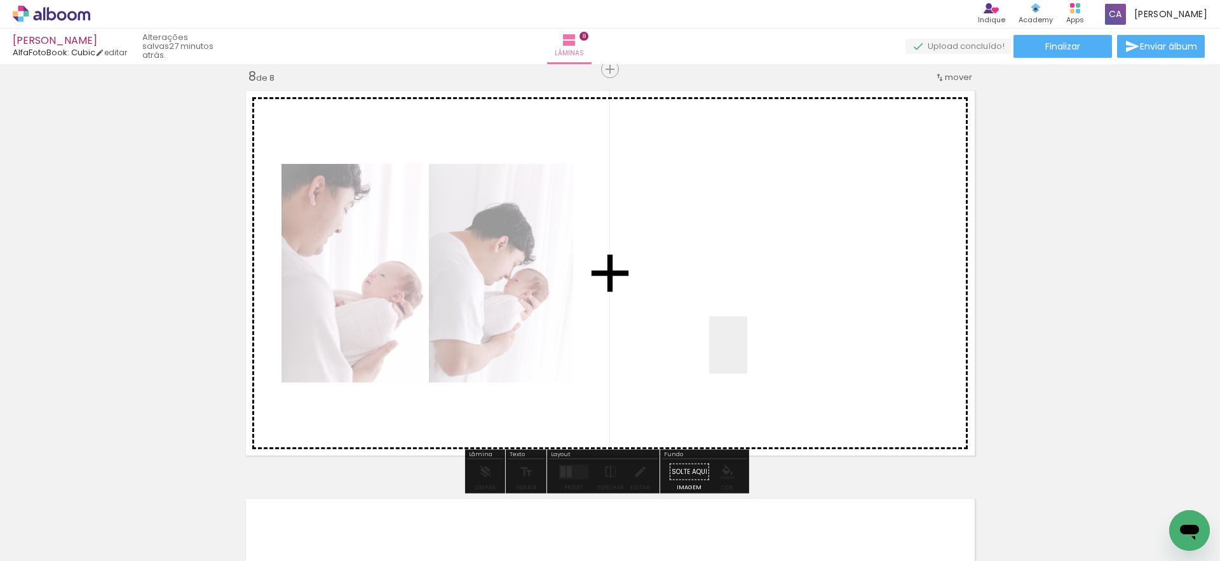
drag, startPoint x: 883, startPoint y: 529, endPoint x: 746, endPoint y: 354, distance: 222.7
click at [746, 354] on quentale-workspace at bounding box center [610, 280] width 1220 height 561
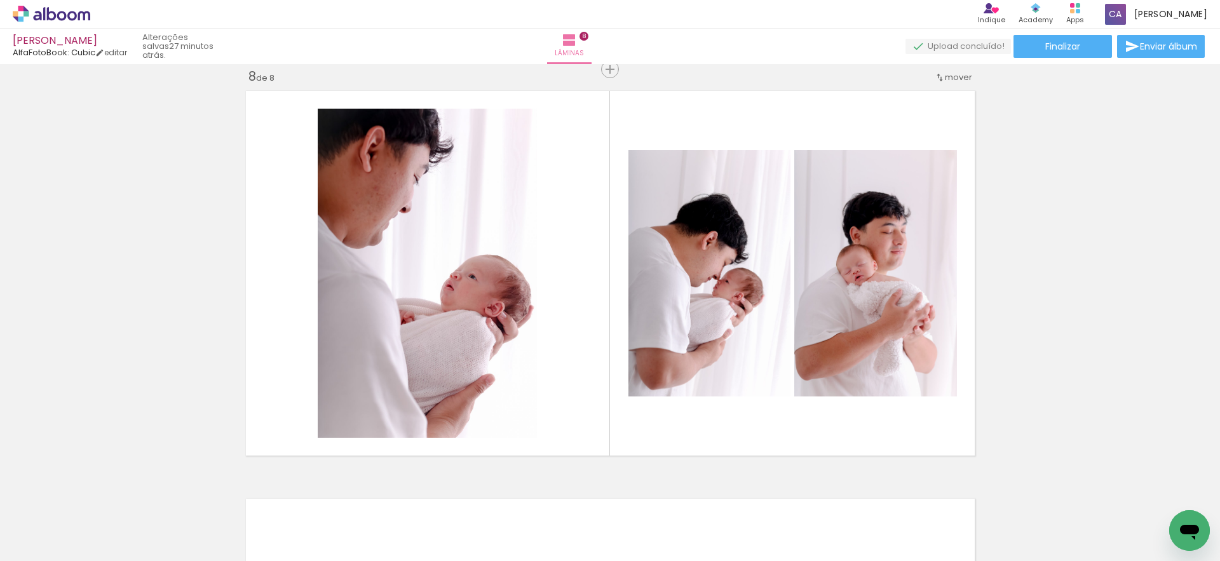
scroll to position [0, 1288]
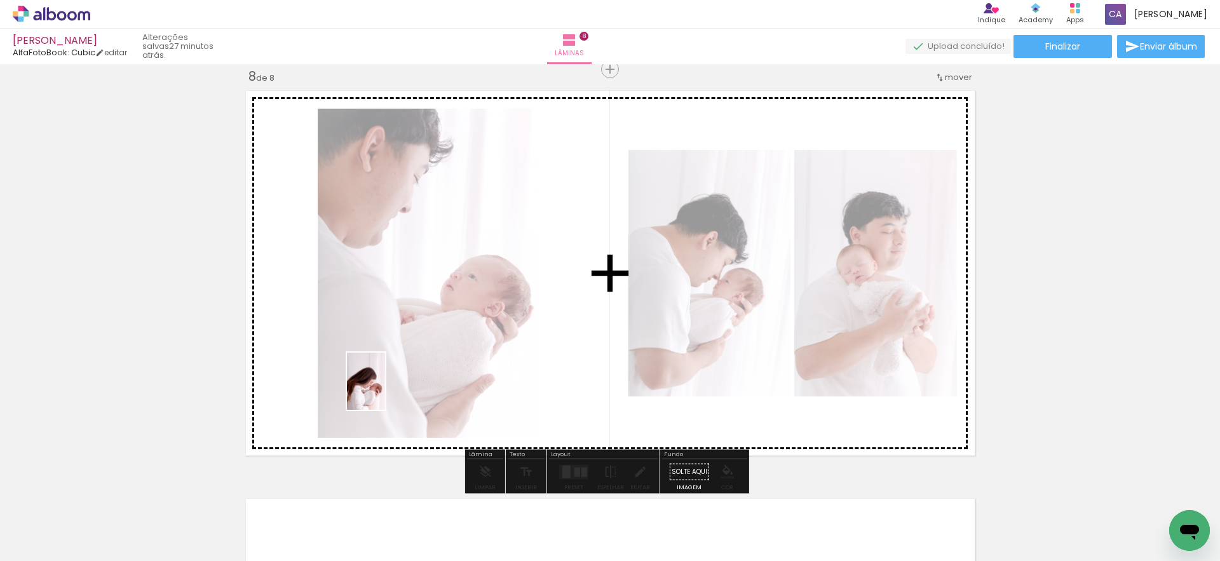
drag, startPoint x: 128, startPoint y: 536, endPoint x: 385, endPoint y: 391, distance: 295.6
click at [385, 391] on quentale-workspace at bounding box center [610, 280] width 1220 height 561
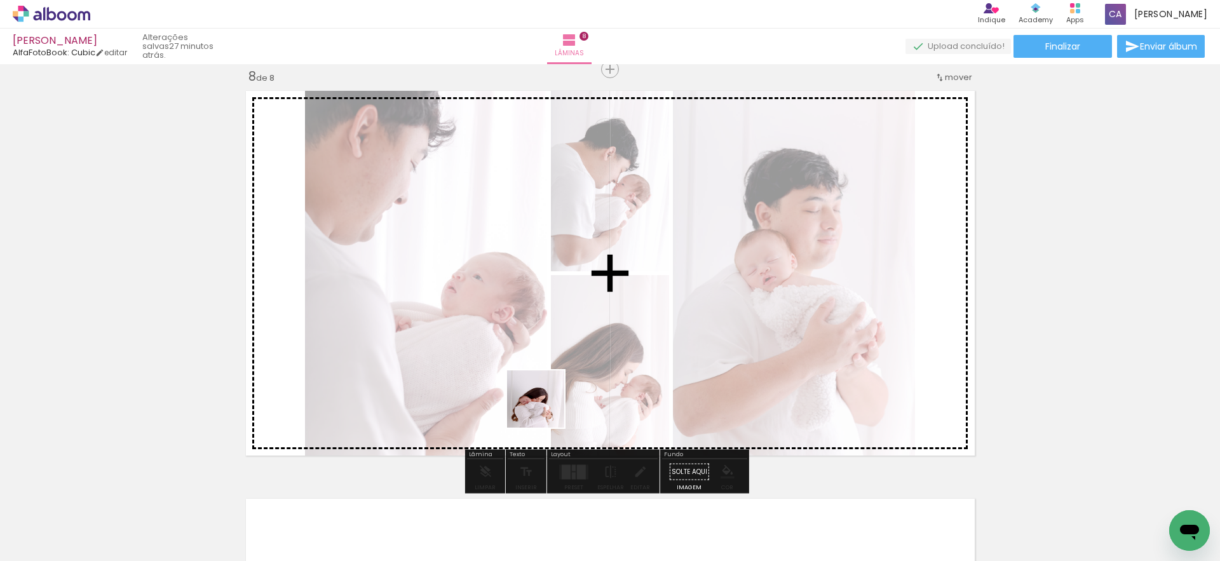
drag, startPoint x: 552, startPoint y: 534, endPoint x: 545, endPoint y: 400, distance: 133.6
click at [545, 400] on quentale-workspace at bounding box center [610, 280] width 1220 height 561
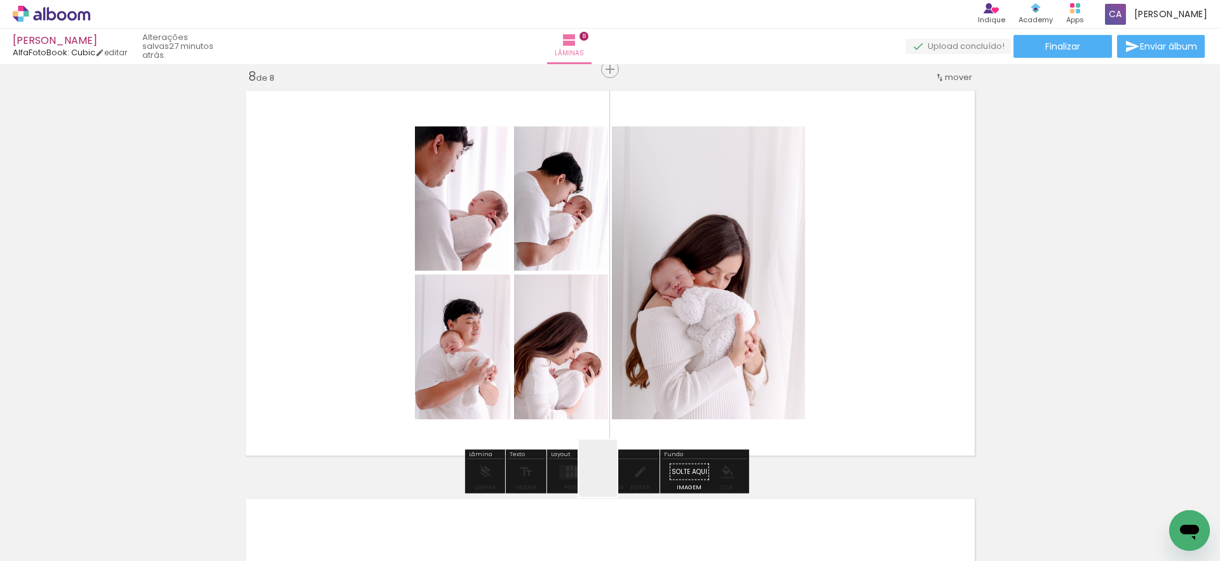
drag, startPoint x: 619, startPoint y: 530, endPoint x: 612, endPoint y: 395, distance: 135.5
click at [612, 395] on quentale-workspace at bounding box center [610, 280] width 1220 height 561
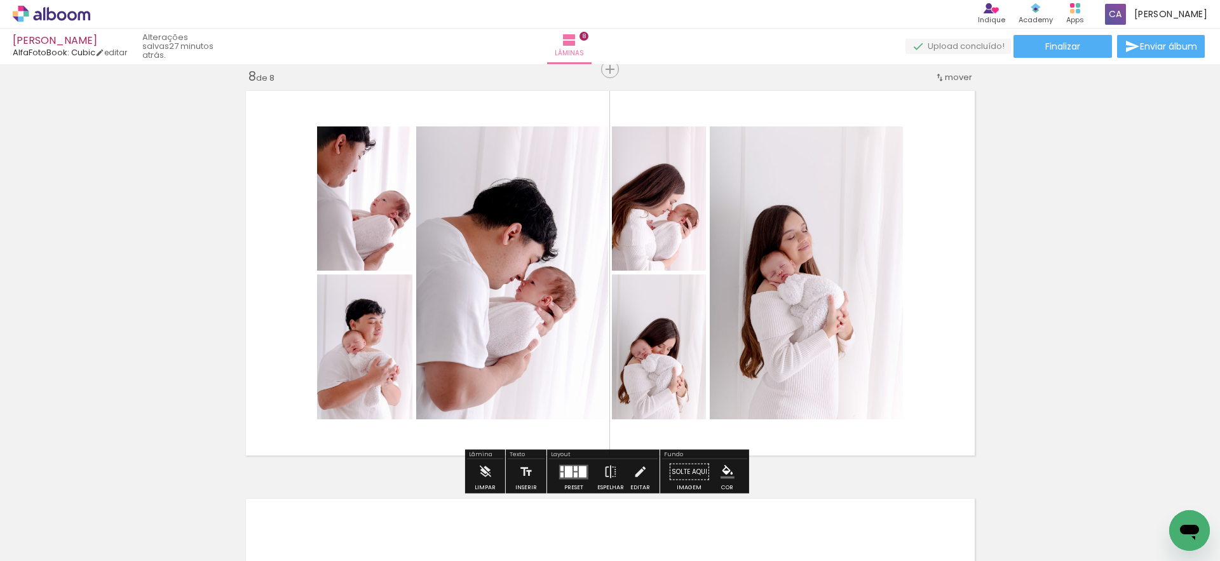
scroll to position [0, 1432]
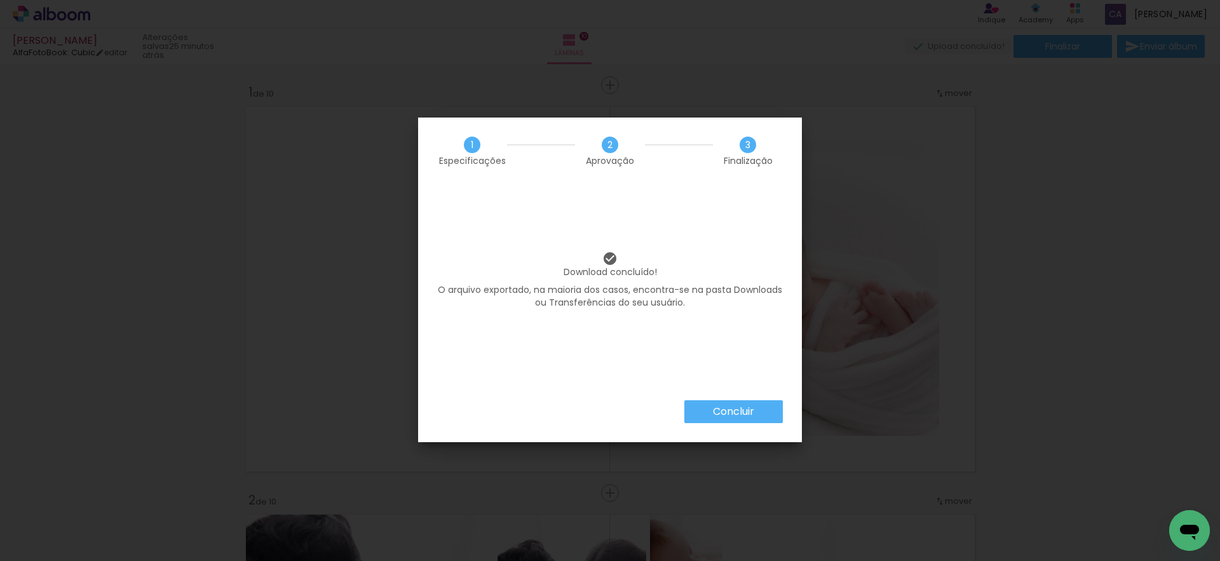
scroll to position [0, 1580]
click at [0, 0] on slot "Concluir" at bounding box center [0, 0] width 0 height 0
